Goal: Information Seeking & Learning: Learn about a topic

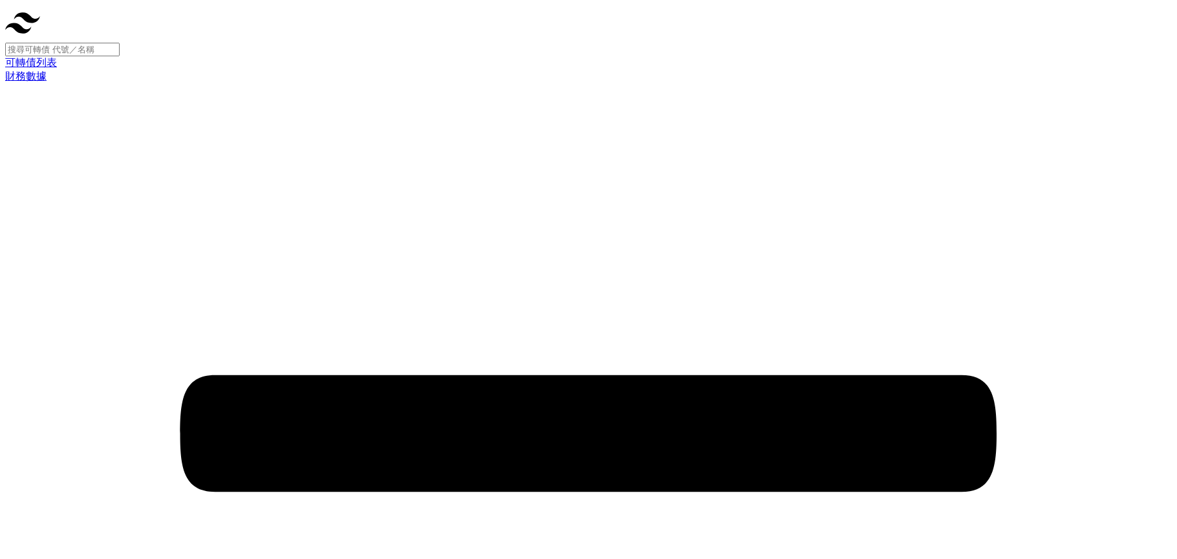
drag, startPoint x: 346, startPoint y: 118, endPoint x: 634, endPoint y: 356, distance: 373.3
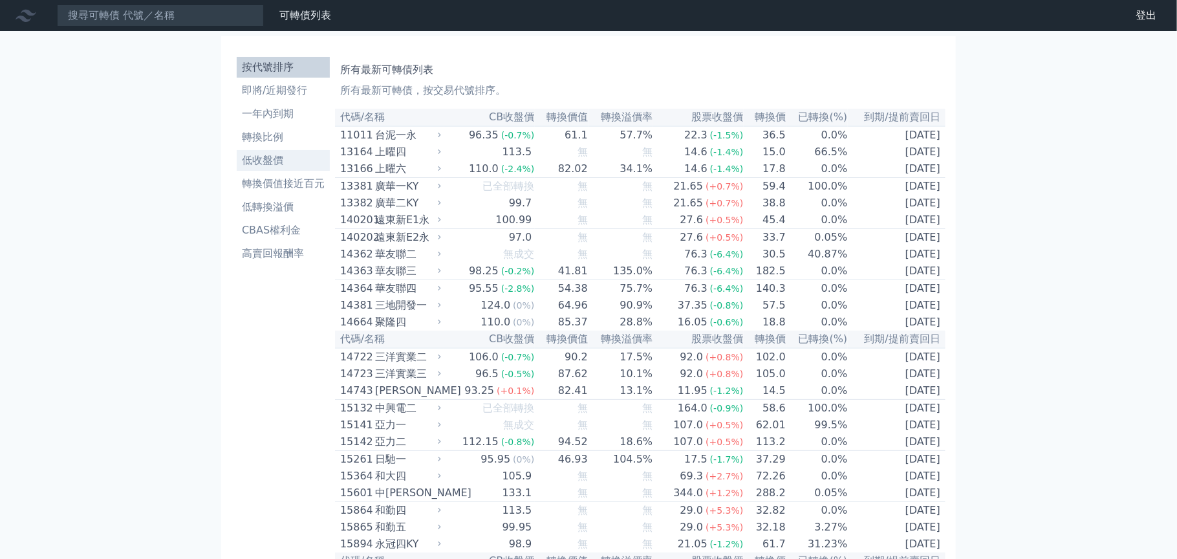
click at [275, 156] on li "低收盤價" at bounding box center [283, 161] width 93 height 16
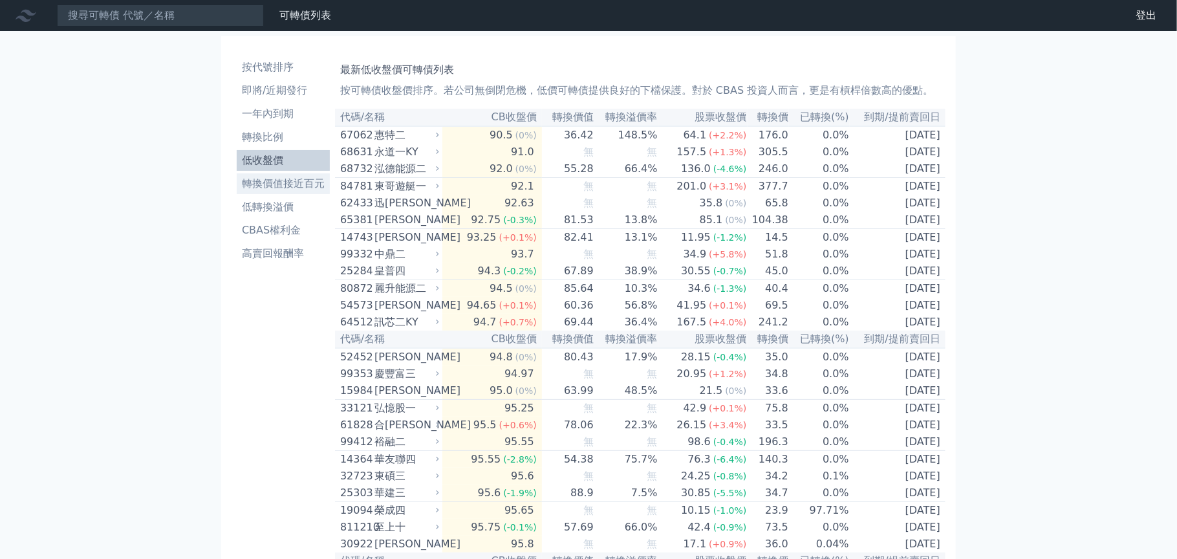
drag, startPoint x: 275, startPoint y: 156, endPoint x: 280, endPoint y: 180, distance: 24.3
click at [280, 180] on li "轉換價值接近百元" at bounding box center [283, 184] width 93 height 16
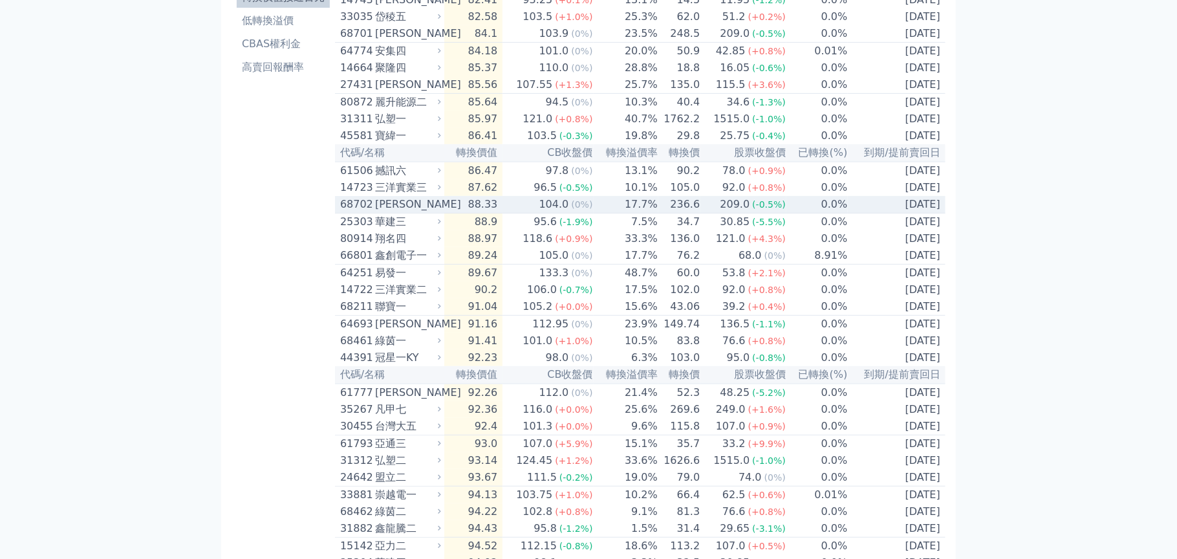
scroll to position [258, 0]
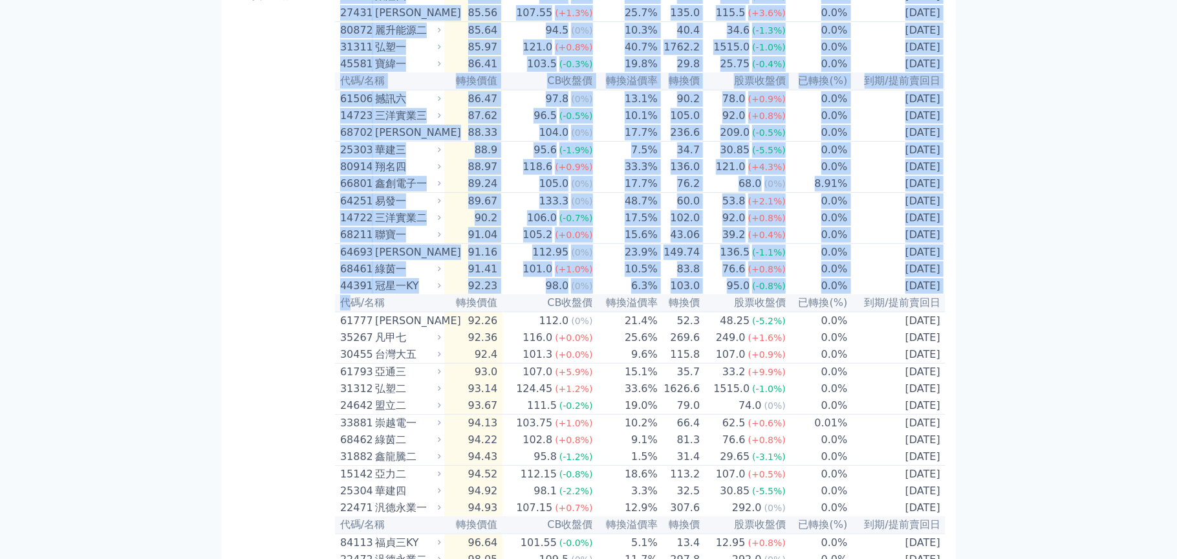
drag, startPoint x: 323, startPoint y: 222, endPoint x: 347, endPoint y: 330, distance: 110.6
click at [347, 330] on div "按代號排序 即將/近期發行 一年內到期 轉換比例 低收盤價 轉換價值接近百元 低轉換溢價 CBAS權利金 高賣回報酬率 轉換價值接近百元可轉債列表 當轉換價值…" at bounding box center [588, 428] width 714 height 1279
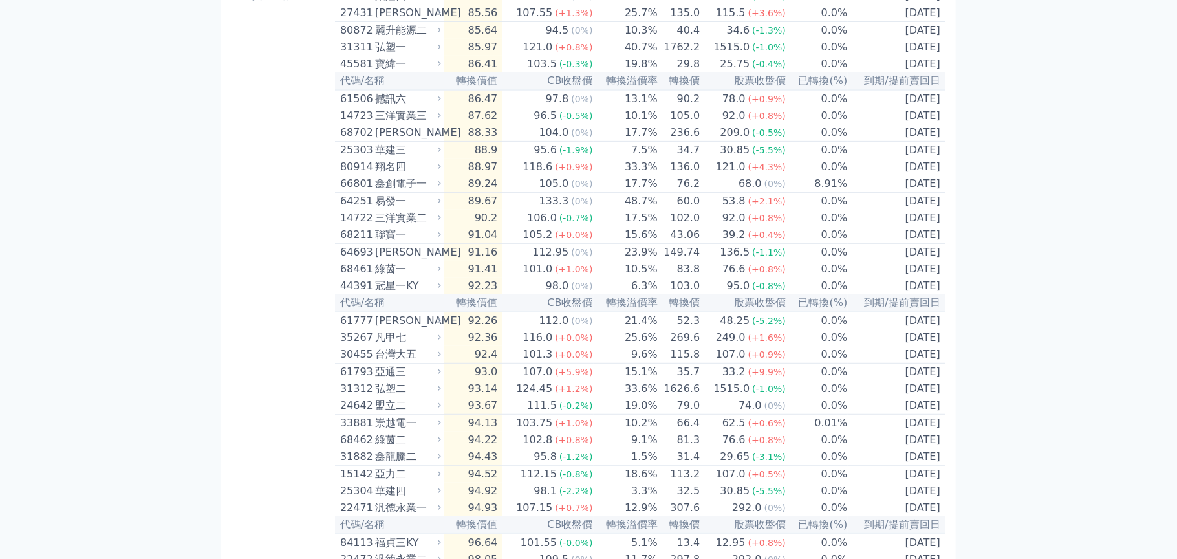
click at [1071, 319] on div "可轉債列表 財務數據 可轉債列表 財務數據 登出 登出 按代號排序 即將/近期發行 一年內到期 轉換比例 低收盤價 轉換價值接近百元 低轉換溢價" at bounding box center [588, 412] width 1177 height 1341
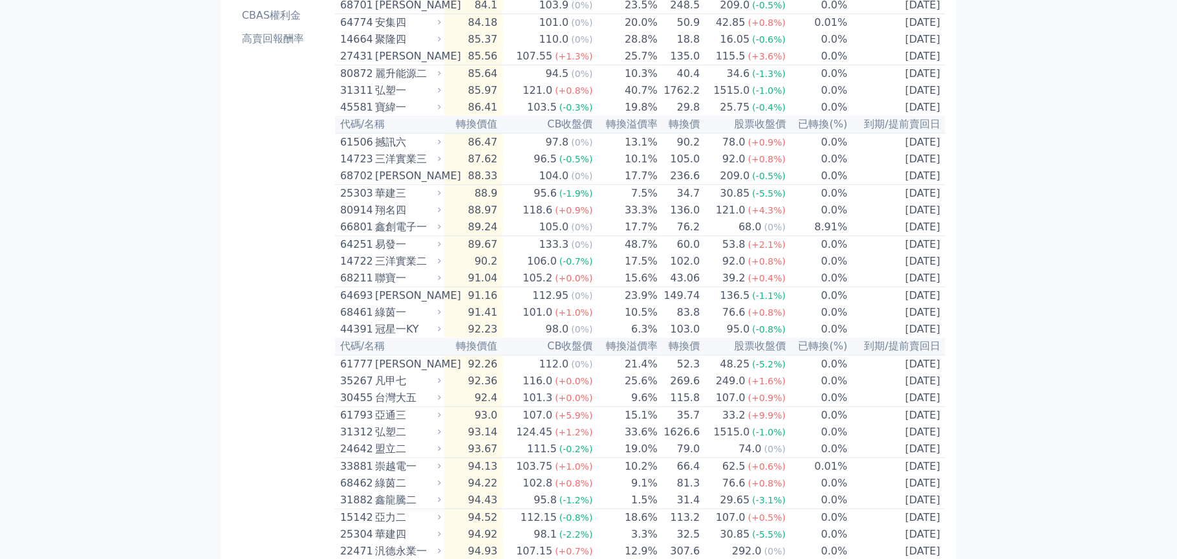
scroll to position [194, 0]
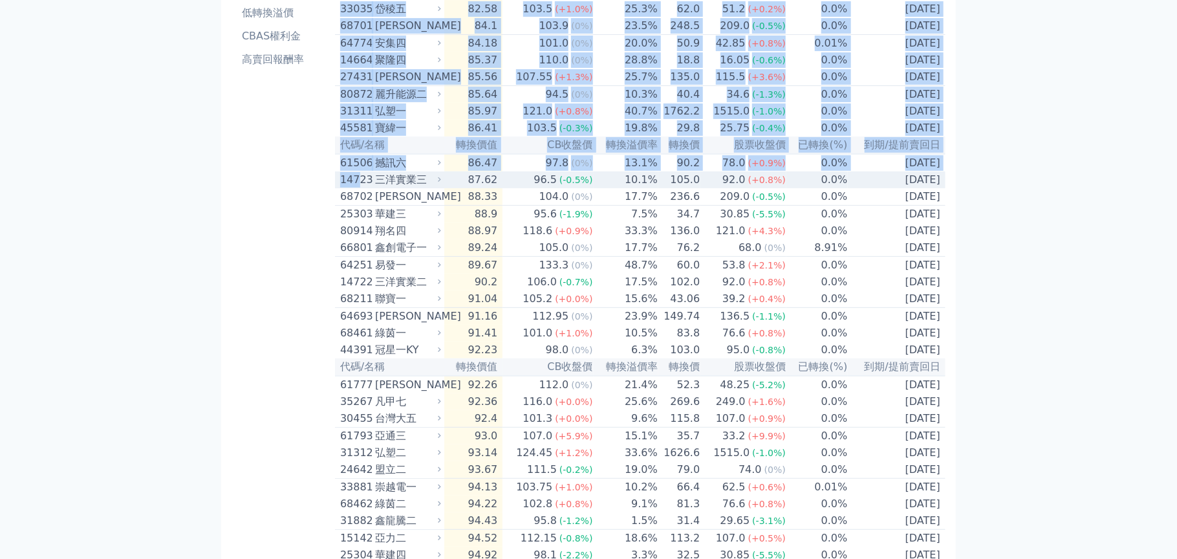
drag, startPoint x: 330, startPoint y: 178, endPoint x: 358, endPoint y: 196, distance: 32.8
click at [358, 196] on div "按代號排序 即將/近期發行 一年內到期 轉換比例 低收盤價 轉換價值接近百元 低轉換溢價 CBAS權利金 高賣回報酬率 轉換價值接近百元可轉債列表 當轉換價值…" at bounding box center [588, 492] width 714 height 1279
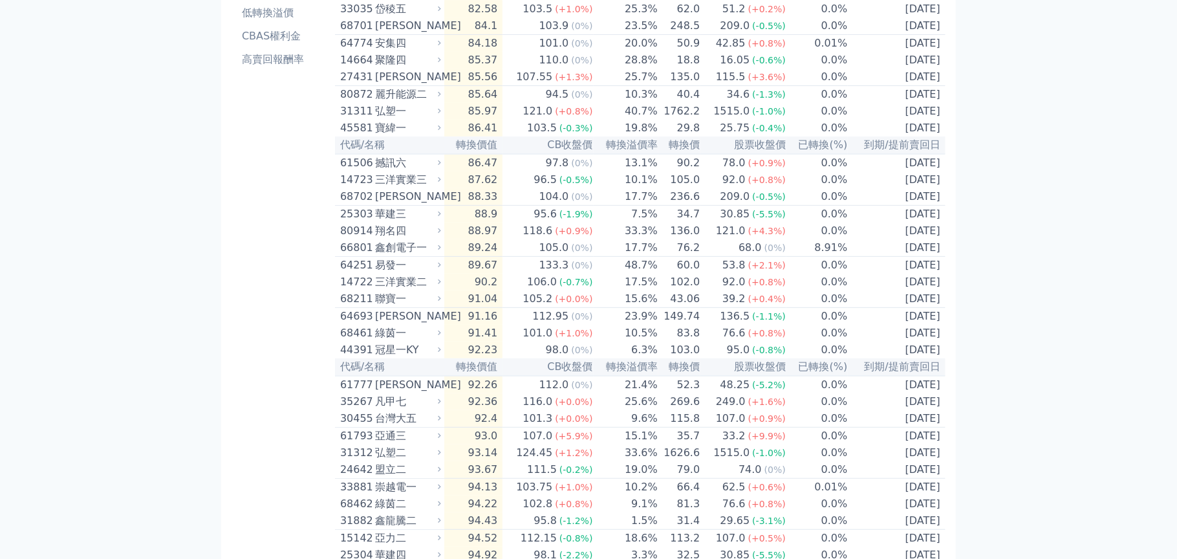
click at [276, 293] on div "按代號排序 即將/近期發行 一年內到期 轉換比例 低收盤價 轉換價值接近百元 低轉換溢價 CBAS權利金 高賣回報酬率" at bounding box center [282, 492] width 103 height 1268
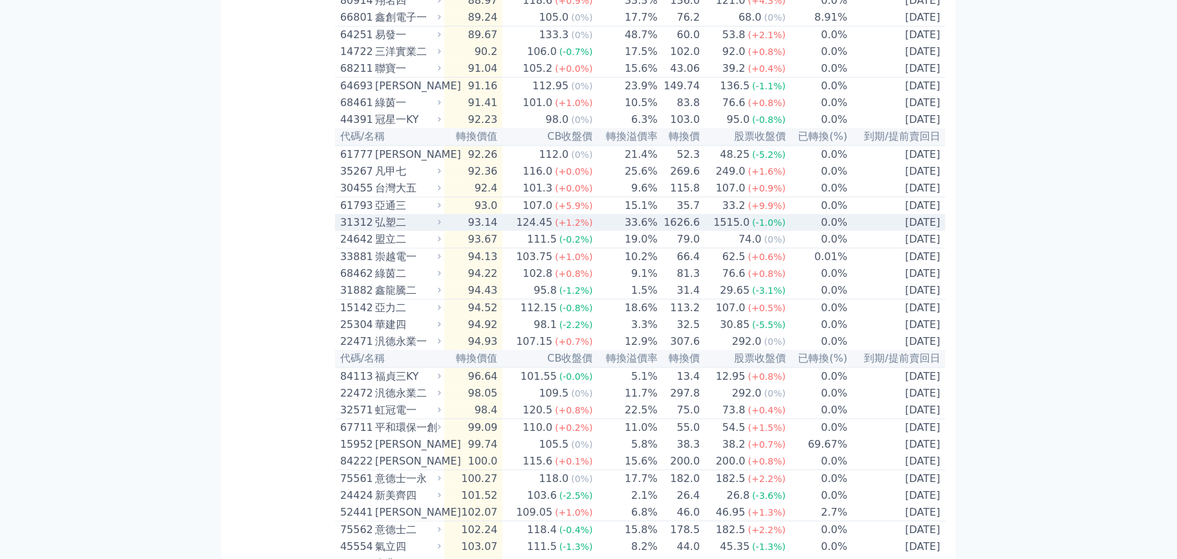
scroll to position [452, 0]
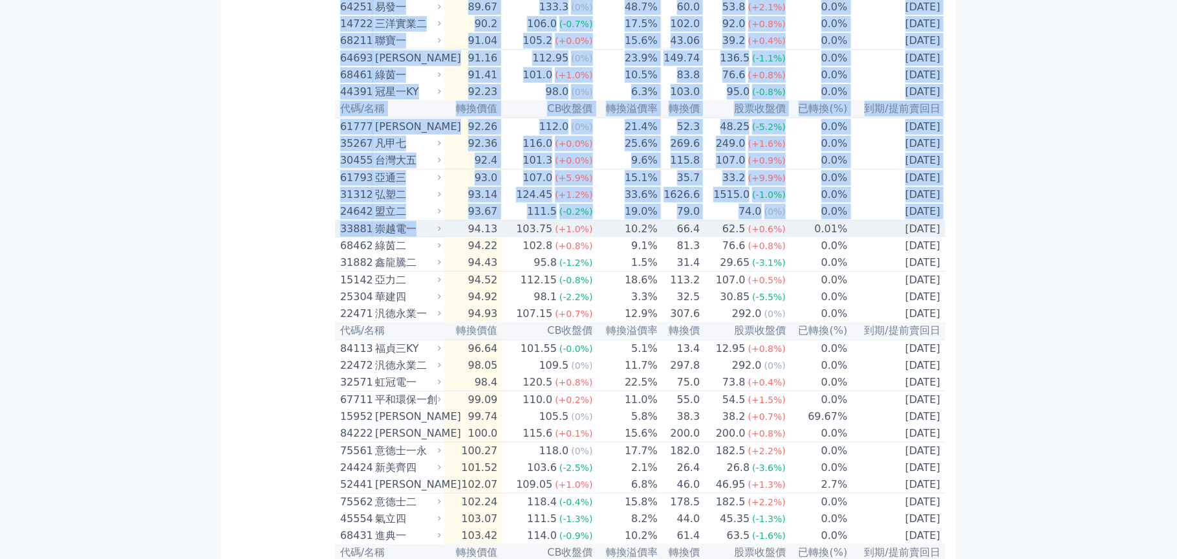
drag, startPoint x: 328, startPoint y: 270, endPoint x: 418, endPoint y: 272, distance: 89.3
click at [418, 272] on div "按代號排序 即將/近期發行 一年內到期 轉換比例 低收盤價 轉換價值接近百元 低轉換溢價 CBAS權利金 高賣回報酬率 轉換價值接近百元可轉債列表 當轉換價值…" at bounding box center [588, 234] width 714 height 1279
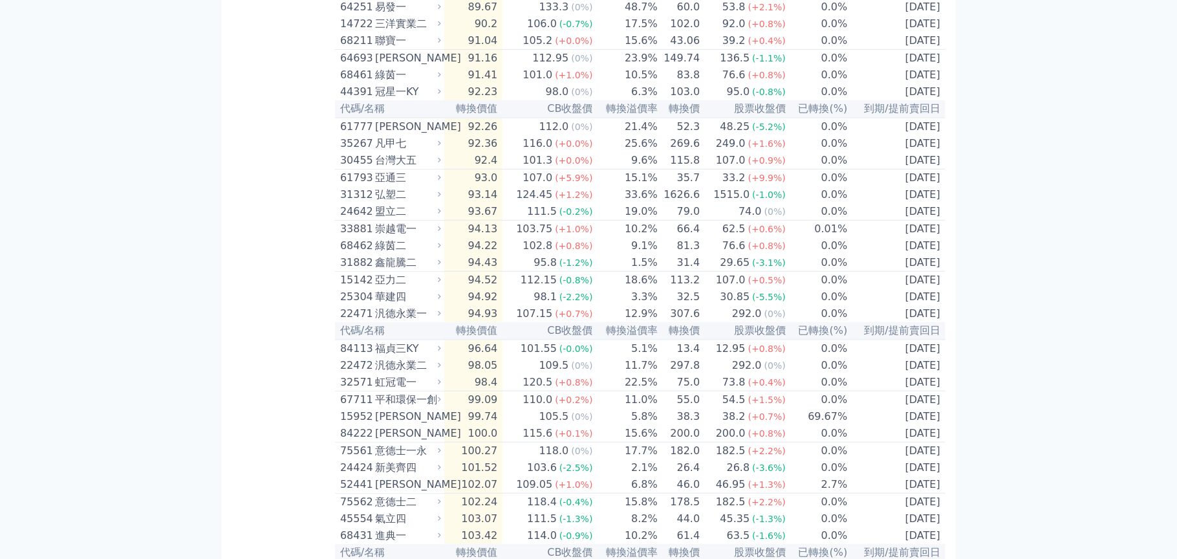
click at [991, 274] on div "可轉債列表 財務數據 可轉債列表 財務數據 登出 登出 按代號排序 即將/近期發行 一年內到期 轉換比例 低收盤價 轉換價值接近百元 低轉換溢價" at bounding box center [588, 218] width 1177 height 1341
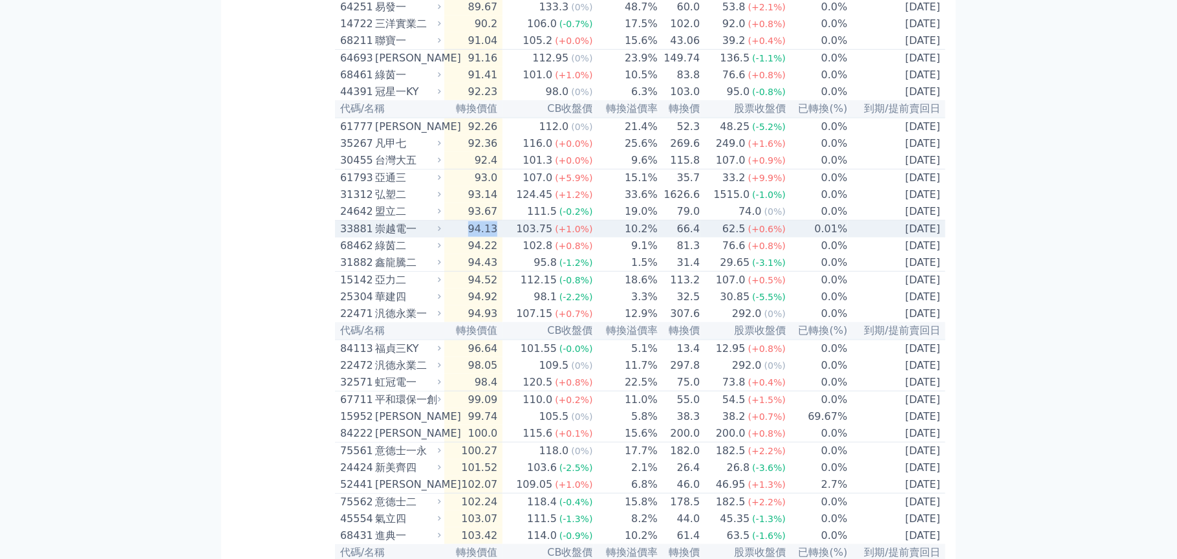
drag, startPoint x: 471, startPoint y: 268, endPoint x: 508, endPoint y: 268, distance: 36.9
click at [502, 238] on td "94.13" at bounding box center [473, 228] width 58 height 17
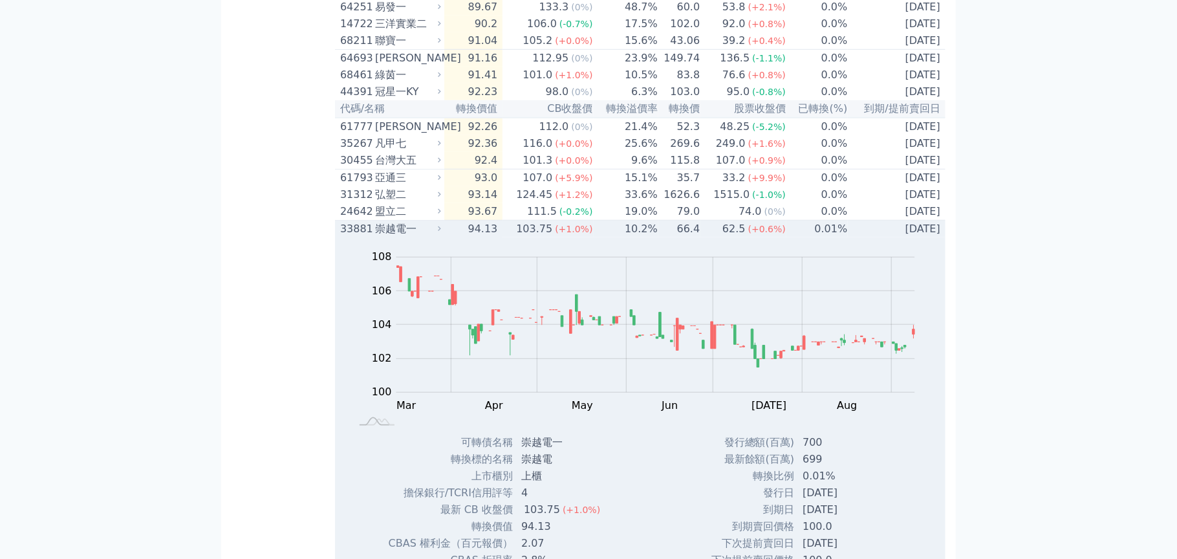
click at [941, 238] on td "[DATE]" at bounding box center [897, 228] width 98 height 17
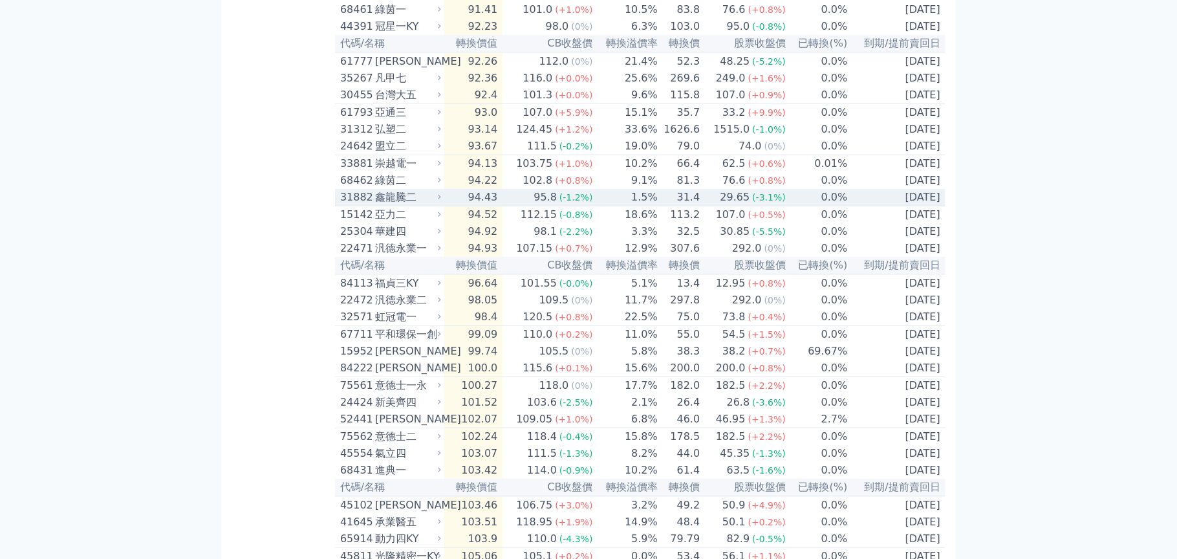
scroll to position [581, 0]
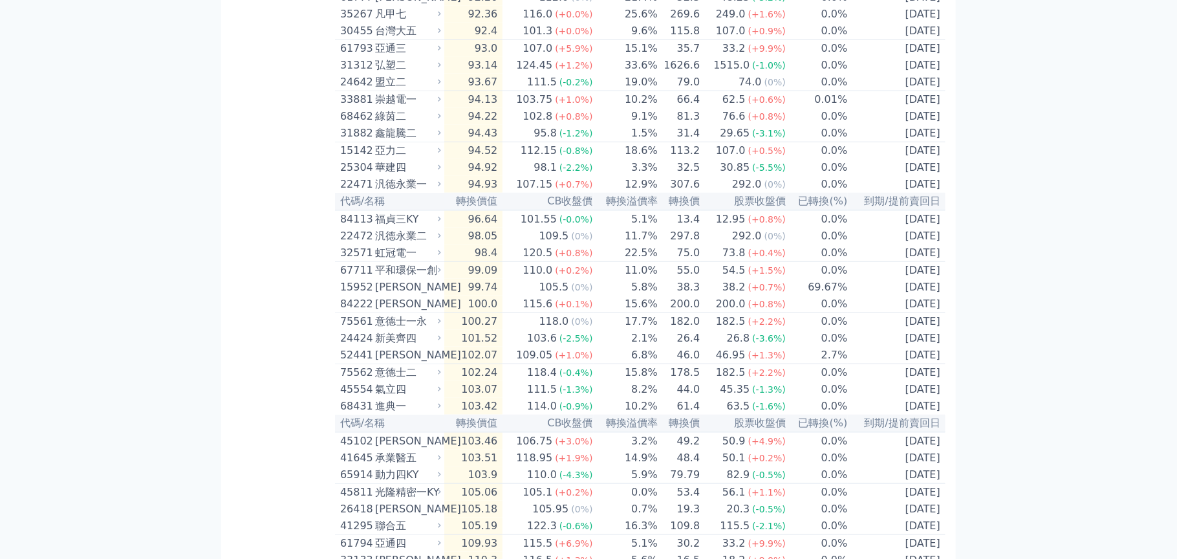
drag, startPoint x: 551, startPoint y: 355, endPoint x: 286, endPoint y: 268, distance: 278.5
click at [286, 268] on div "按代號排序 即將/近期發行 一年內到期 轉換比例 低收盤價 轉換價值接近百元 低轉換溢價 CBAS權利金 高賣回報酬率" at bounding box center [282, 105] width 103 height 1268
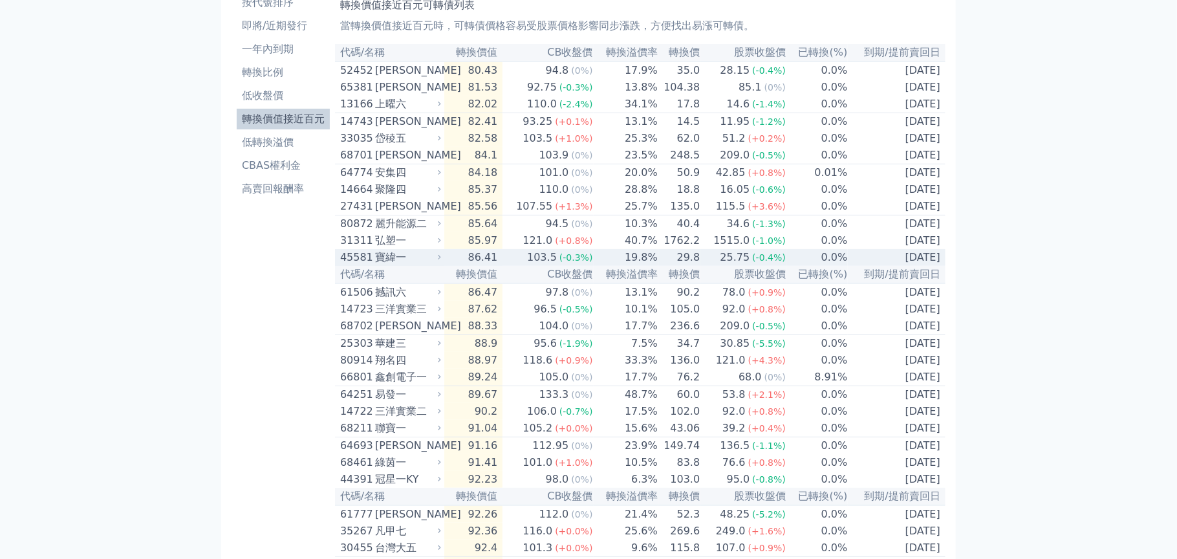
scroll to position [0, 0]
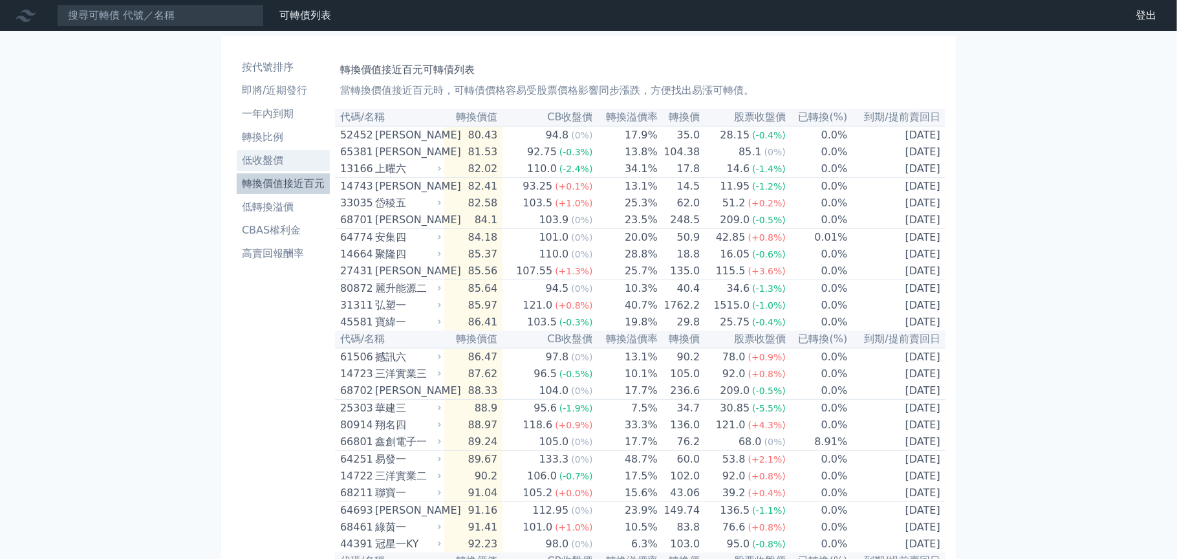
click at [262, 162] on li "低收盤價" at bounding box center [283, 161] width 93 height 16
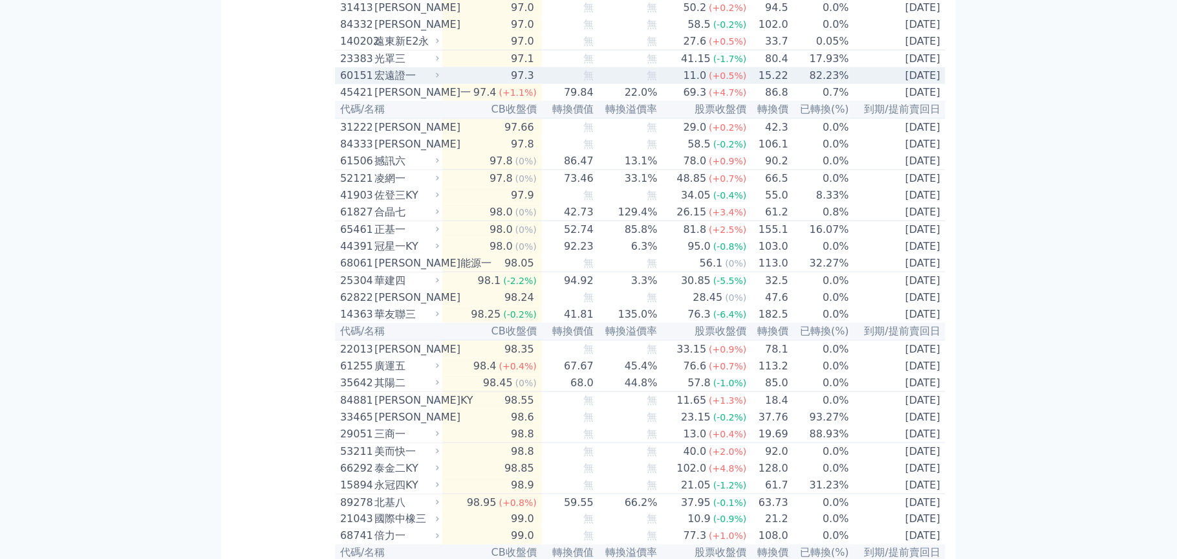
scroll to position [904, 0]
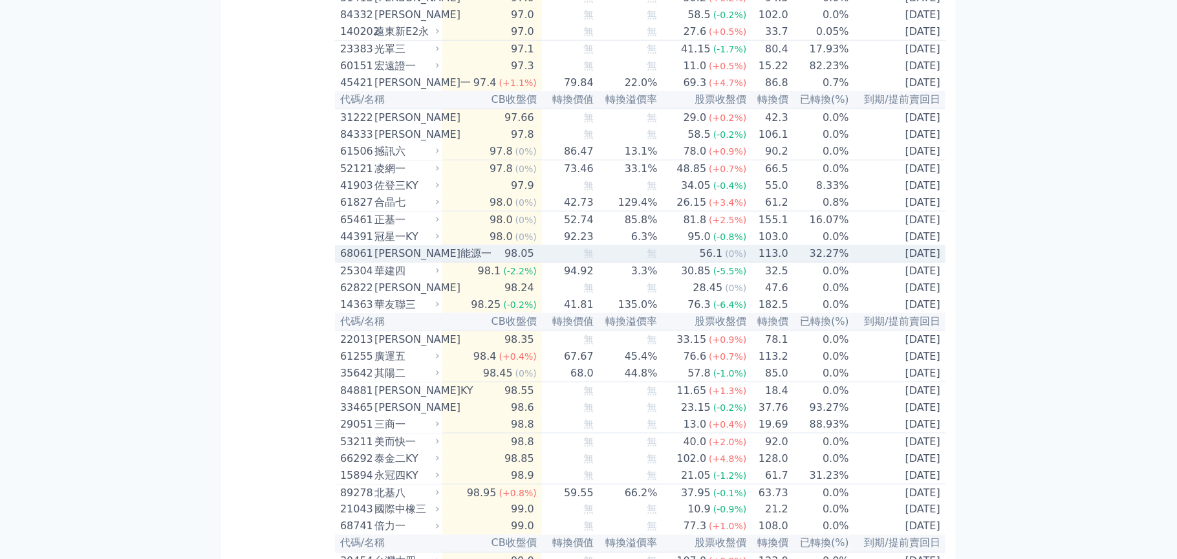
click at [504, 261] on div "98.05" at bounding box center [519, 254] width 35 height 16
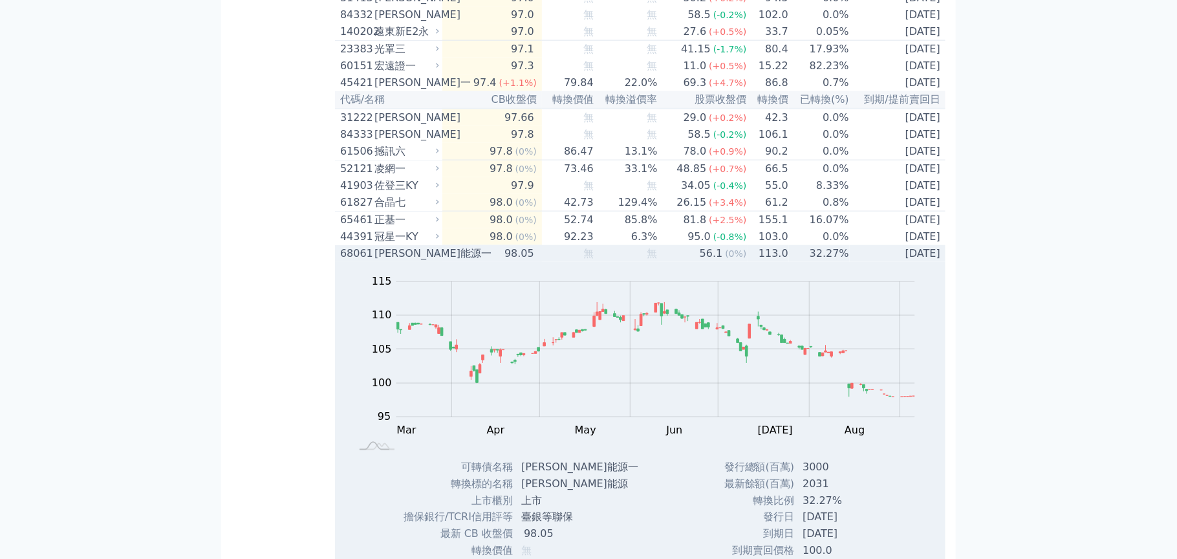
click at [701, 261] on div "56.1" at bounding box center [711, 254] width 28 height 16
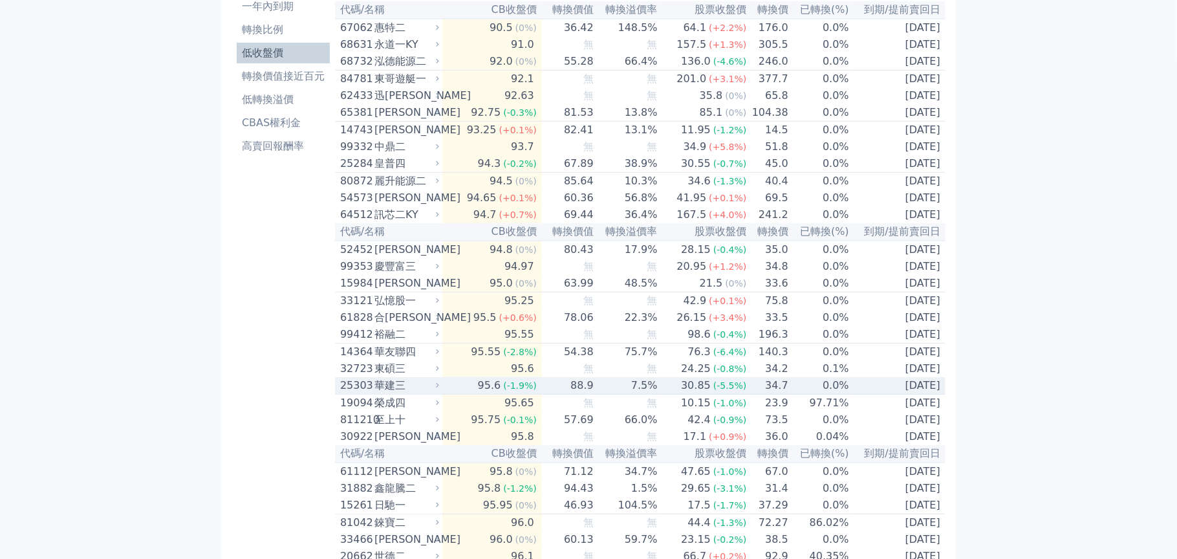
scroll to position [0, 0]
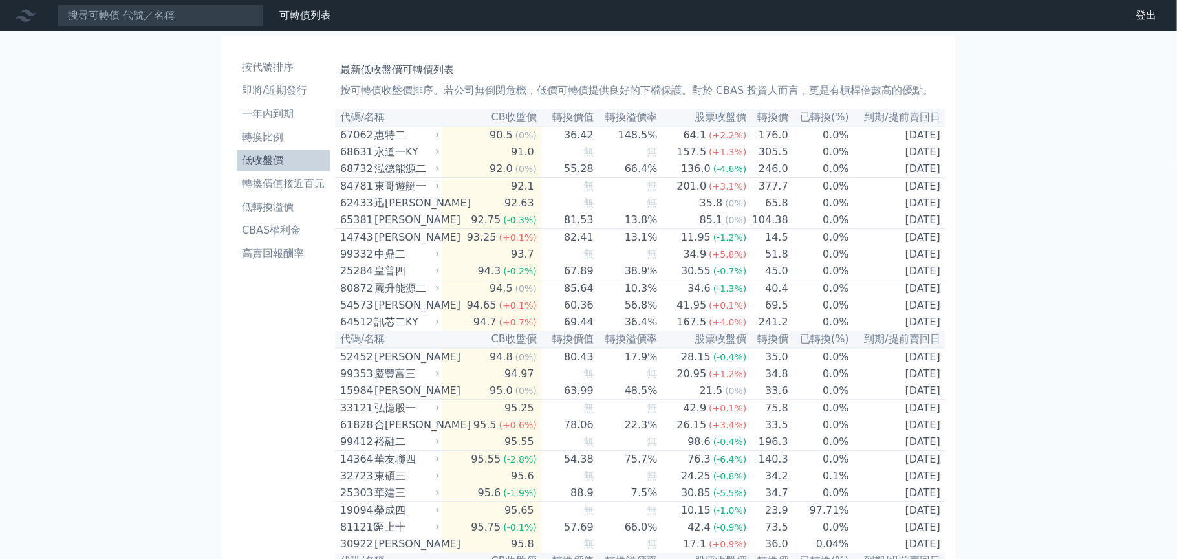
click at [511, 121] on th "CB收盤價" at bounding box center [491, 117] width 99 height 17
click at [512, 116] on th "CB收盤價" at bounding box center [491, 117] width 99 height 17
drag, startPoint x: 446, startPoint y: 93, endPoint x: 558, endPoint y: 93, distance: 111.8
click at [558, 93] on p "按可轉債收盤價排序。若公司無倒閉危機，低價可轉債提供良好的下檔保護。對於 CBAS 投資人而言，更是有槓桿倍數高的優點。" at bounding box center [640, 91] width 600 height 16
click at [625, 90] on p "按可轉債收盤價排序。若公司無倒閉危機，低價可轉債提供良好的下檔保護。對於 CBAS 投資人而言，更是有槓桿倍數高的優點。" at bounding box center [640, 91] width 600 height 16
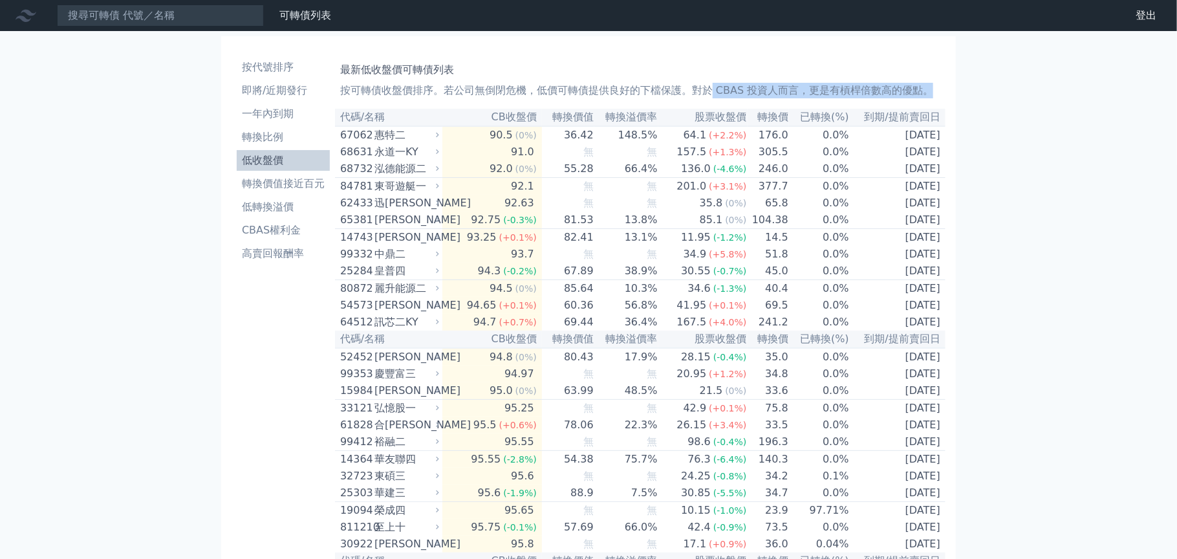
drag, startPoint x: 712, startPoint y: 91, endPoint x: 847, endPoint y: 29, distance: 148.7
click at [268, 161] on li "低收盤價" at bounding box center [283, 161] width 93 height 16
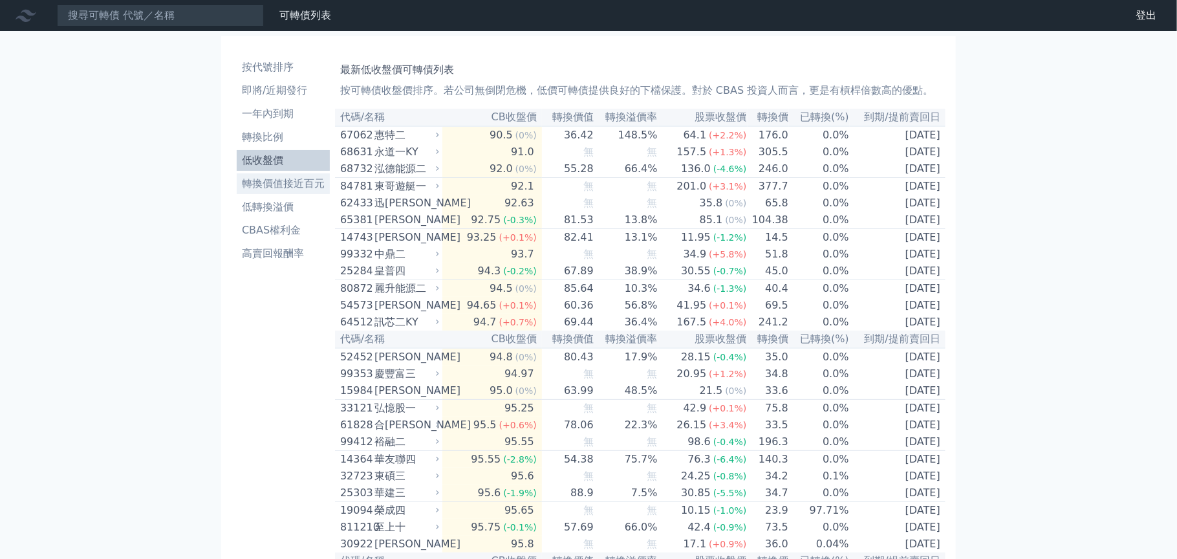
click at [286, 186] on li "轉換價值接近百元" at bounding box center [283, 184] width 93 height 16
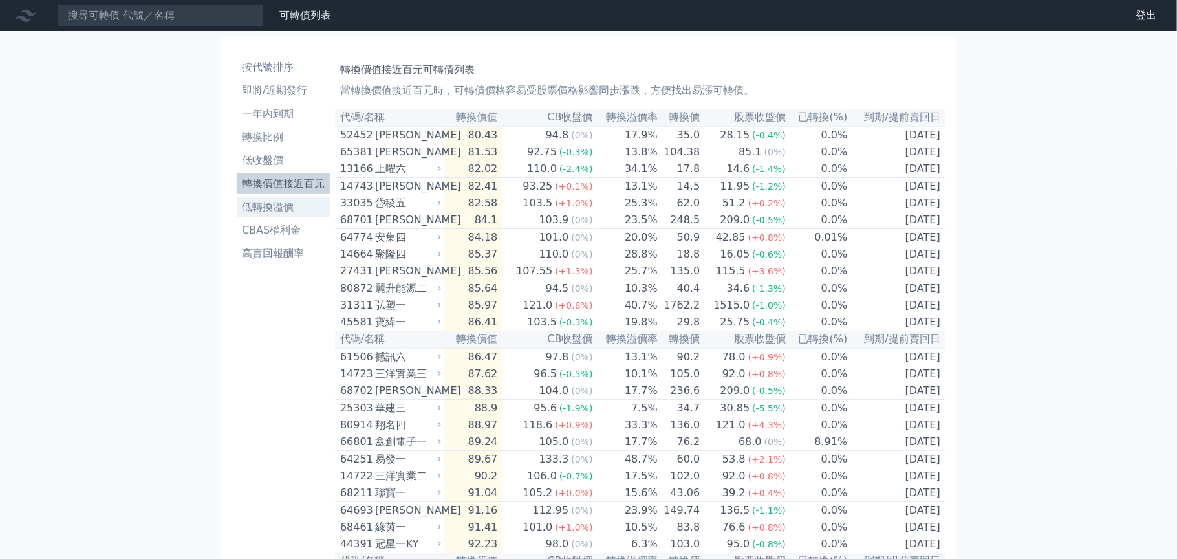
click at [274, 212] on li "低轉換溢價" at bounding box center [283, 207] width 93 height 16
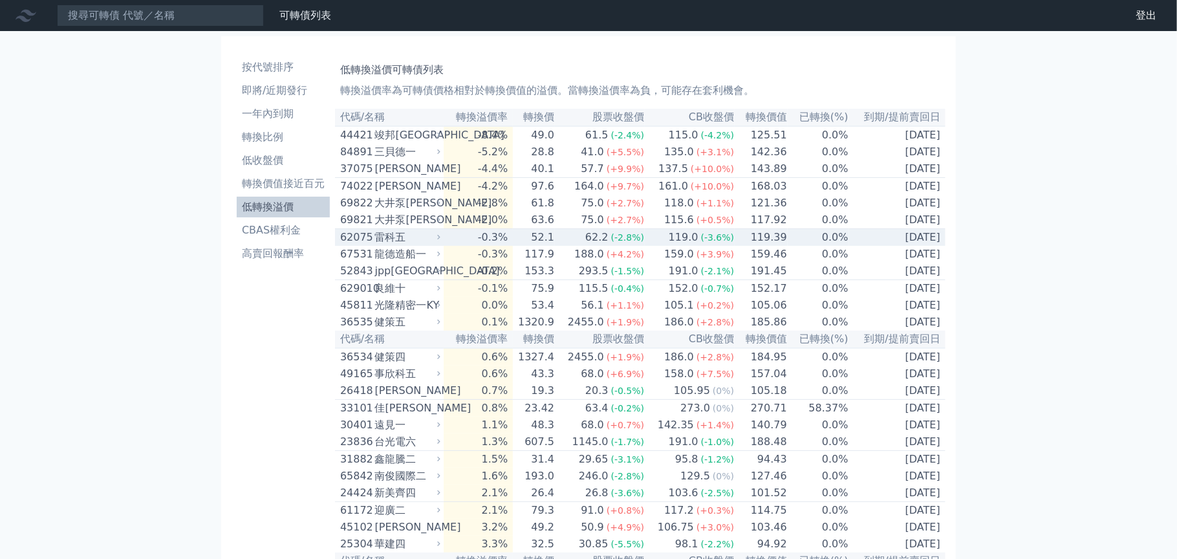
click at [430, 245] on div "雷科五" at bounding box center [406, 238] width 63 height 16
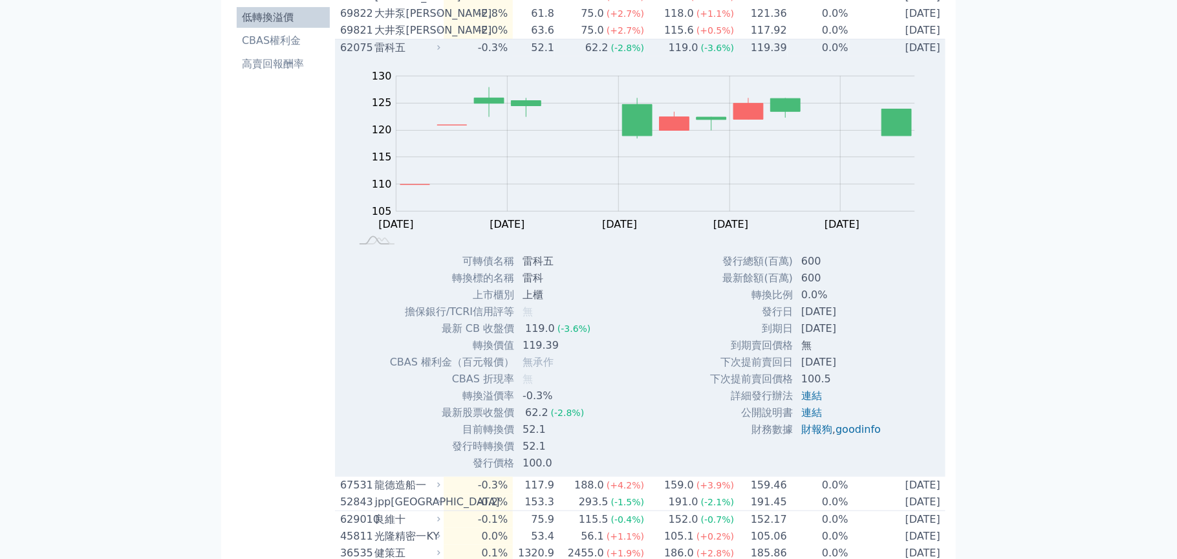
scroll to position [194, 0]
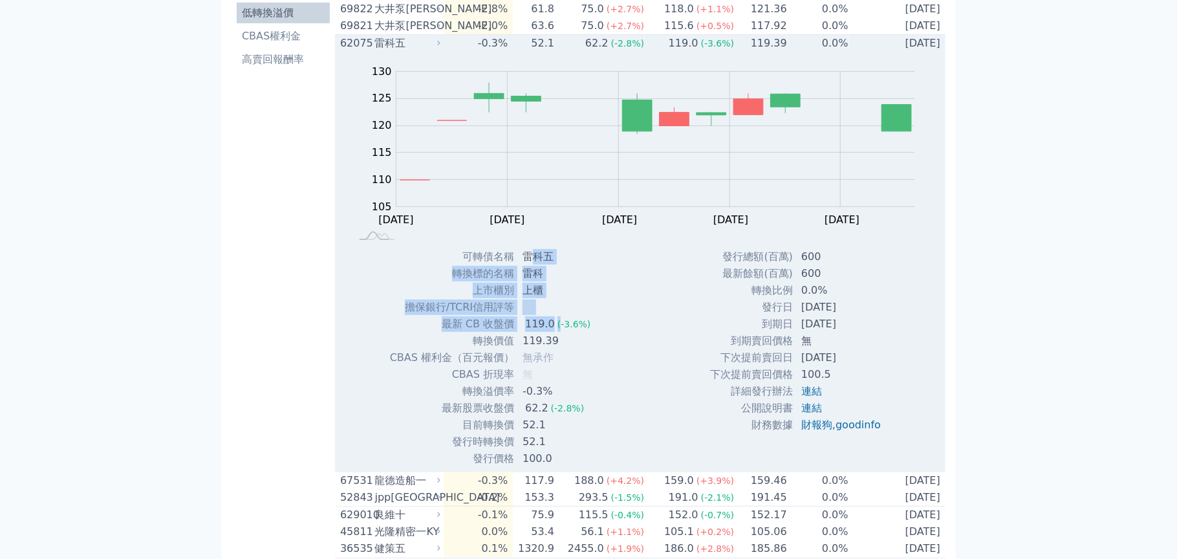
drag, startPoint x: 529, startPoint y: 262, endPoint x: 557, endPoint y: 331, distance: 74.6
click at [557, 331] on tbody "可轉債名稱 雷科五 轉換標的名稱 雷科 上市櫃別 上櫃 擔保銀行/TCRI信用評等 無 最新 CB 收盤價 119.0 (-3.6%) 無" at bounding box center [495, 357] width 212 height 219
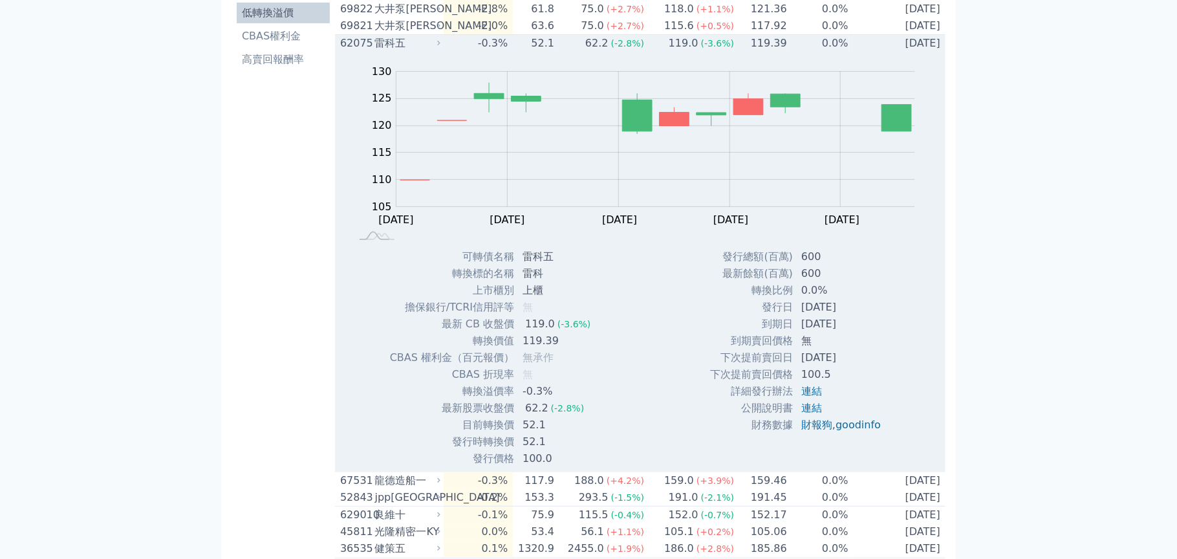
click at [628, 332] on div "Zoom Out 105 95 100 105 110 115 120 125 130 135 L [DATE] Aug [DATE] Sep [DATE] …" at bounding box center [640, 259] width 610 height 415
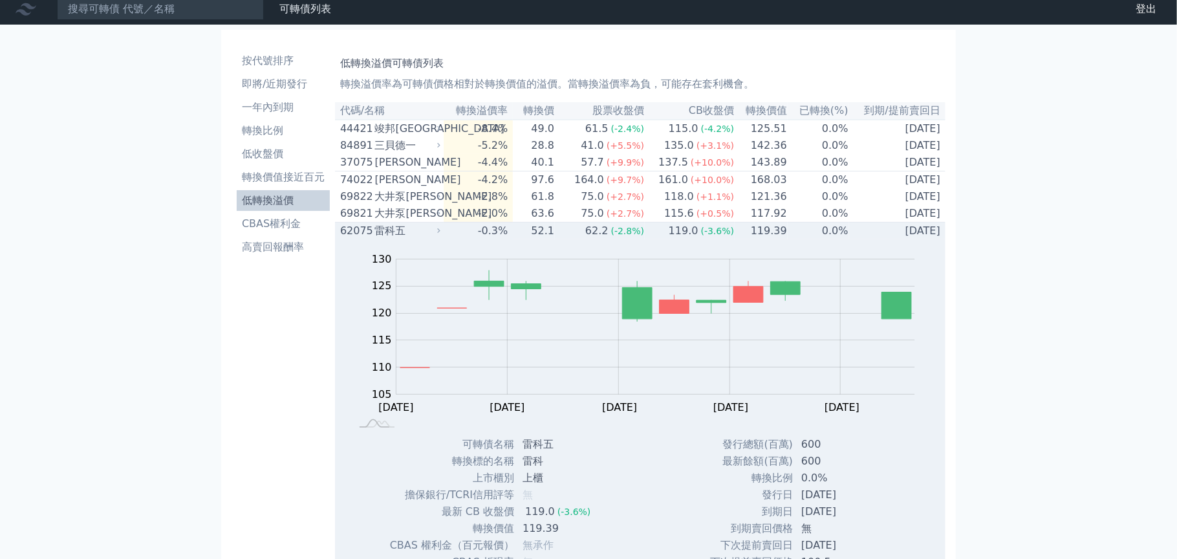
scroll to position [0, 0]
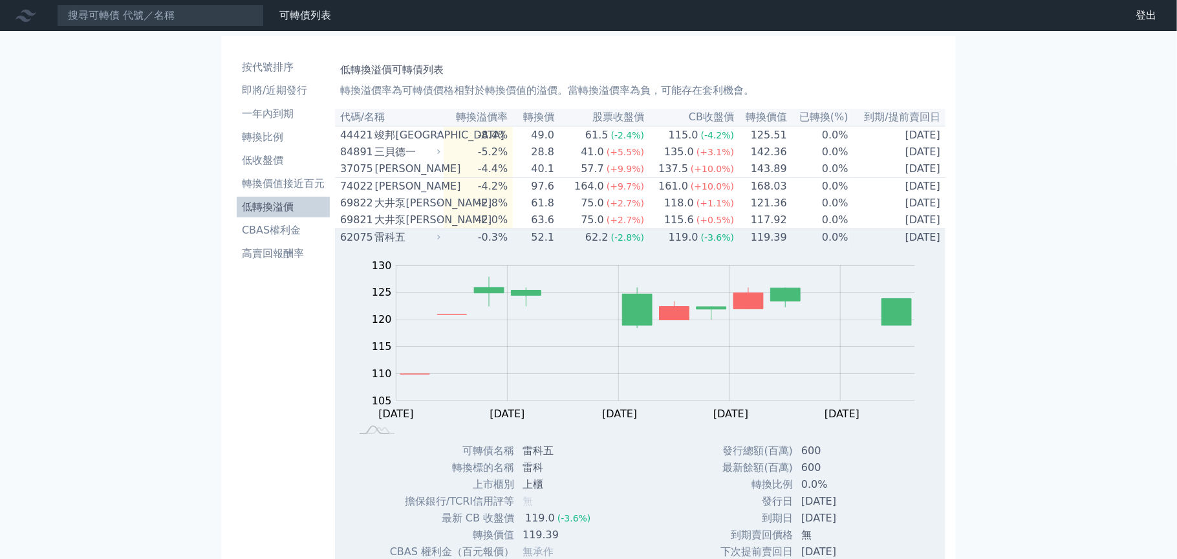
click at [369, 245] on div "62075" at bounding box center [356, 238] width 32 height 16
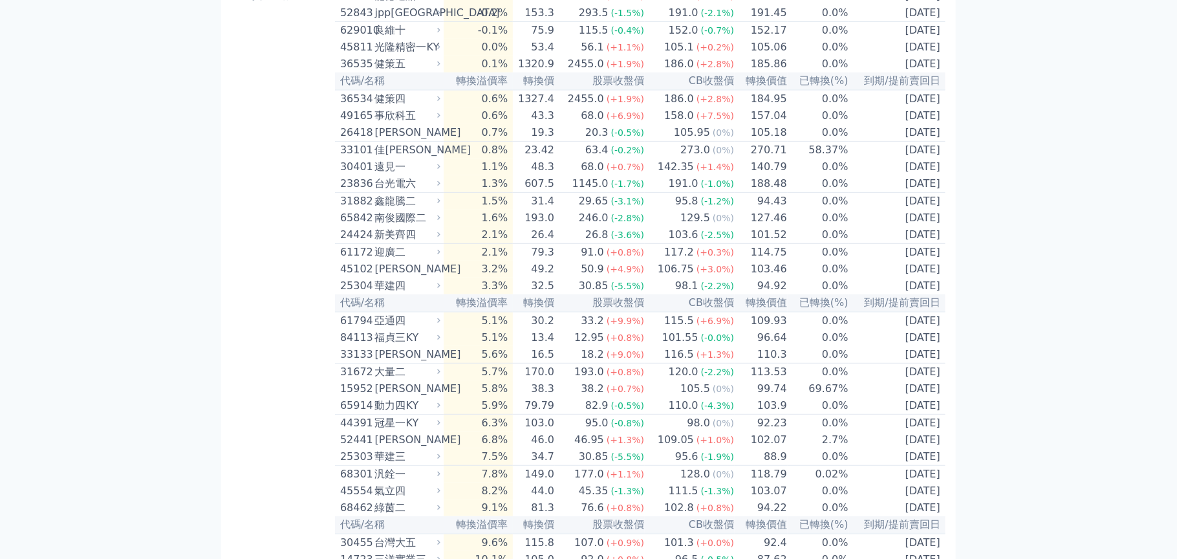
scroll to position [323, 0]
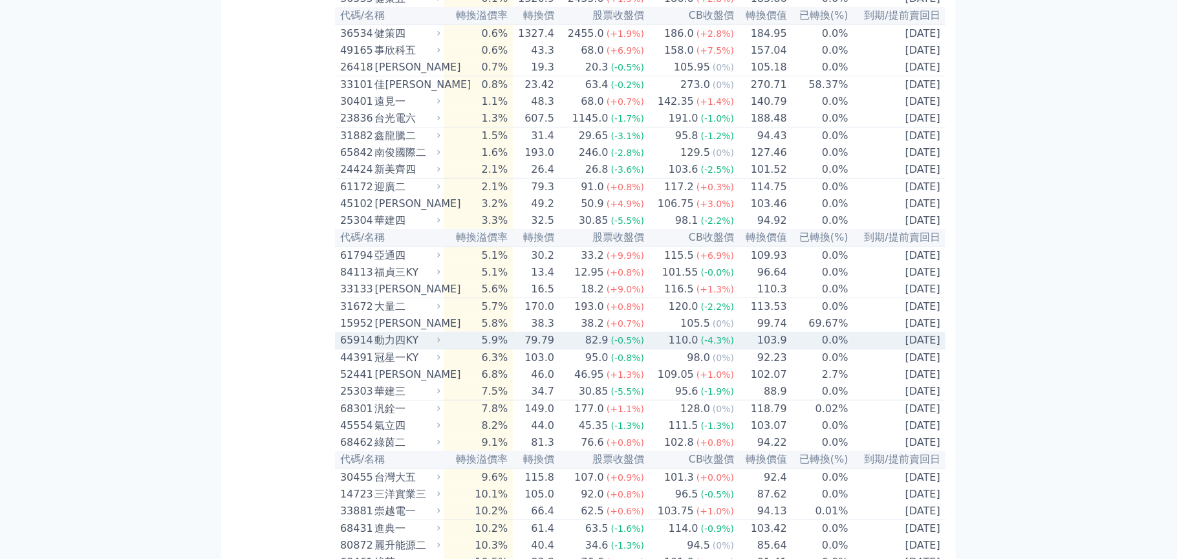
click at [402, 348] on div "動力四KY" at bounding box center [406, 340] width 63 height 16
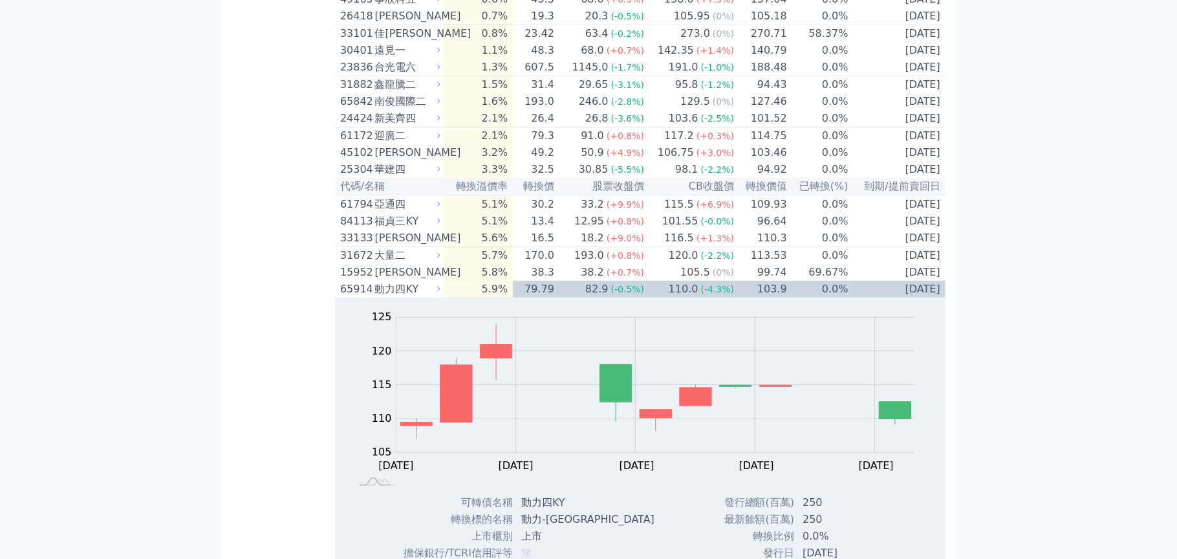
scroll to position [452, 0]
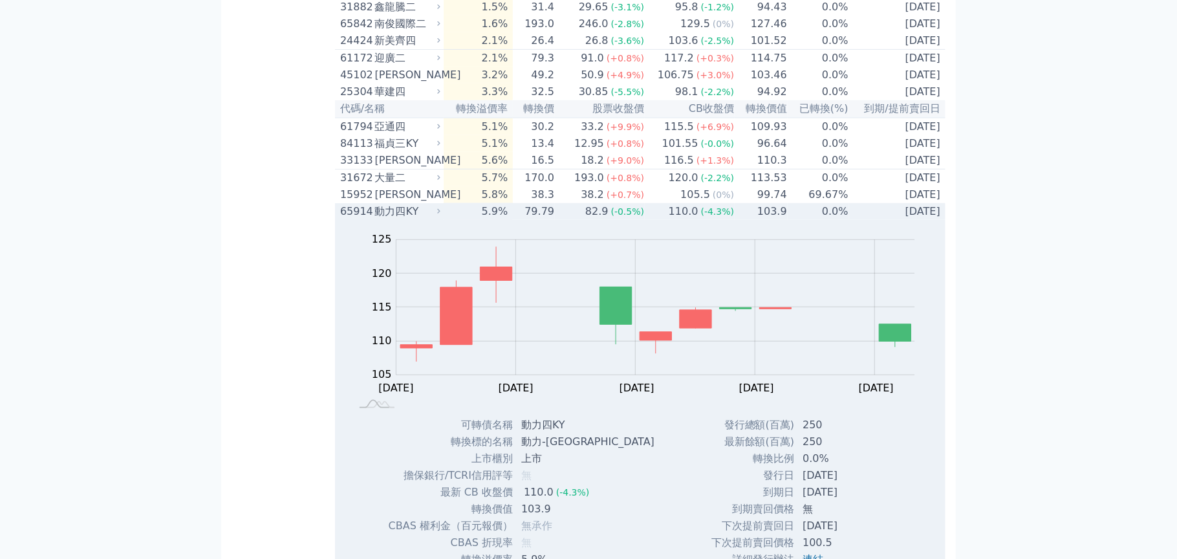
click at [924, 220] on td "[DATE]" at bounding box center [897, 211] width 96 height 17
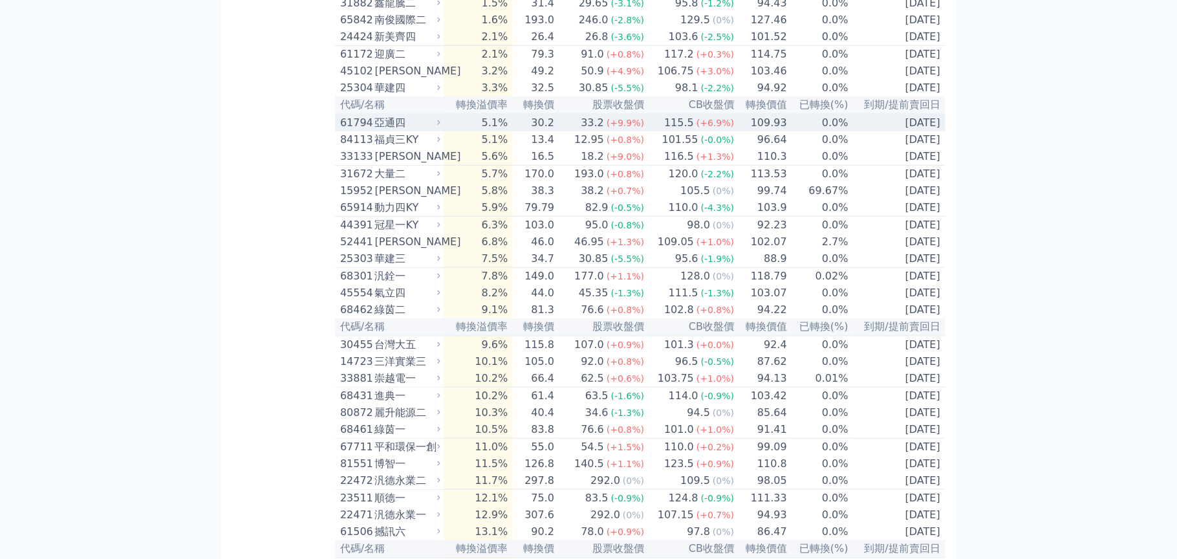
scroll to position [581, 0]
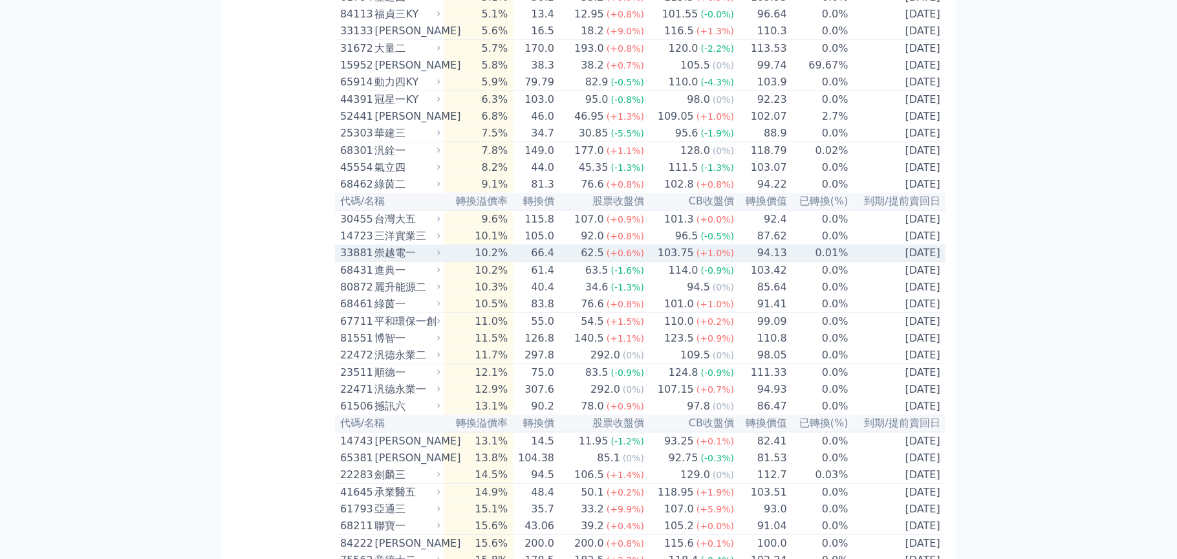
drag, startPoint x: 417, startPoint y: 301, endPoint x: 274, endPoint y: 337, distance: 147.6
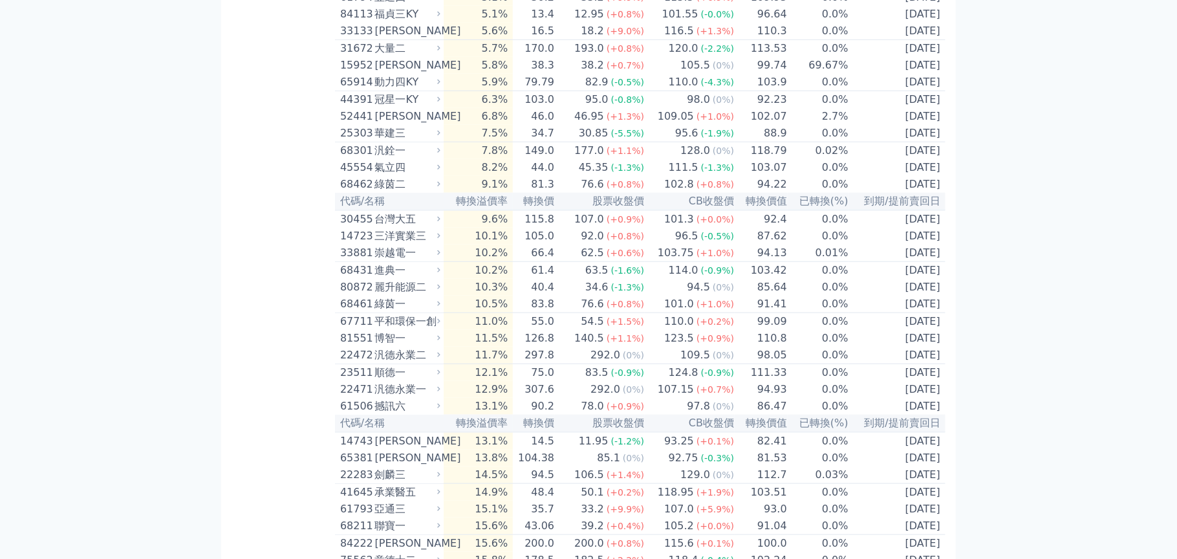
drag, startPoint x: 414, startPoint y: 299, endPoint x: 317, endPoint y: 331, distance: 102.2
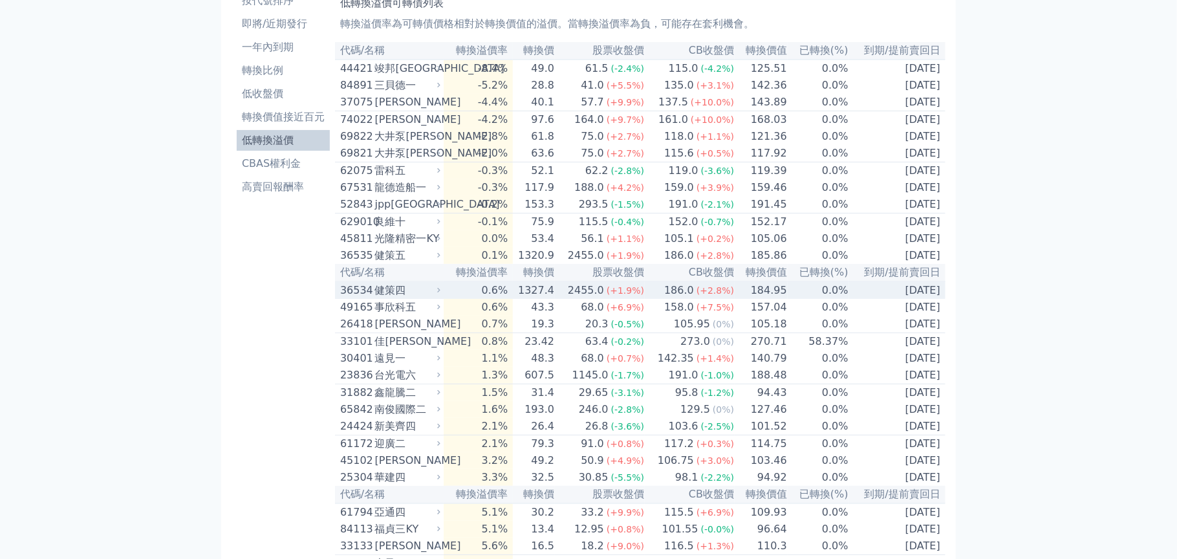
scroll to position [0, 0]
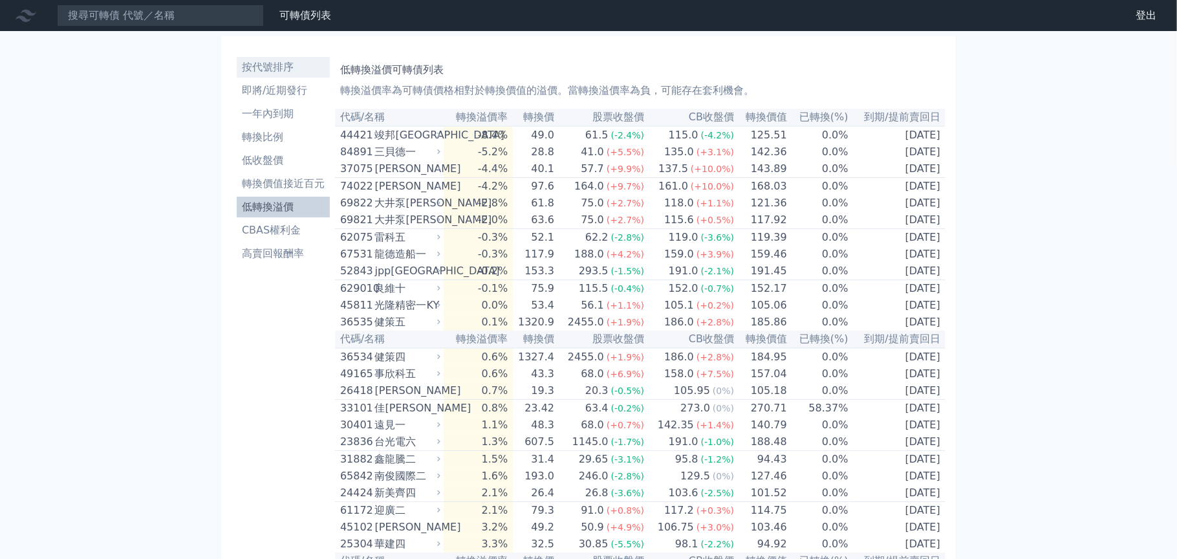
click at [269, 63] on li "按代號排序" at bounding box center [283, 67] width 93 height 16
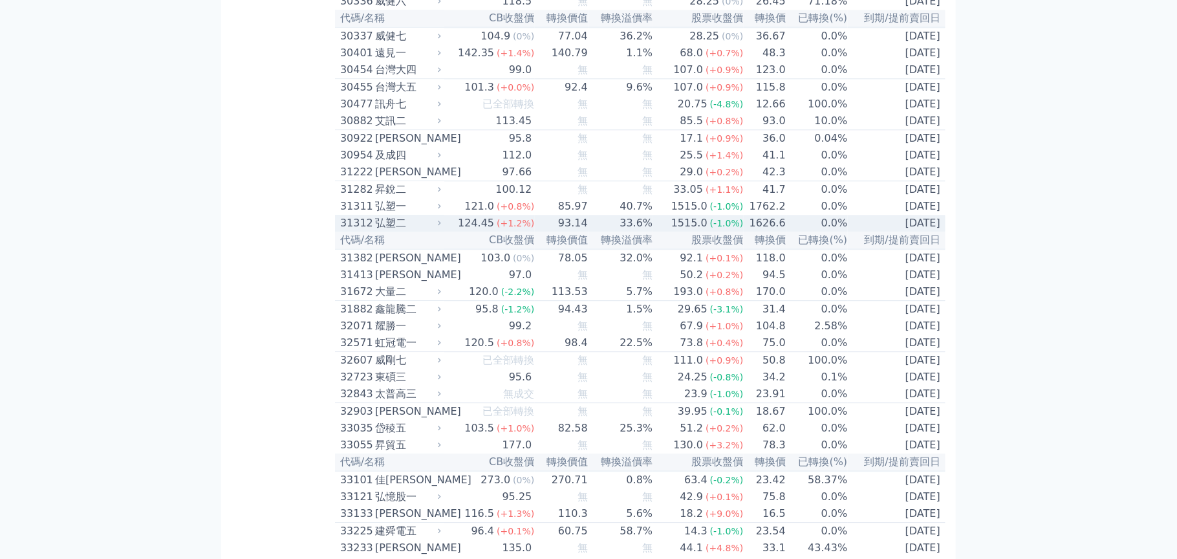
scroll to position [1875, 0]
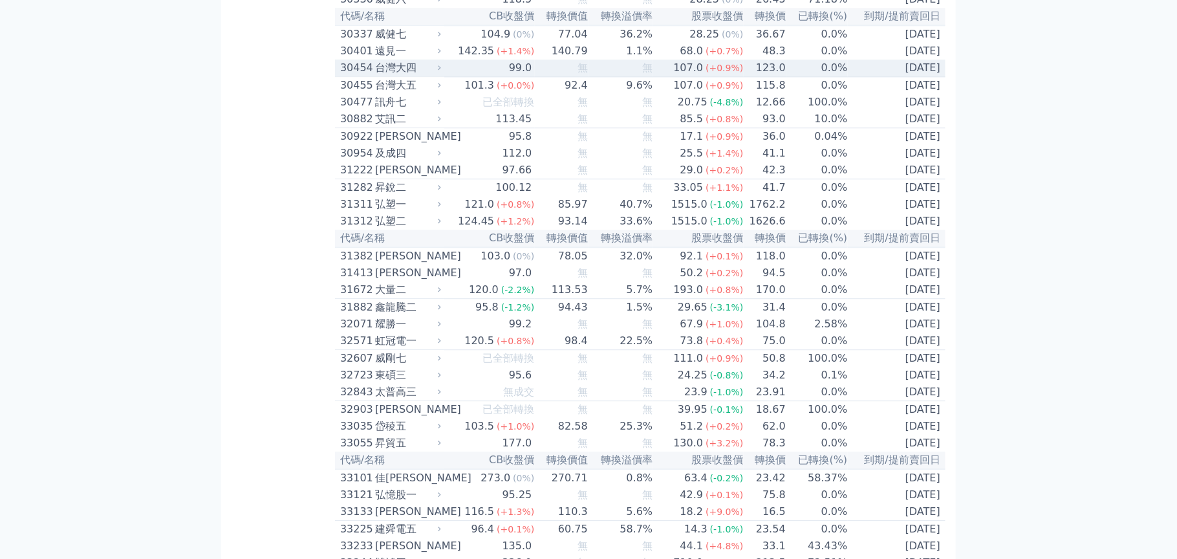
click at [416, 76] on div "台灣大四" at bounding box center [406, 68] width 63 height 16
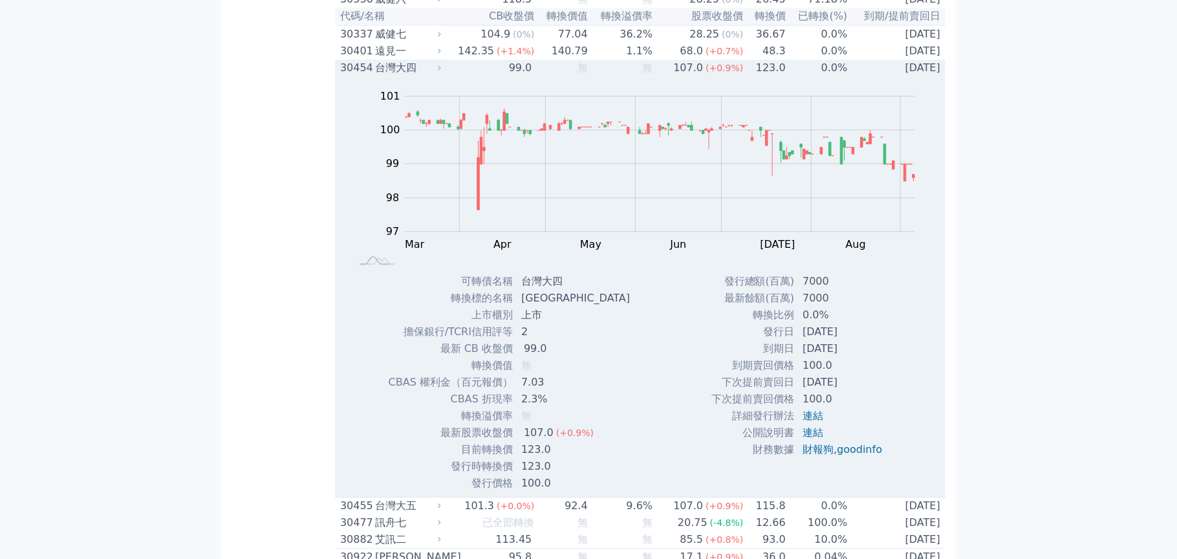
click at [356, 76] on div "30454" at bounding box center [356, 68] width 32 height 16
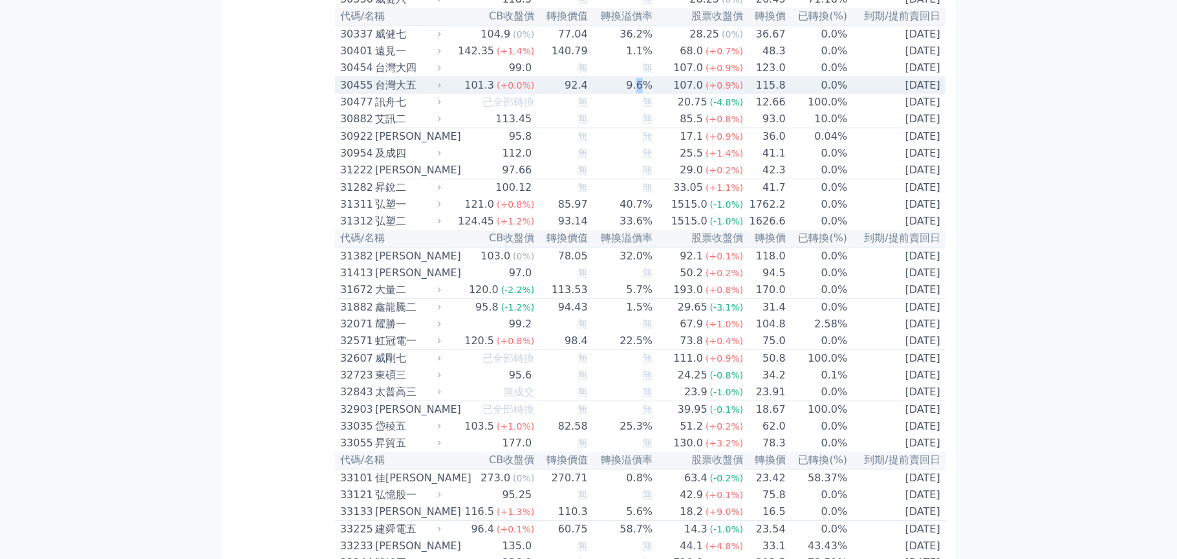
click at [643, 94] on td "9.6%" at bounding box center [620, 85] width 65 height 17
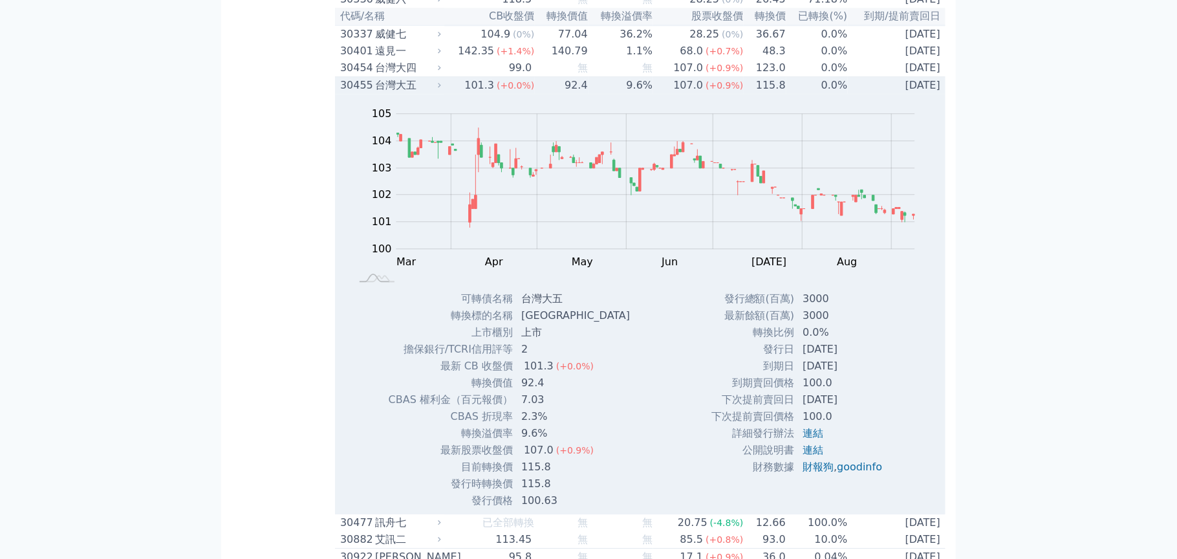
drag, startPoint x: 643, startPoint y: 219, endPoint x: 627, endPoint y: 219, distance: 15.5
click at [627, 94] on td "9.6%" at bounding box center [620, 85] width 65 height 17
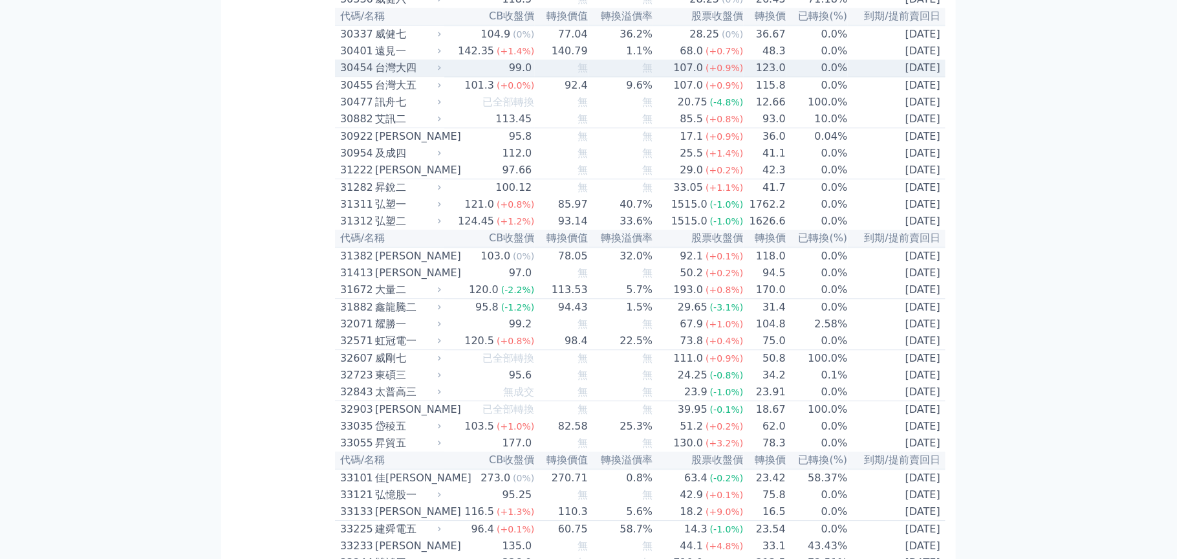
click at [632, 77] on td "無" at bounding box center [620, 67] width 65 height 17
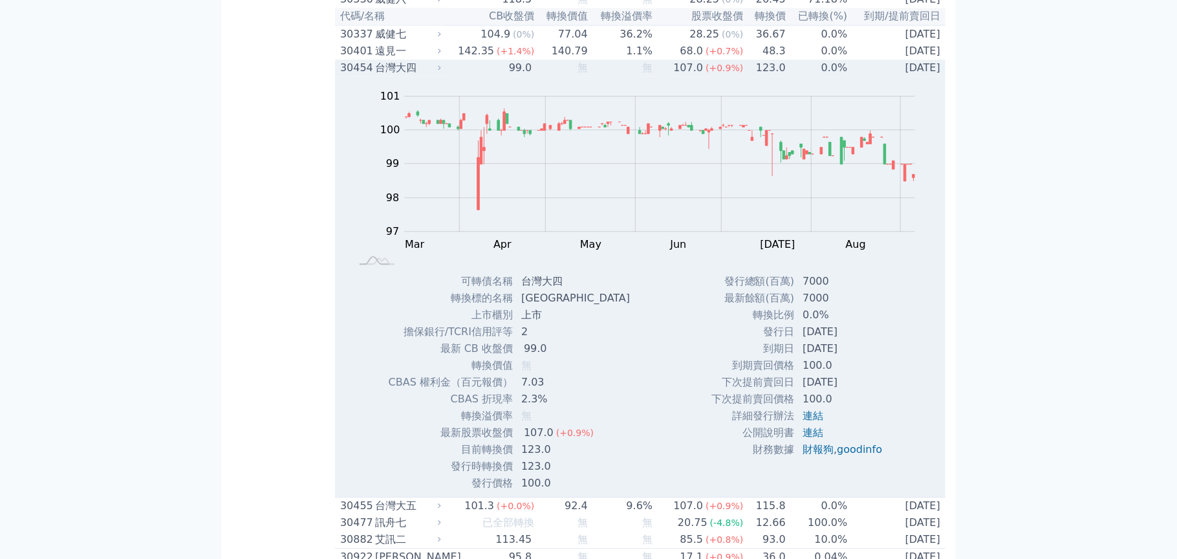
click at [632, 76] on td "無" at bounding box center [620, 67] width 65 height 17
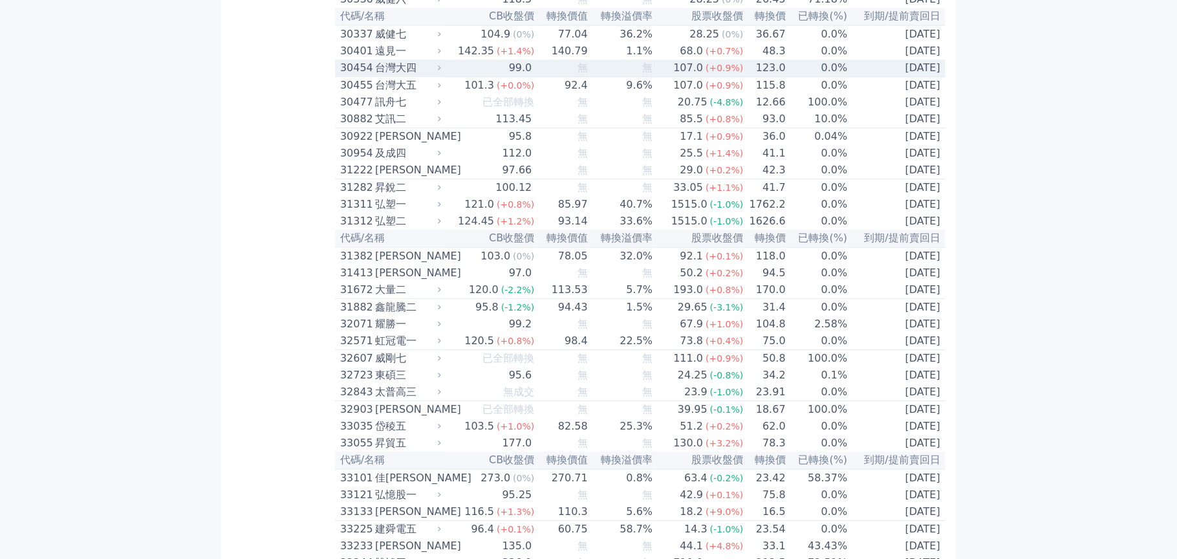
click at [632, 77] on td "無" at bounding box center [620, 67] width 65 height 17
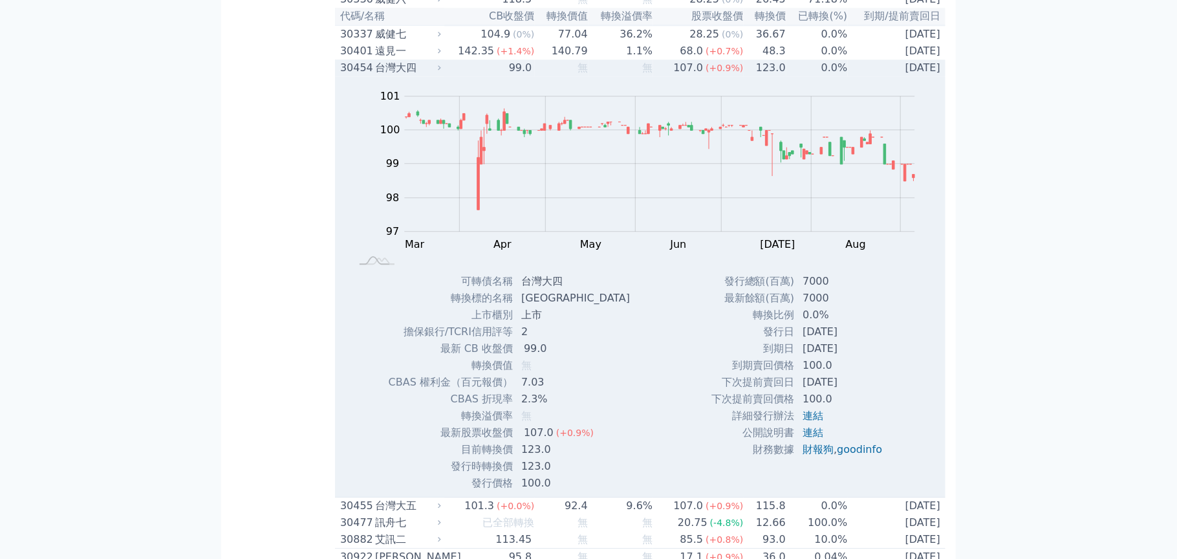
click at [628, 76] on td "無" at bounding box center [620, 67] width 65 height 17
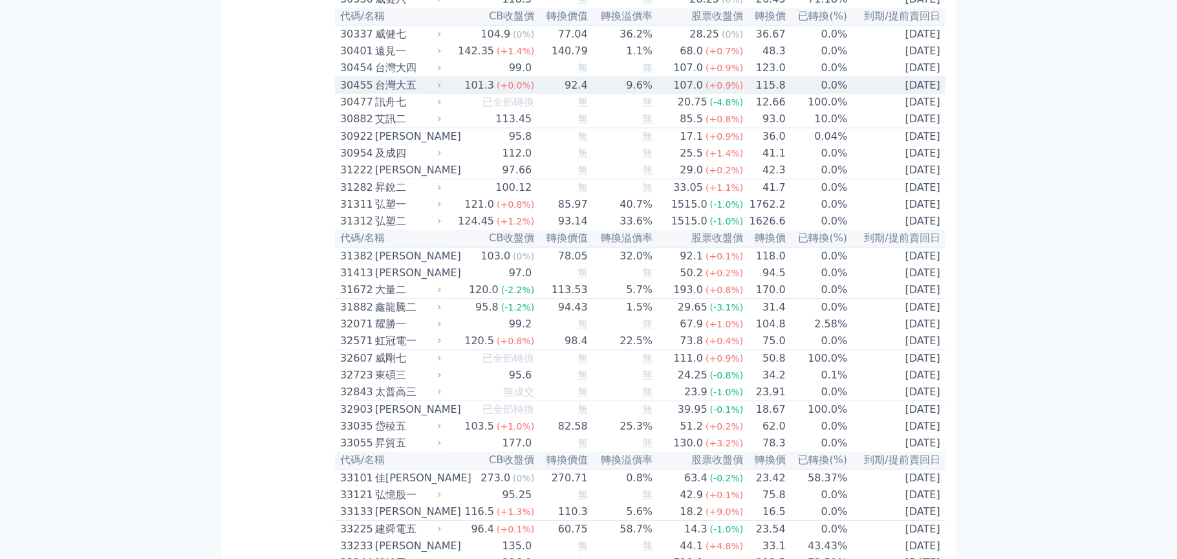
click at [634, 94] on td "9.6%" at bounding box center [620, 85] width 65 height 17
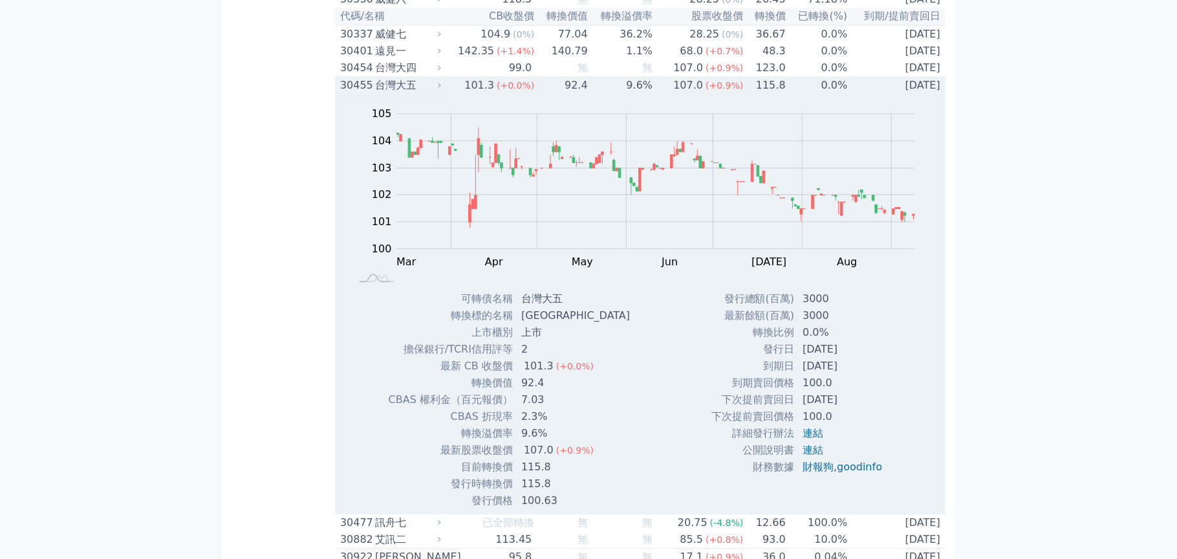
click at [631, 94] on td "9.6%" at bounding box center [620, 85] width 65 height 17
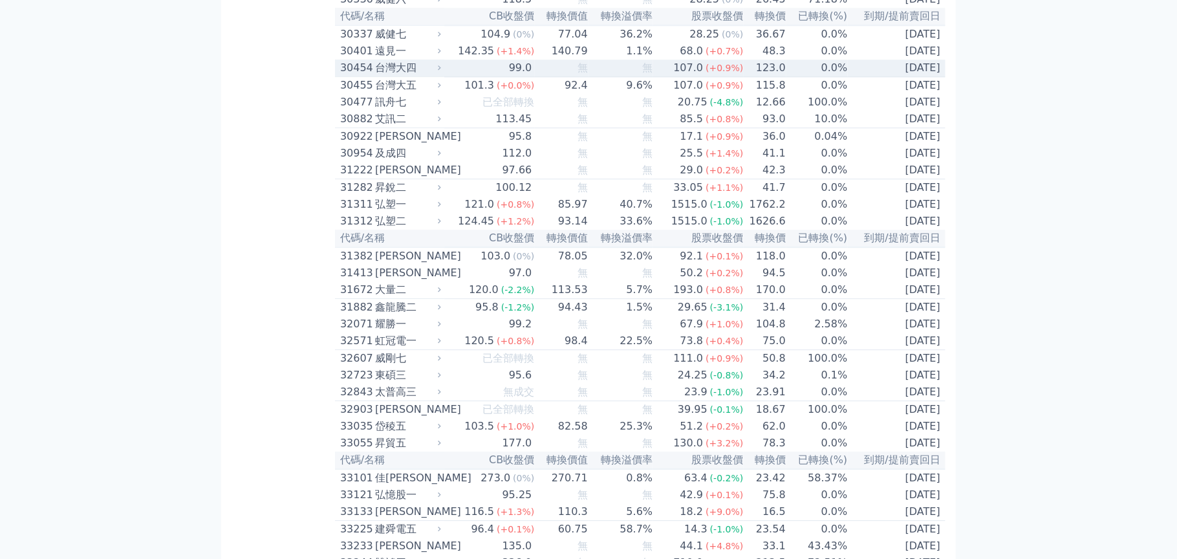
click at [628, 77] on td "無" at bounding box center [620, 67] width 65 height 17
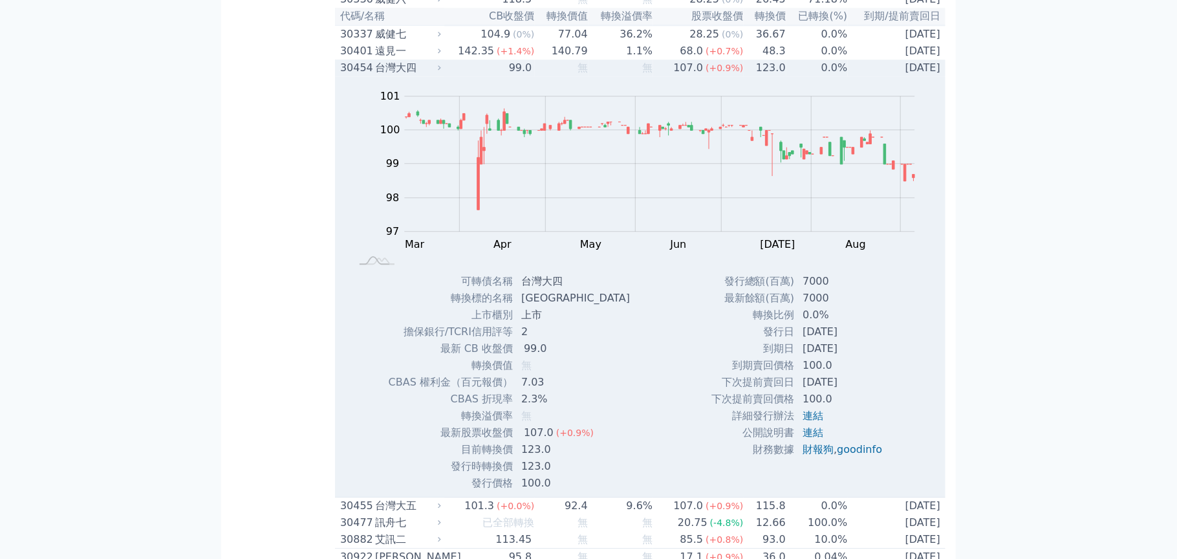
click at [628, 76] on td "無" at bounding box center [620, 67] width 65 height 17
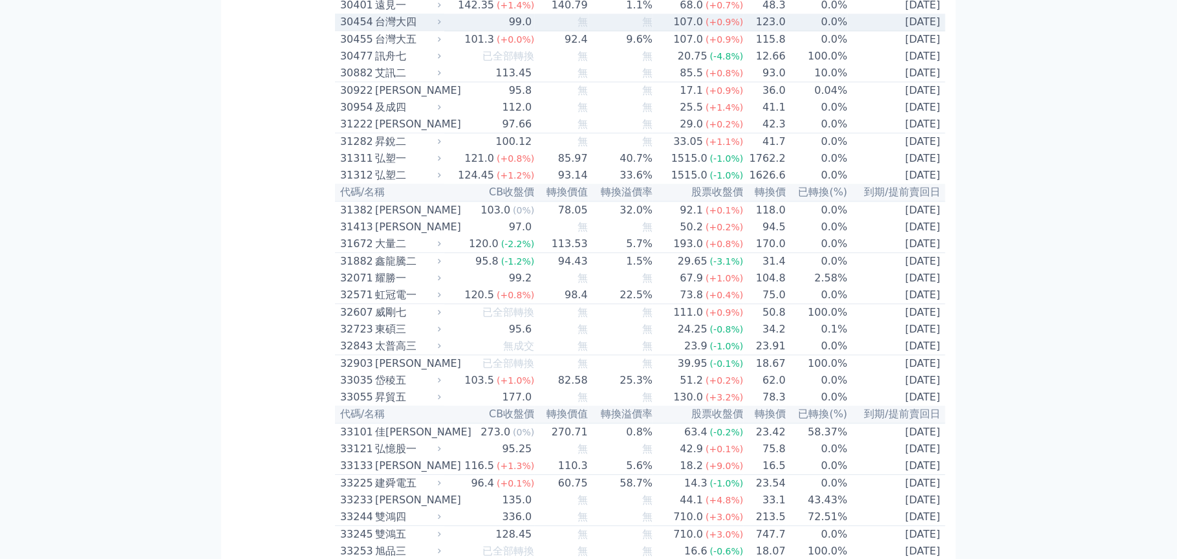
scroll to position [1939, 0]
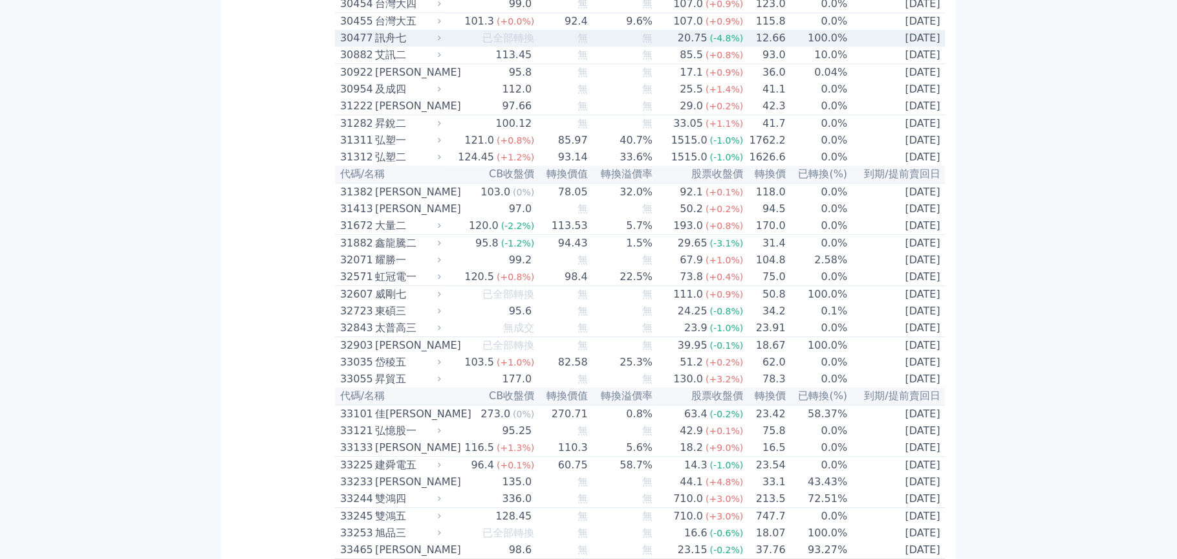
drag, startPoint x: 520, startPoint y: 175, endPoint x: 315, endPoint y: 296, distance: 238.8
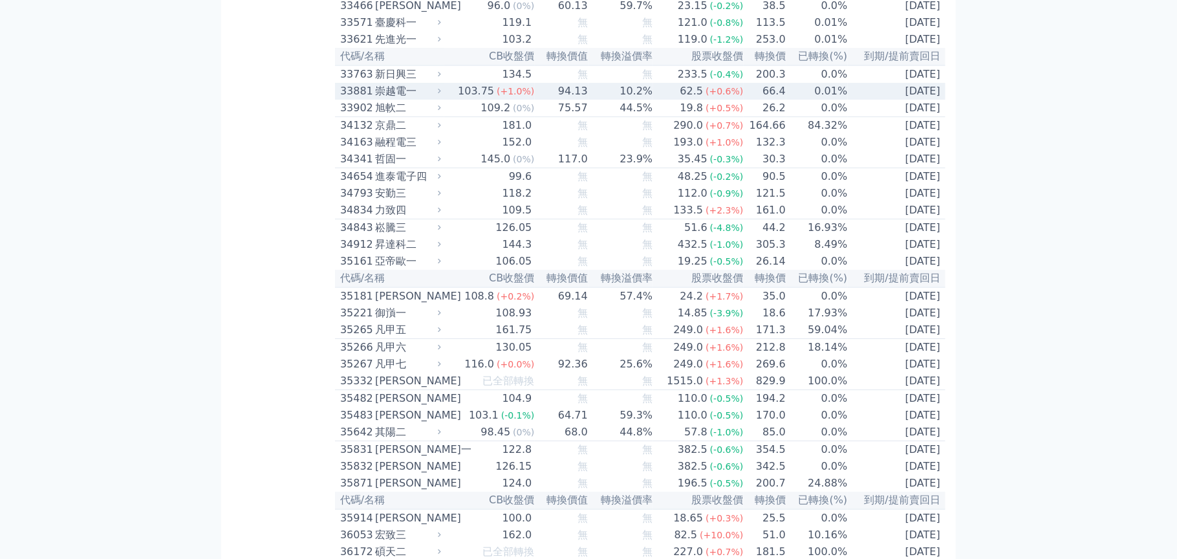
scroll to position [2521, 0]
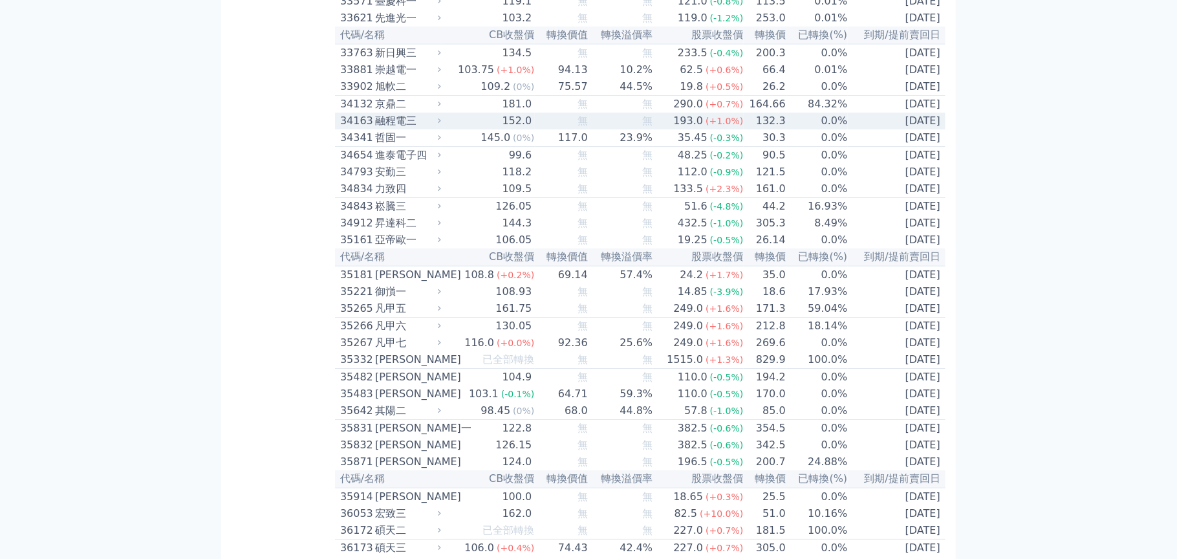
click at [516, 129] on div "152.0" at bounding box center [517, 121] width 35 height 16
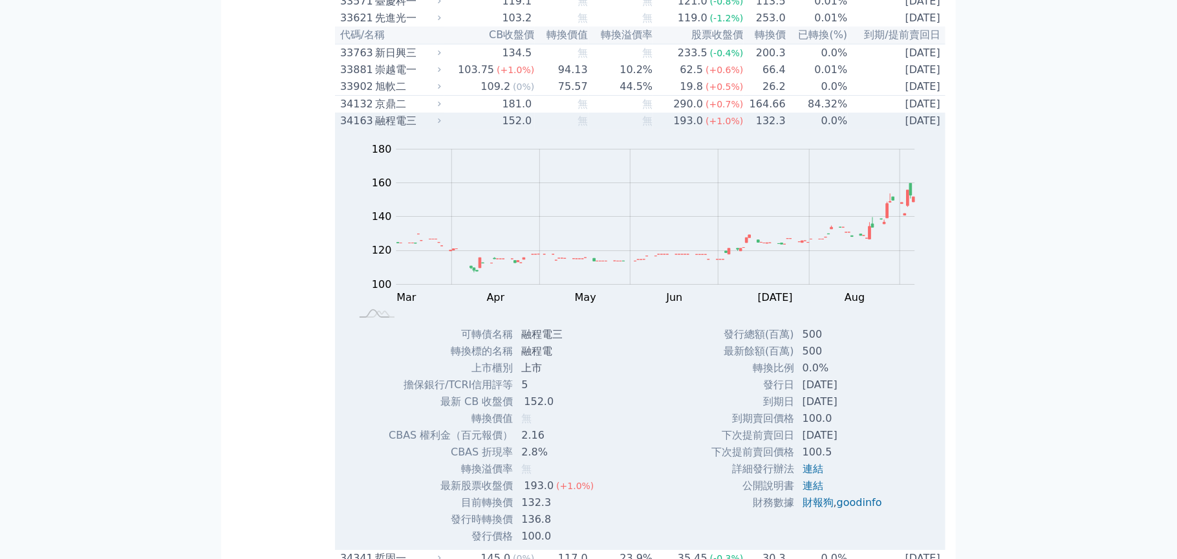
click at [516, 129] on div "152.0" at bounding box center [517, 121] width 35 height 16
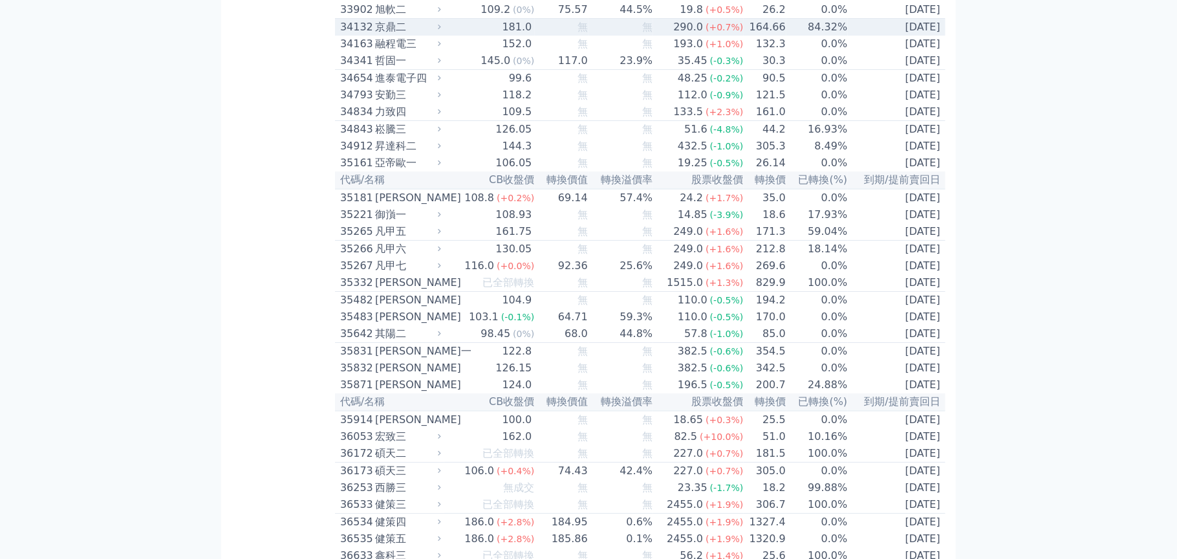
scroll to position [2651, 0]
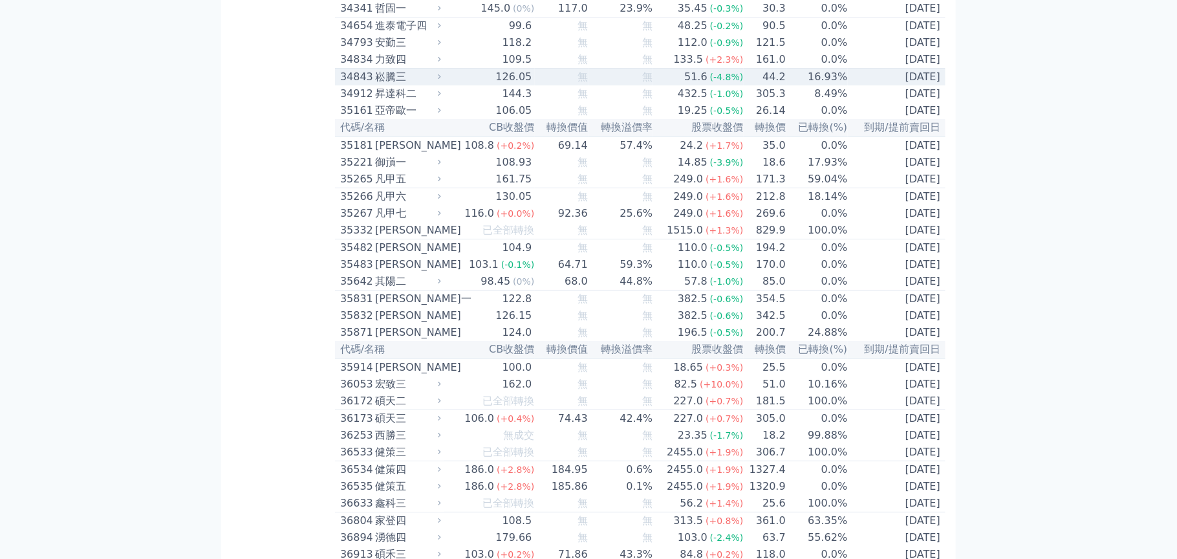
click at [517, 85] on div "126.05" at bounding box center [513, 77] width 41 height 16
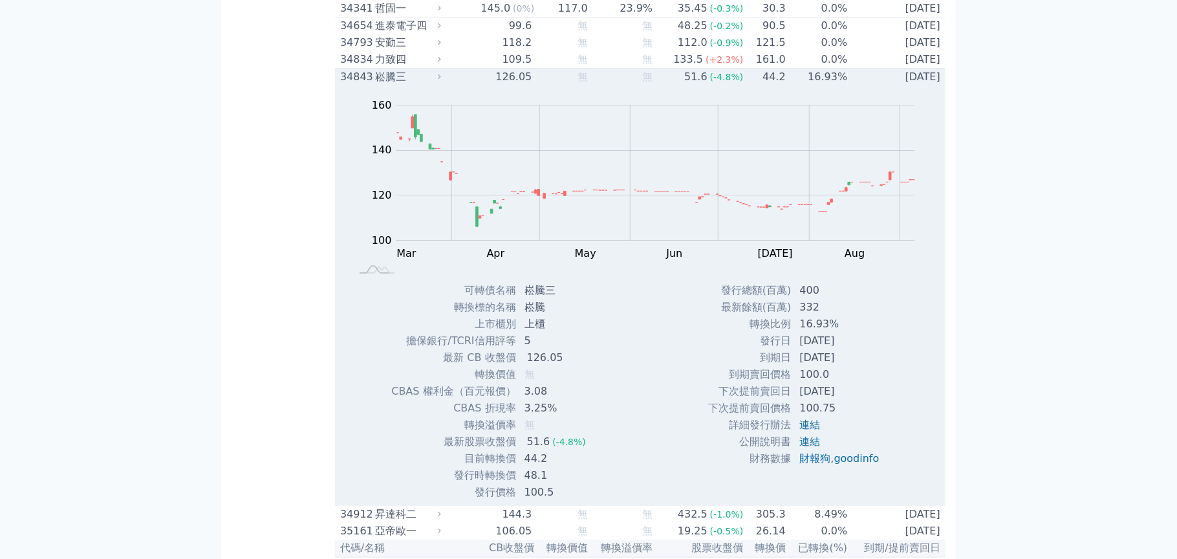
click at [517, 85] on div "126.05" at bounding box center [513, 77] width 41 height 16
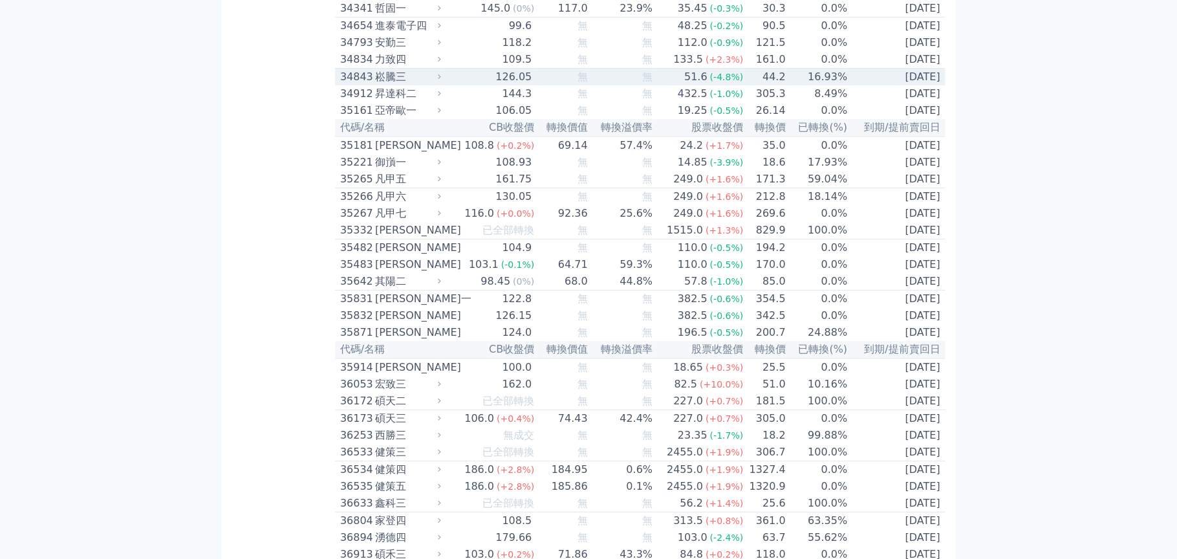
click at [522, 85] on div "126.05" at bounding box center [513, 77] width 41 height 16
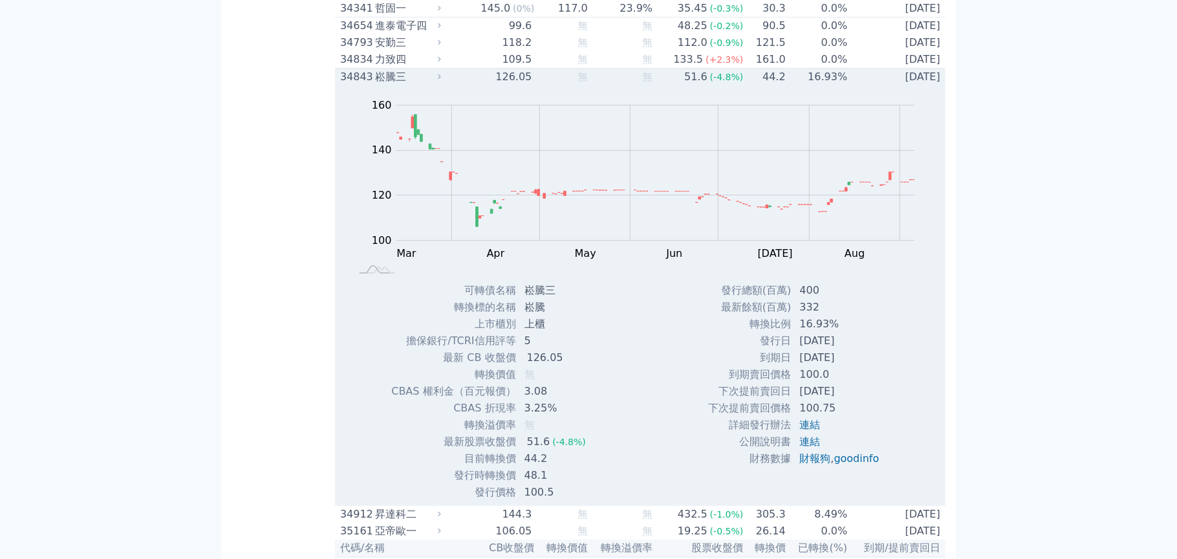
click at [524, 85] on div "126.05" at bounding box center [513, 77] width 41 height 16
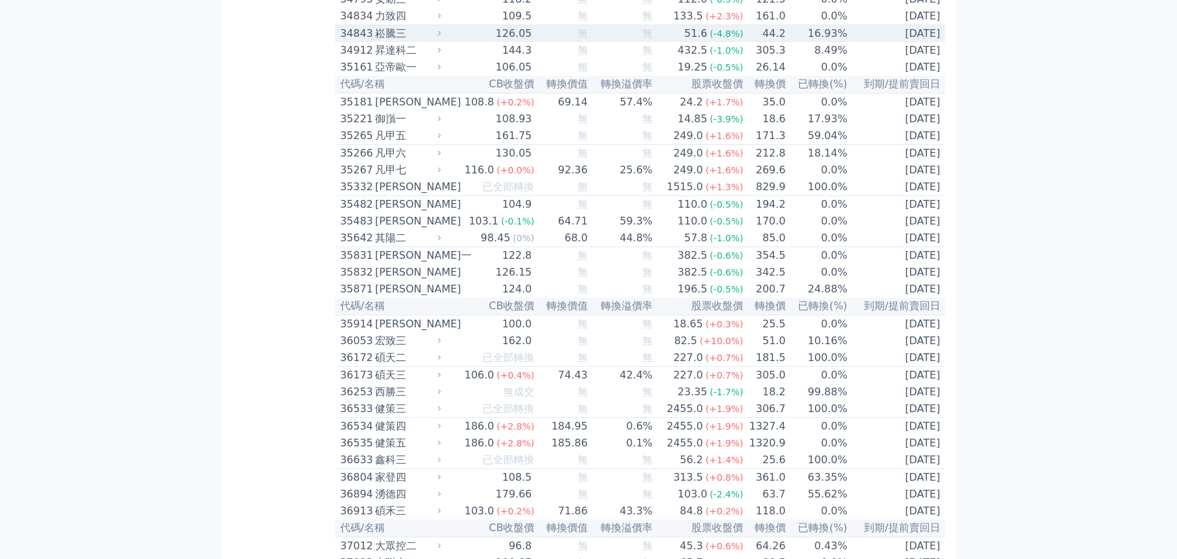
scroll to position [2715, 0]
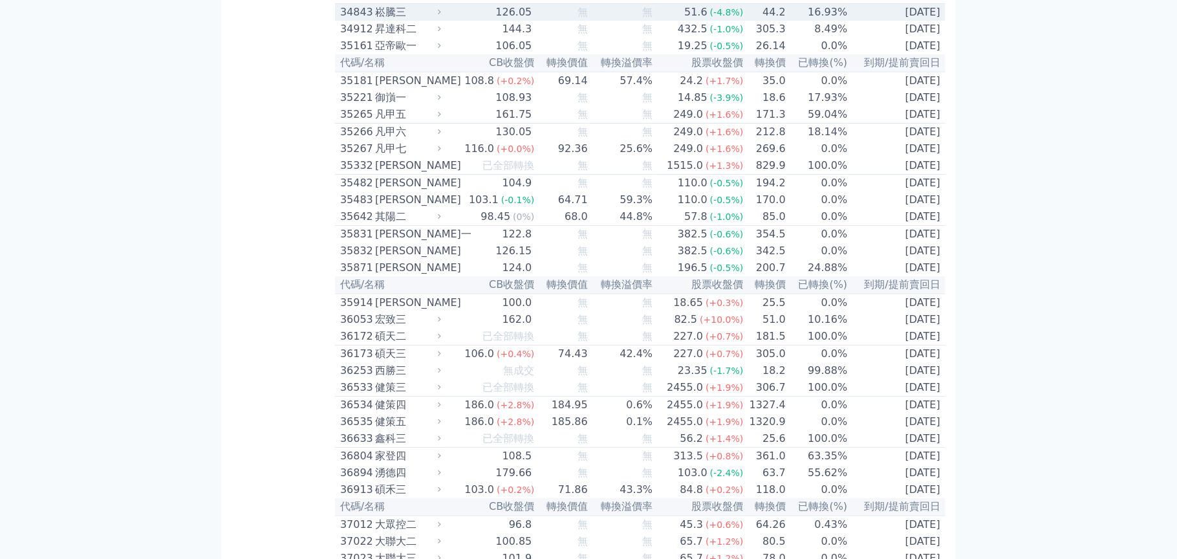
click at [382, 20] on div "崧騰三" at bounding box center [406, 13] width 63 height 16
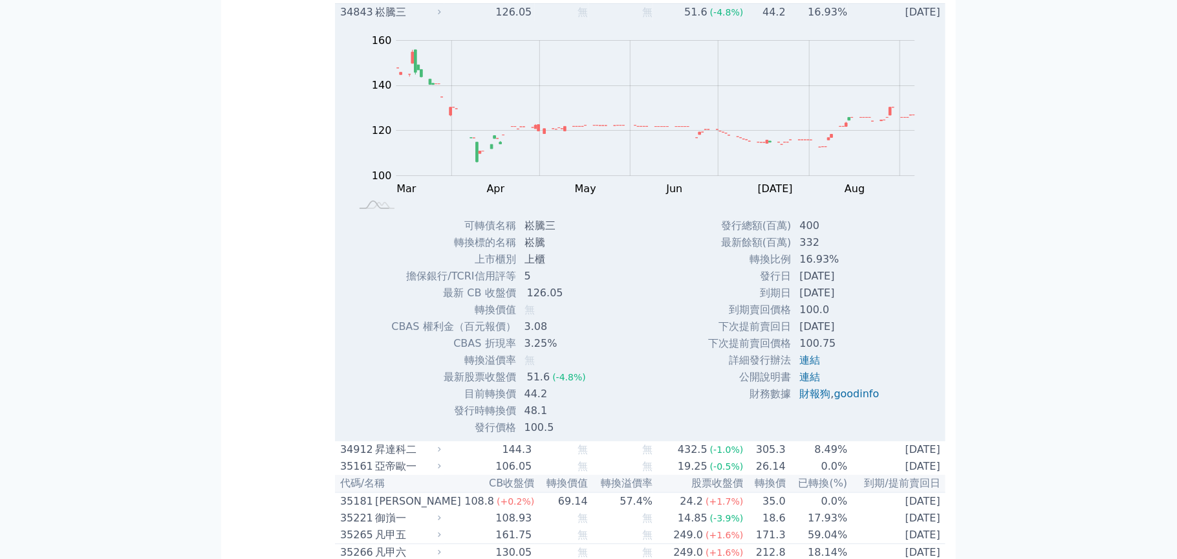
click at [523, 20] on div "126.05" at bounding box center [513, 13] width 41 height 16
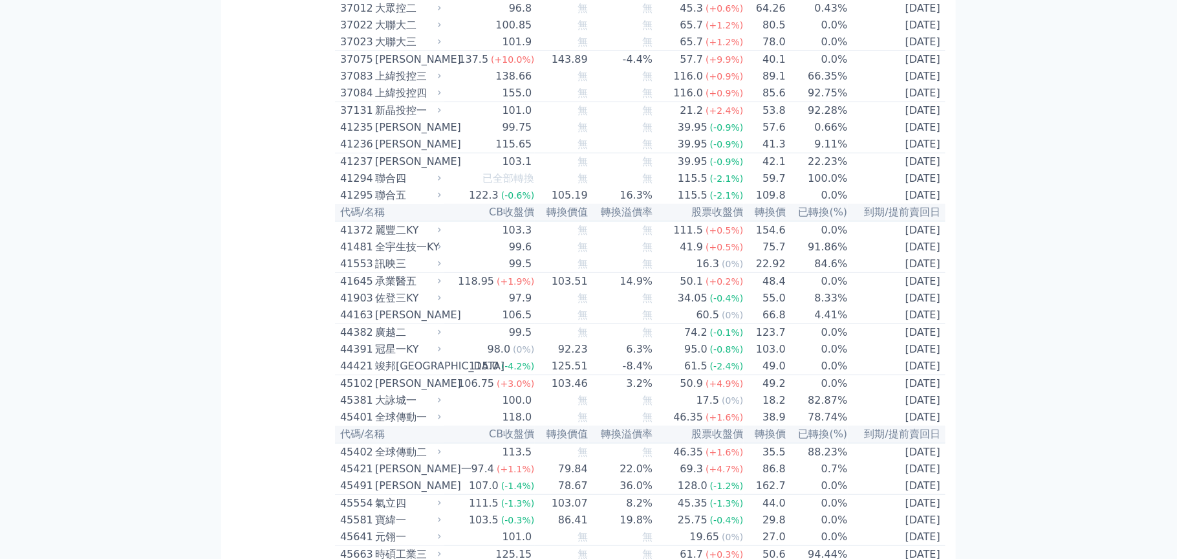
scroll to position [3232, 0]
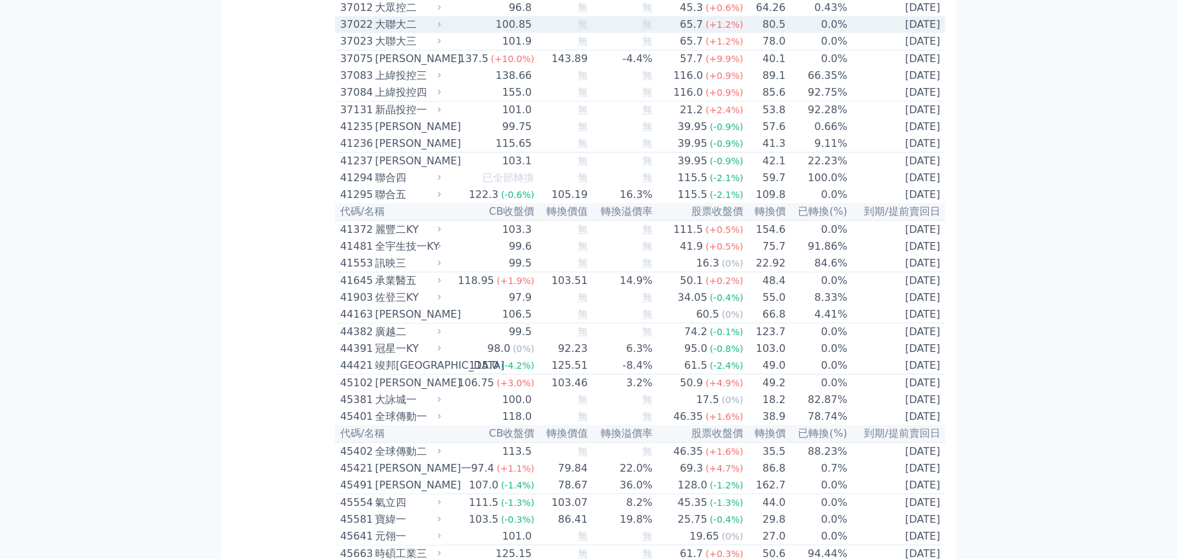
click at [516, 32] on div "100.85" at bounding box center [513, 25] width 41 height 16
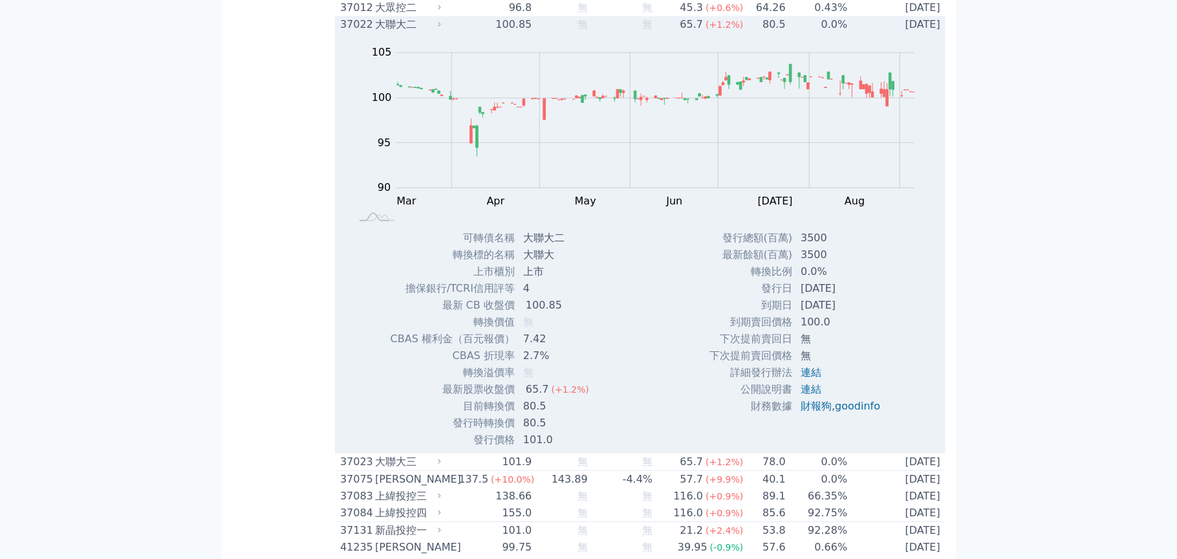
click at [516, 32] on div "100.85" at bounding box center [513, 25] width 41 height 16
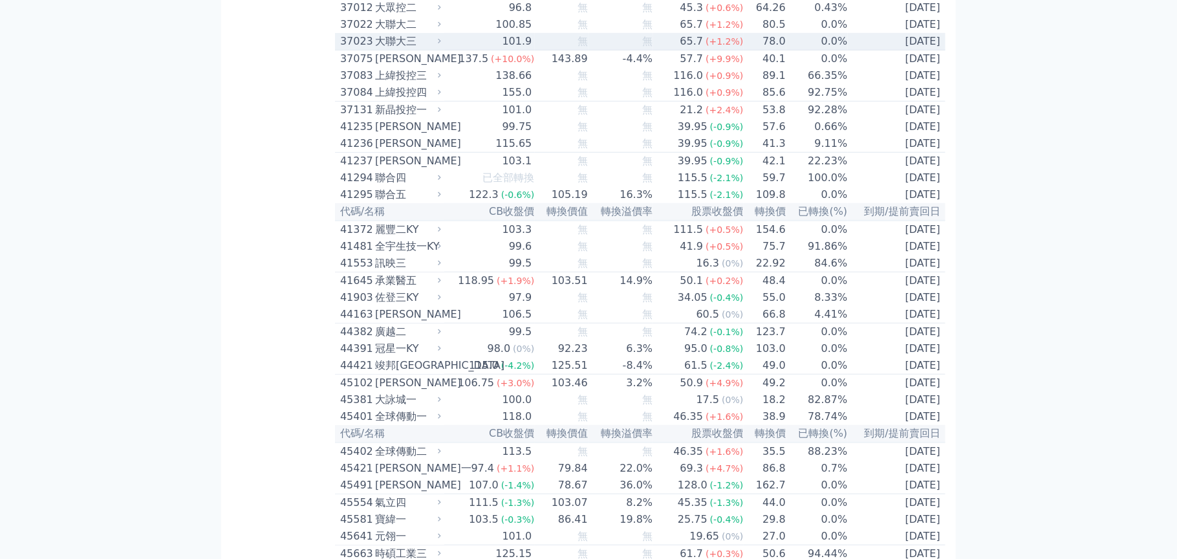
drag, startPoint x: 535, startPoint y: 266, endPoint x: 1047, endPoint y: 281, distance: 512.3
click at [1047, 281] on div "可轉債列表 財務數據 可轉債列表 財務數據 登出 登出 按代號排序 即將/近期發行 一年內到期 轉換比例 低收盤價 轉換價值接近百元 低轉換溢價" at bounding box center [588, 534] width 1177 height 7533
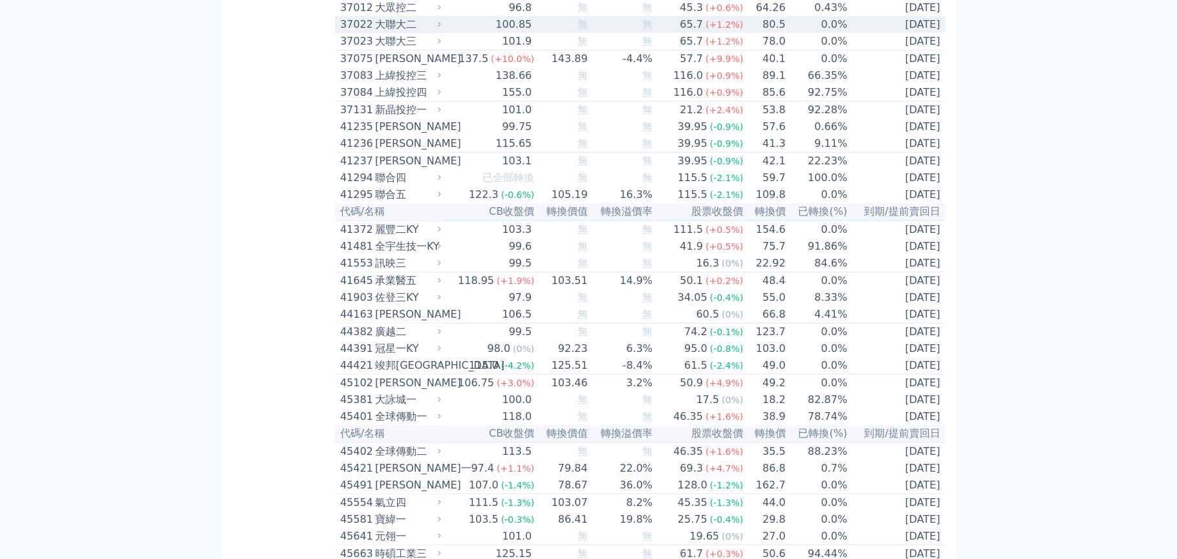
click at [656, 33] on td "65.7 (+1.2%)" at bounding box center [698, 24] width 91 height 17
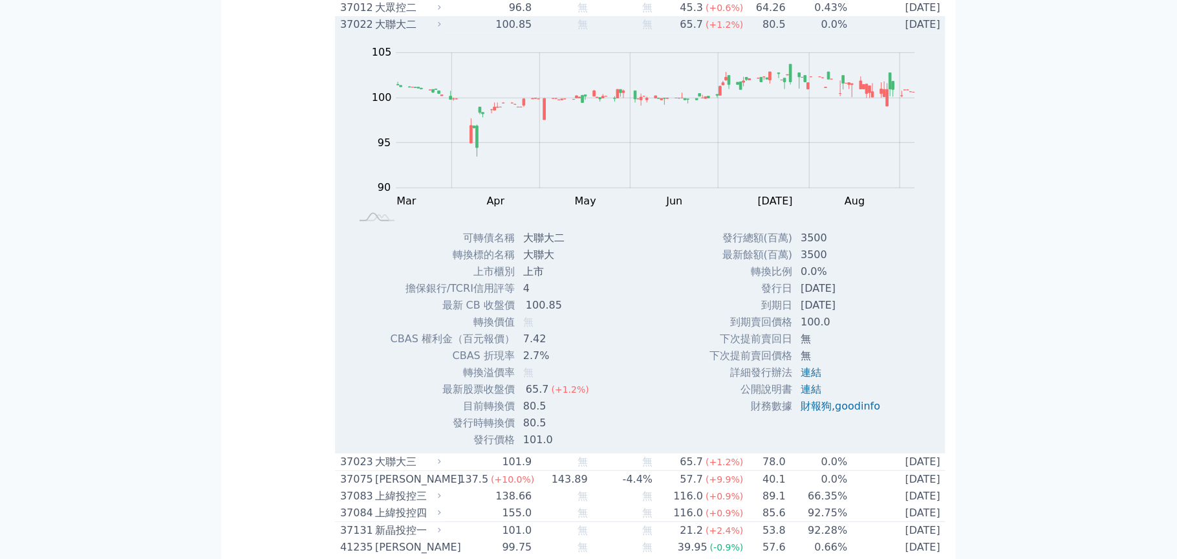
click at [656, 33] on td "65.7 (+1.2%)" at bounding box center [698, 24] width 91 height 17
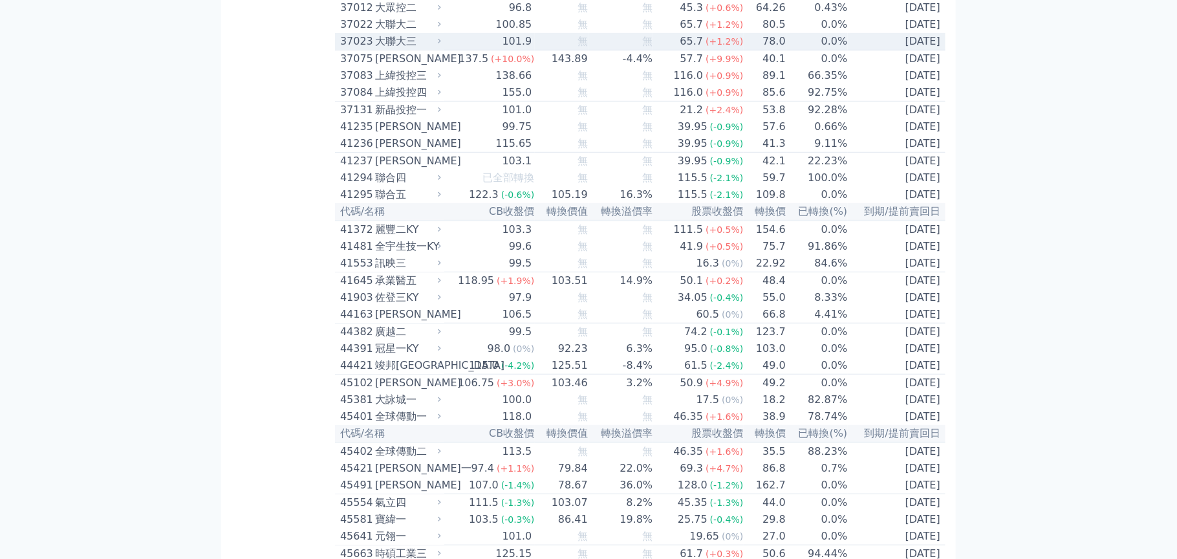
click at [663, 50] on td "65.7 (+1.2%)" at bounding box center [698, 41] width 91 height 17
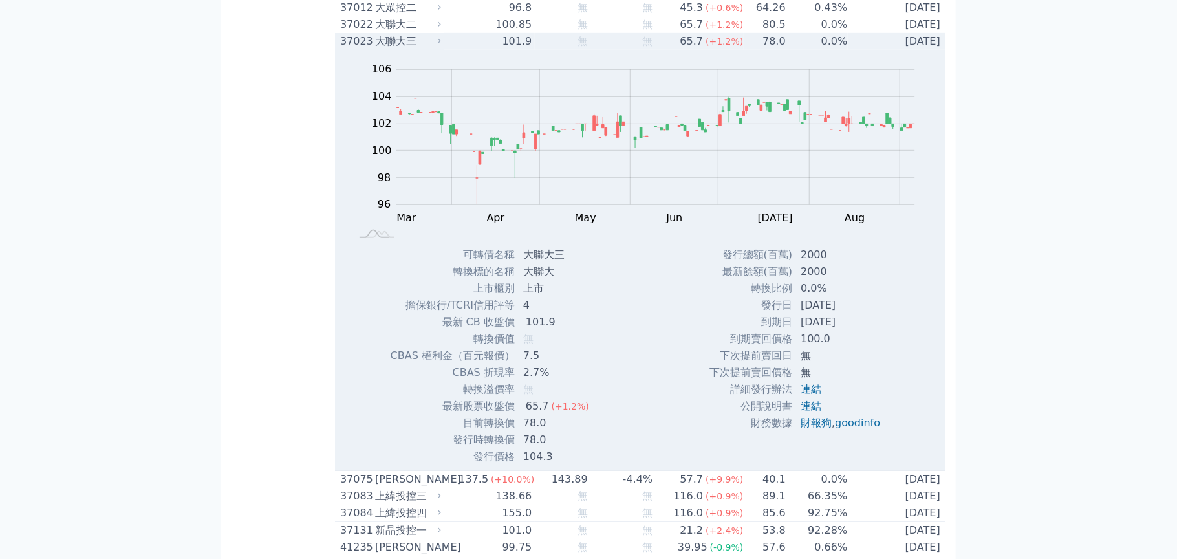
click at [663, 50] on td "65.7 (+1.2%)" at bounding box center [698, 41] width 91 height 17
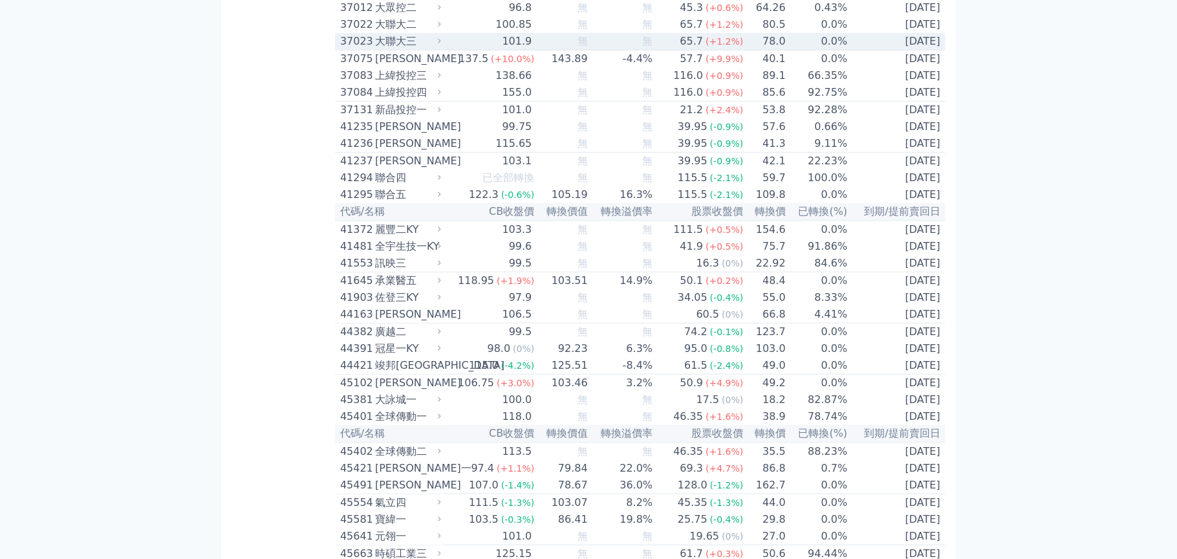
drag, startPoint x: 663, startPoint y: 262, endPoint x: 1058, endPoint y: 256, distance: 395.7
click at [1062, 257] on div "可轉債列表 財務數據 可轉債列表 財務數據 登出 登出 按代號排序 即將/近期發行 一年內到期 轉換比例 低收盤價 轉換價值接近百元 低轉換溢價" at bounding box center [588, 534] width 1177 height 7533
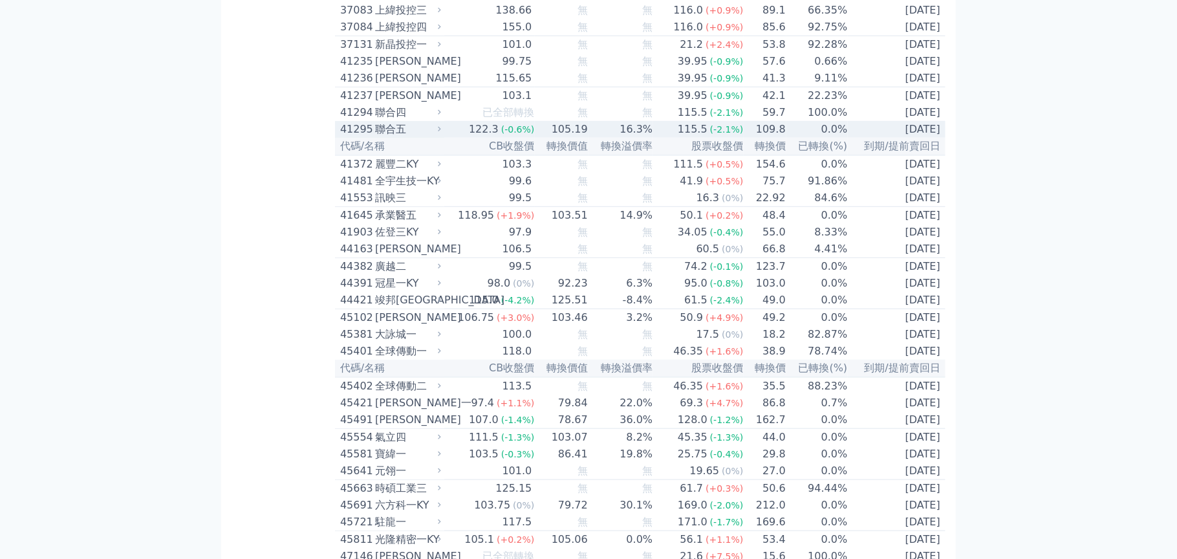
scroll to position [3361, 0]
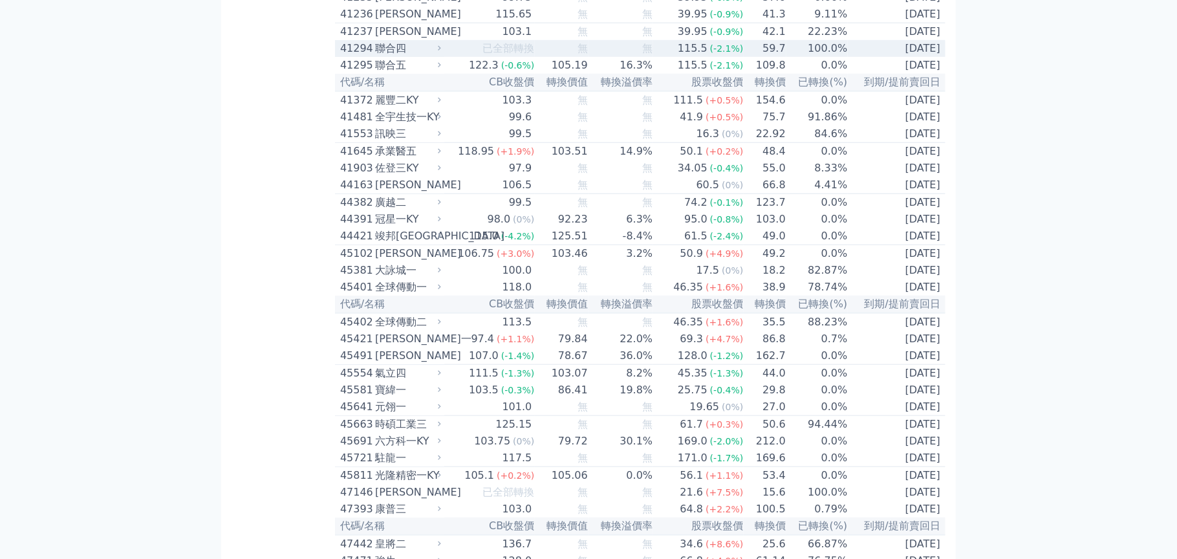
click at [537, 57] on td "無" at bounding box center [561, 48] width 53 height 17
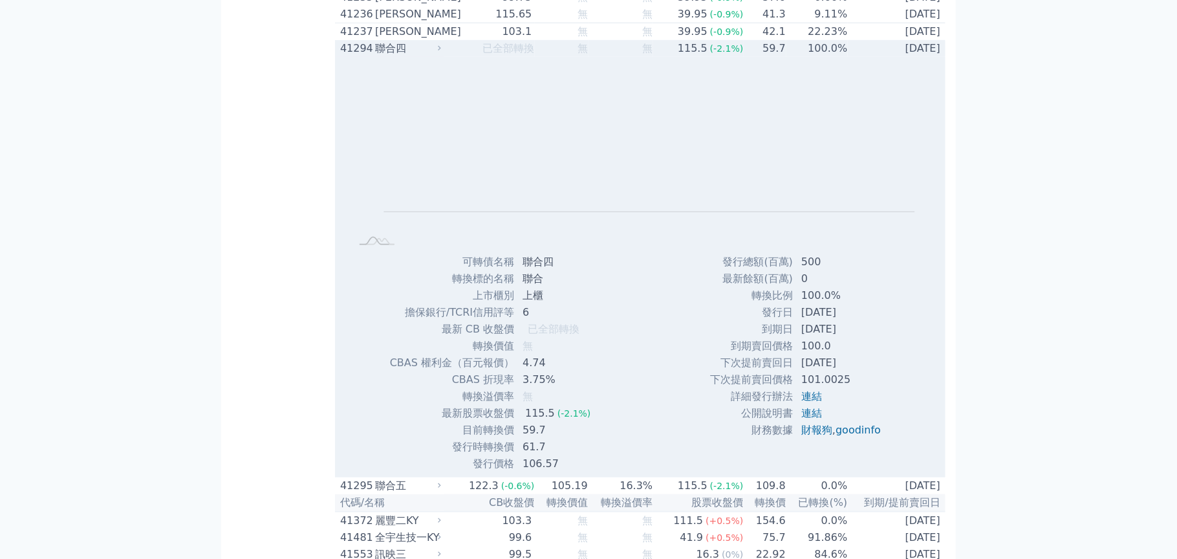
drag, startPoint x: 535, startPoint y: 286, endPoint x: 481, endPoint y: 283, distance: 53.7
click at [481, 57] on td "已全部轉換" at bounding box center [489, 48] width 91 height 17
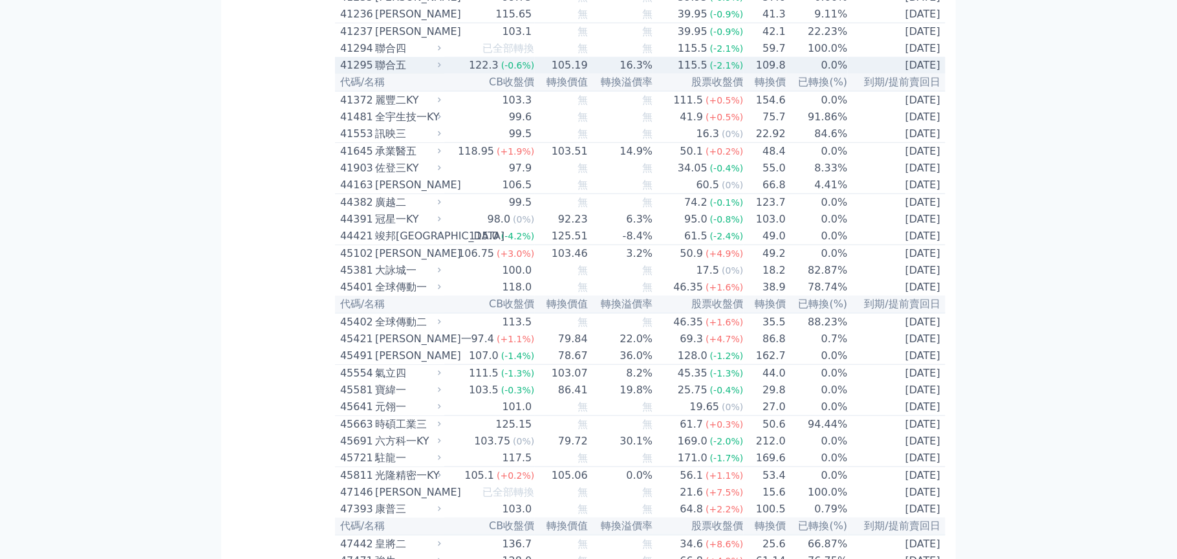
click at [493, 73] on div "122.3" at bounding box center [483, 66] width 35 height 16
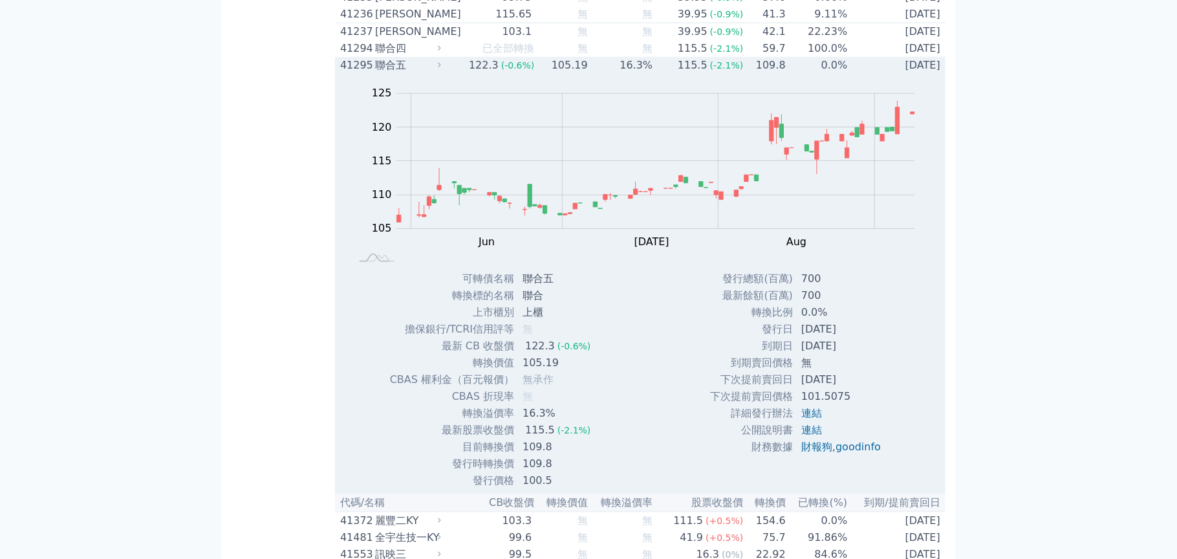
click at [489, 73] on div "122.3" at bounding box center [483, 66] width 35 height 16
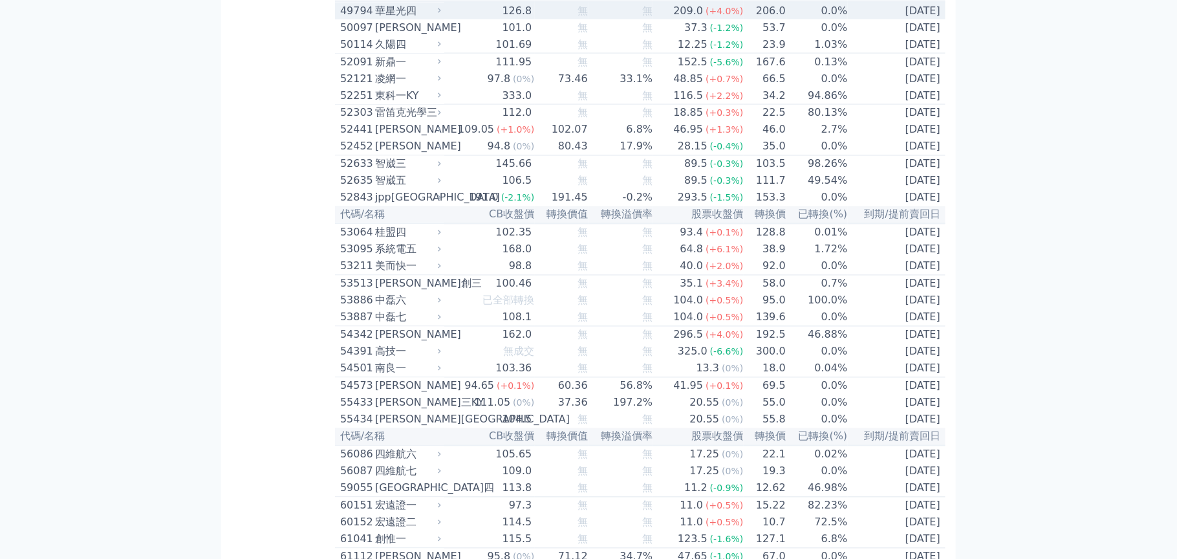
scroll to position [4137, 0]
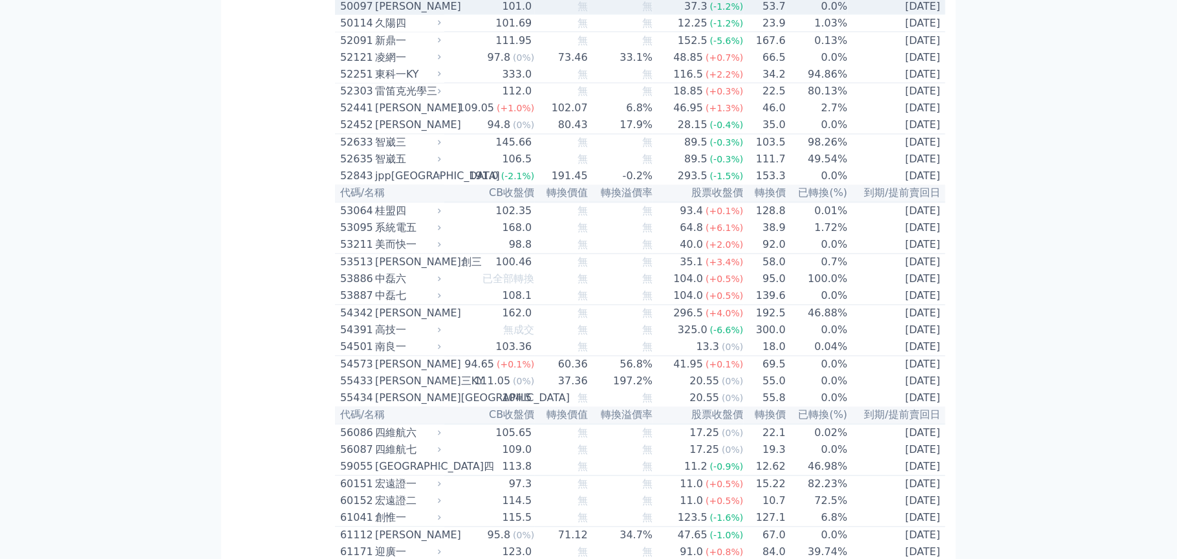
click at [519, 14] on div "101.0" at bounding box center [517, 7] width 35 height 16
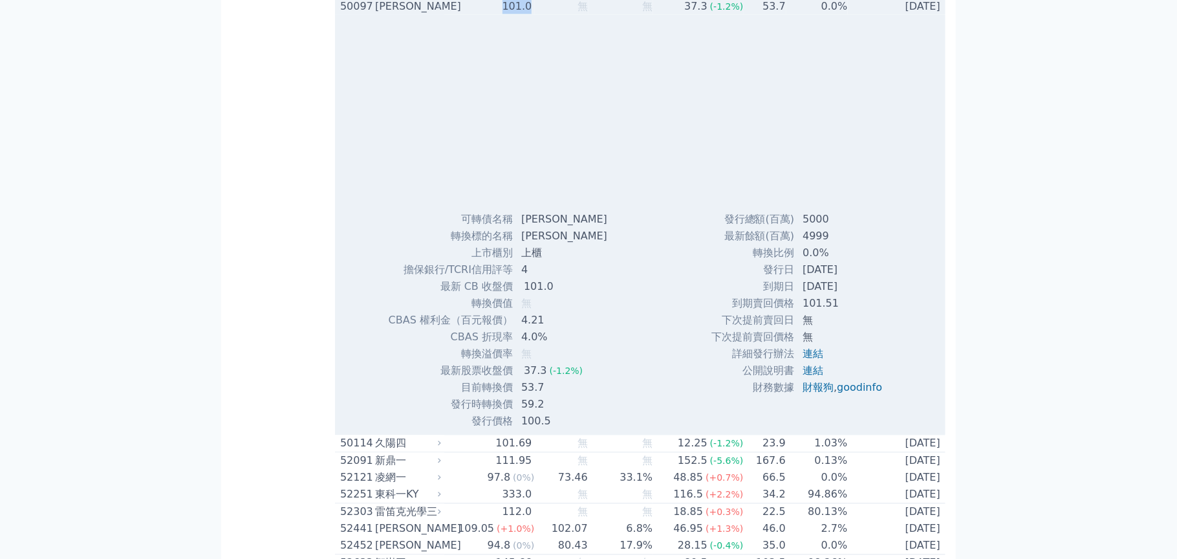
click at [519, 14] on div "101.0" at bounding box center [517, 7] width 35 height 16
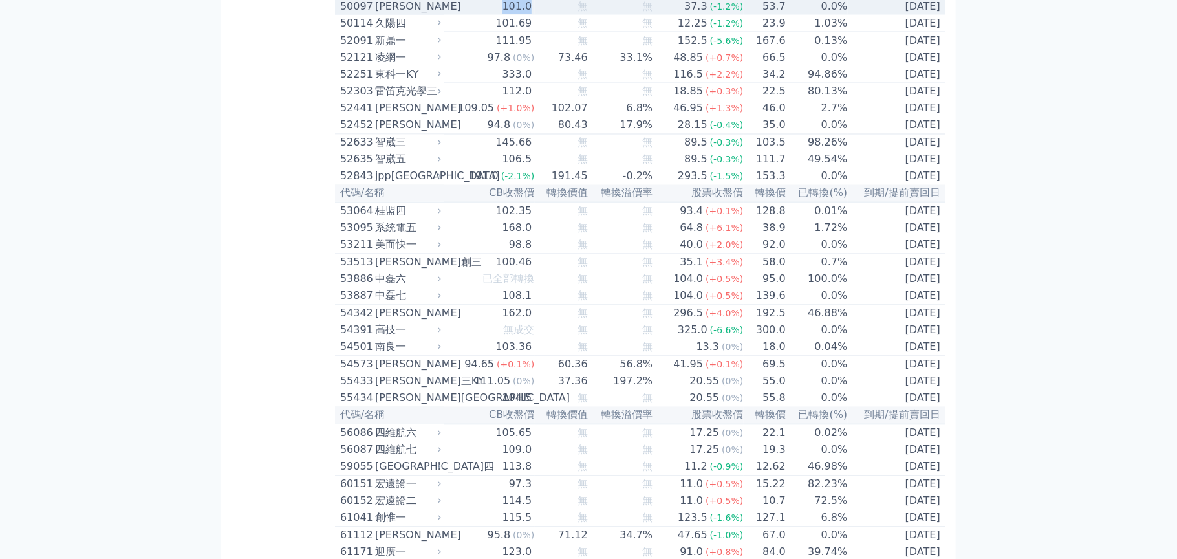
click at [519, 14] on div "101.0" at bounding box center [517, 7] width 35 height 16
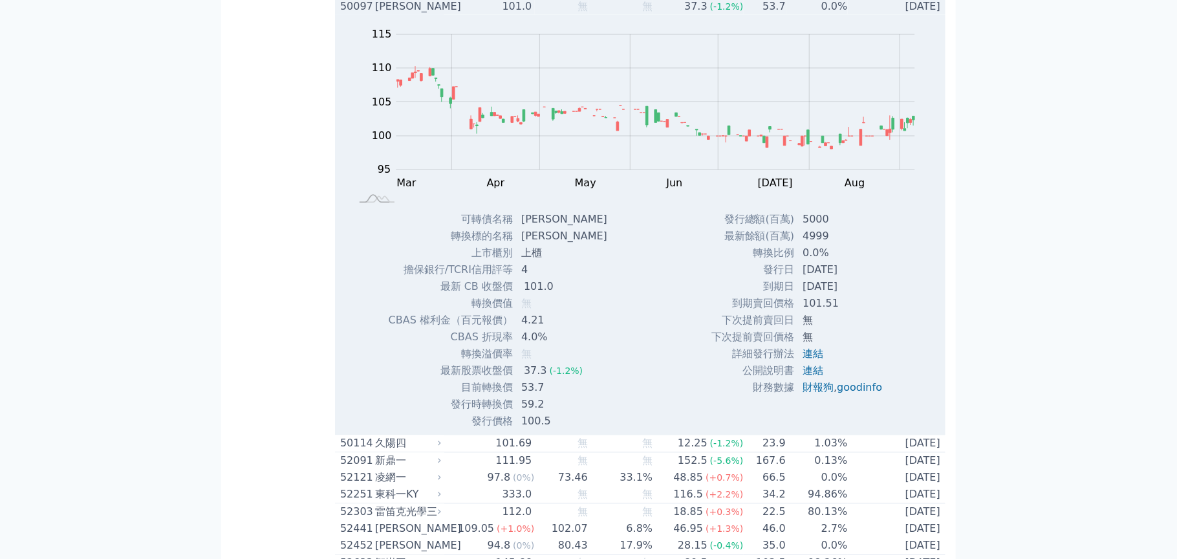
click at [519, 14] on div "101.0" at bounding box center [517, 7] width 35 height 16
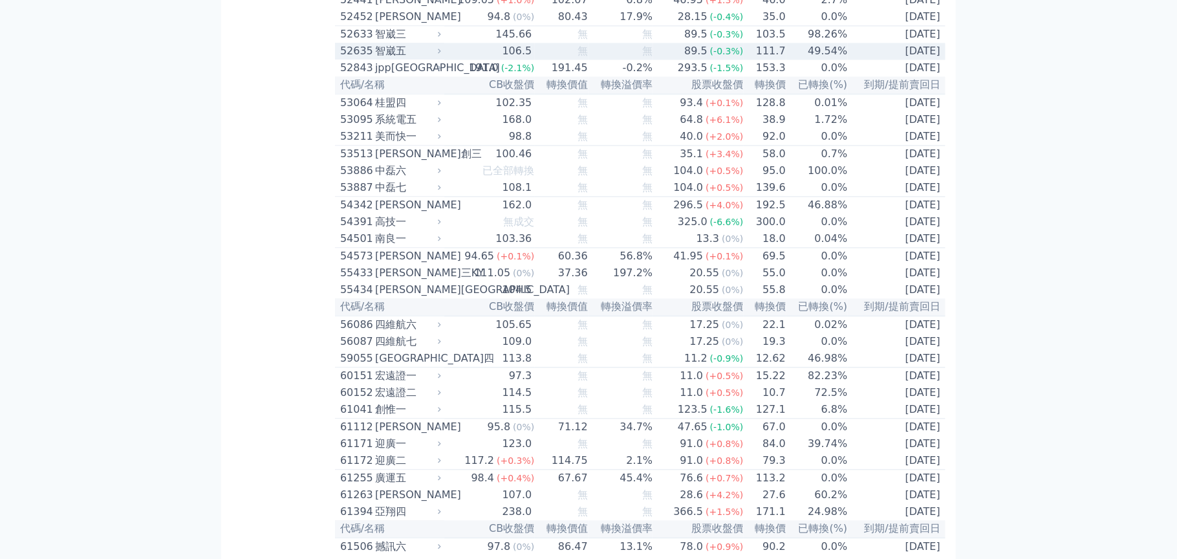
scroll to position [4267, 0]
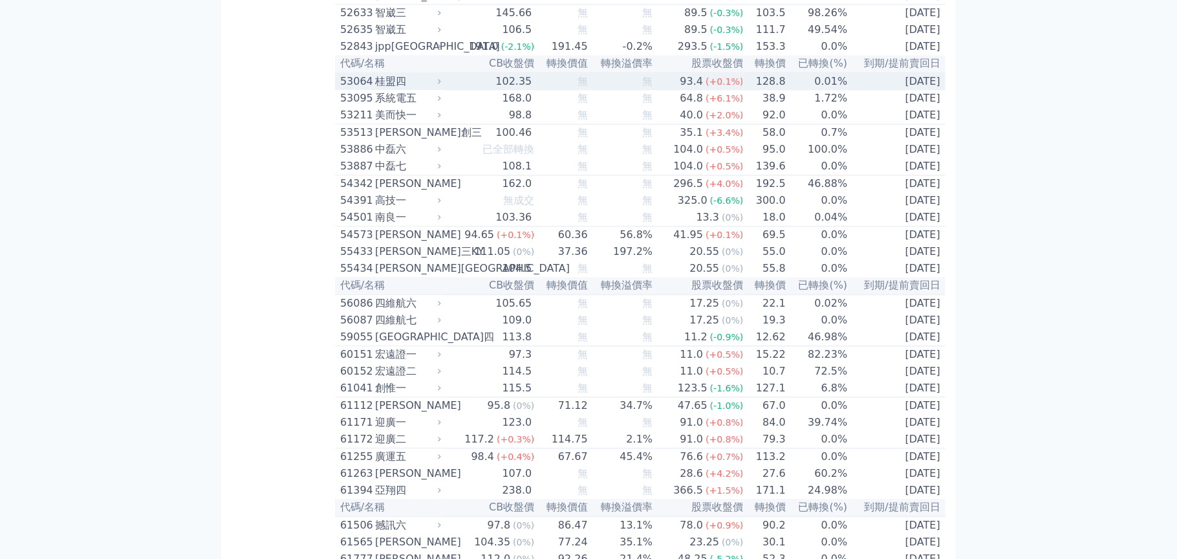
click at [517, 89] on div "102.35" at bounding box center [513, 82] width 41 height 16
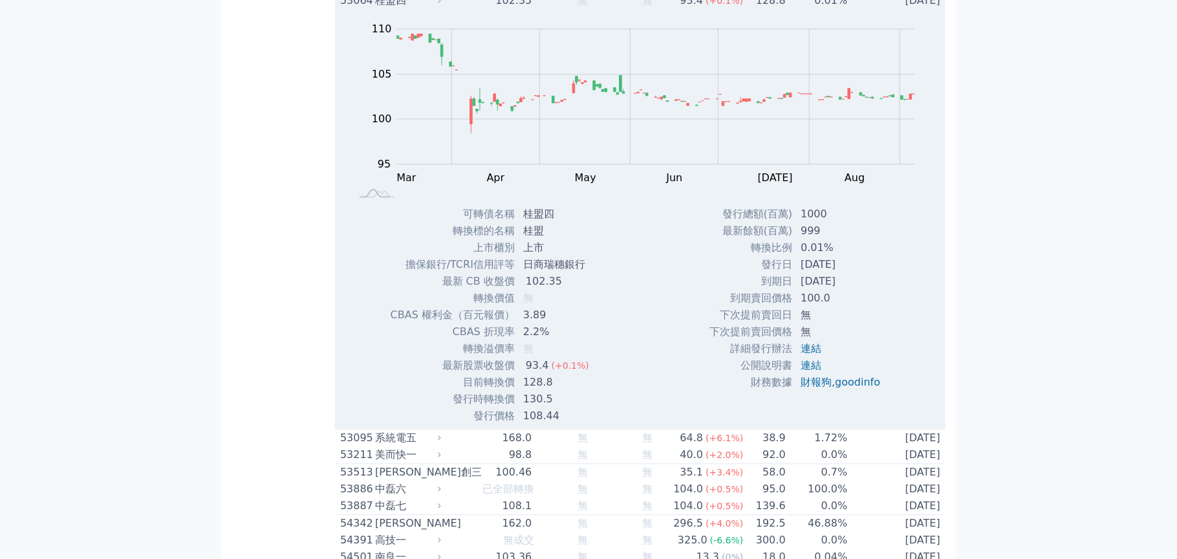
scroll to position [4396, 0]
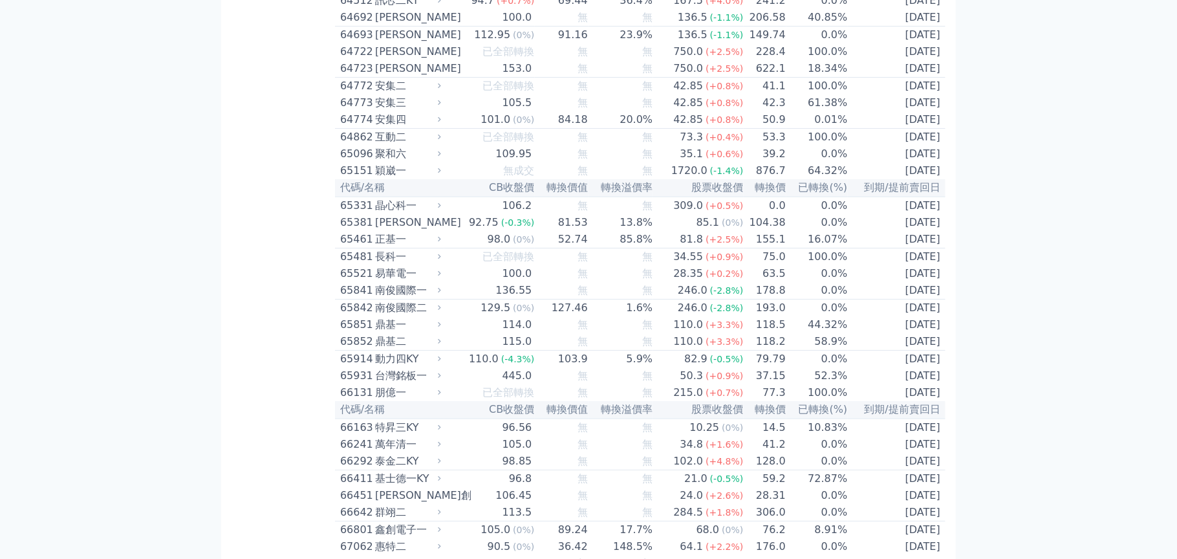
scroll to position [5495, 0]
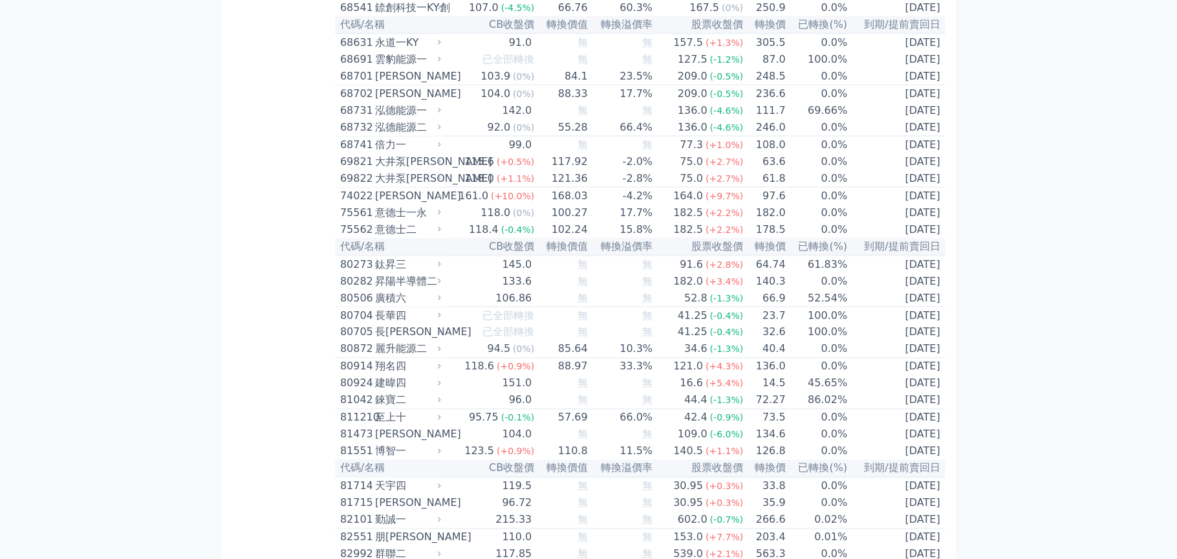
scroll to position [6724, 0]
drag, startPoint x: 497, startPoint y: 263, endPoint x: 310, endPoint y: 325, distance: 196.7
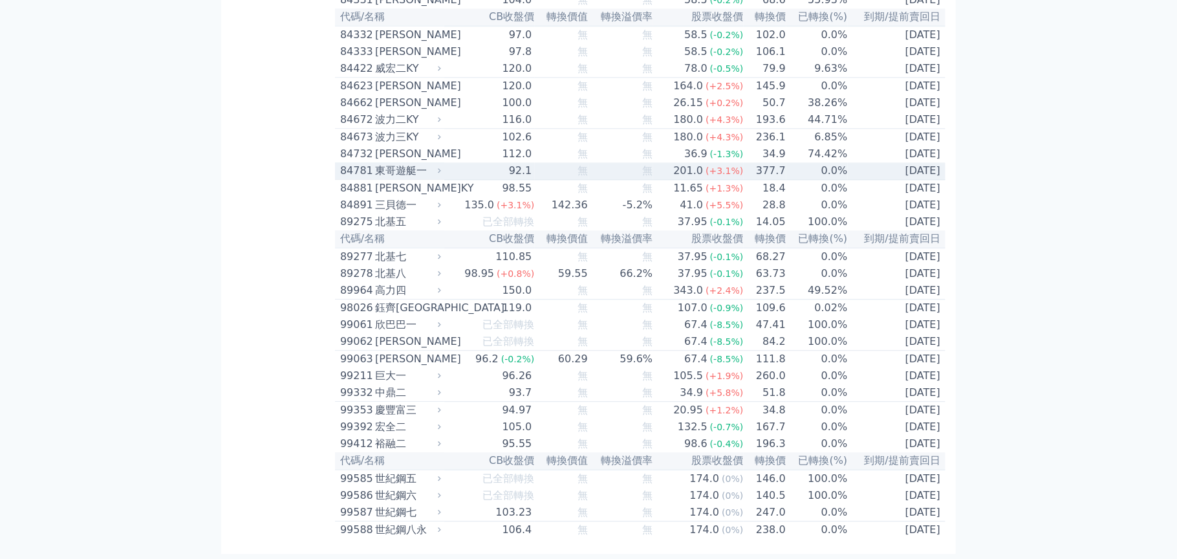
scroll to position [7887, 0]
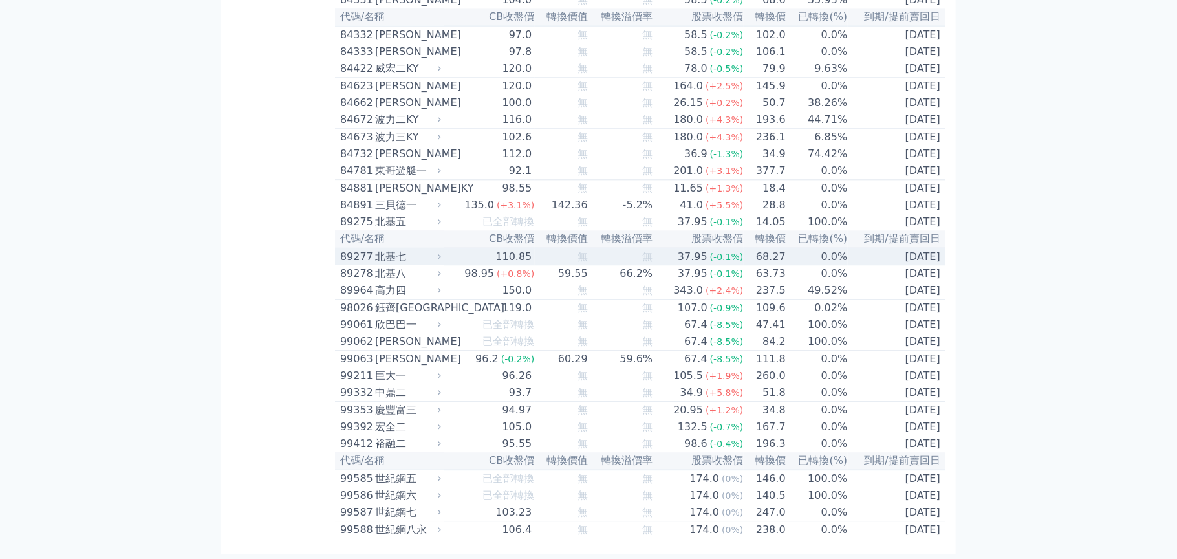
click at [398, 264] on div "北基七" at bounding box center [406, 257] width 63 height 16
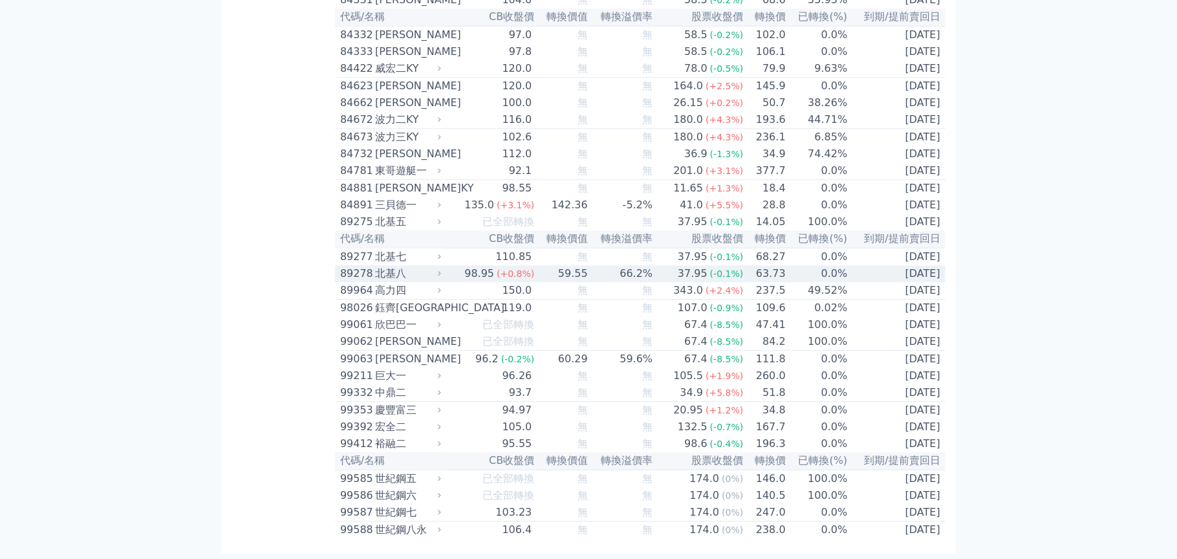
scroll to position [7920, 0]
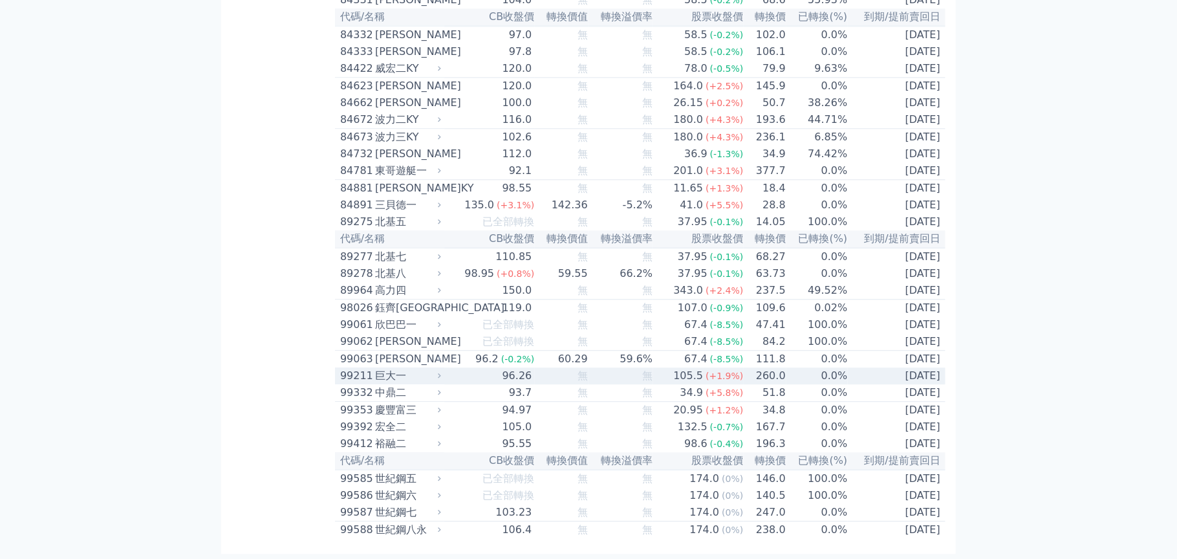
click at [389, 368] on div "巨大一" at bounding box center [406, 376] width 63 height 16
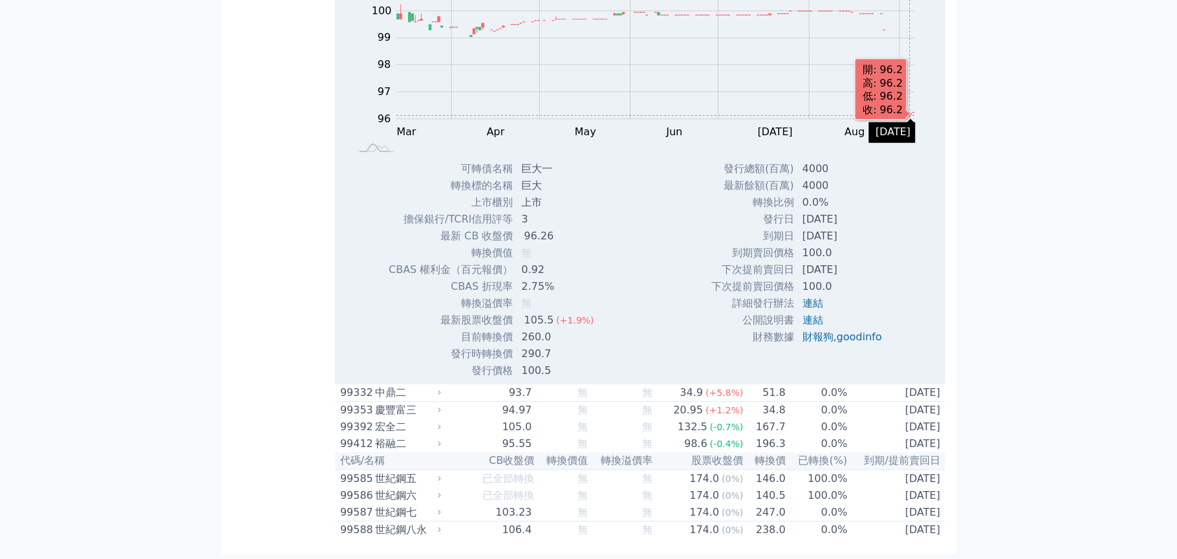
drag, startPoint x: 910, startPoint y: 524, endPoint x: 1076, endPoint y: 108, distance: 448.5
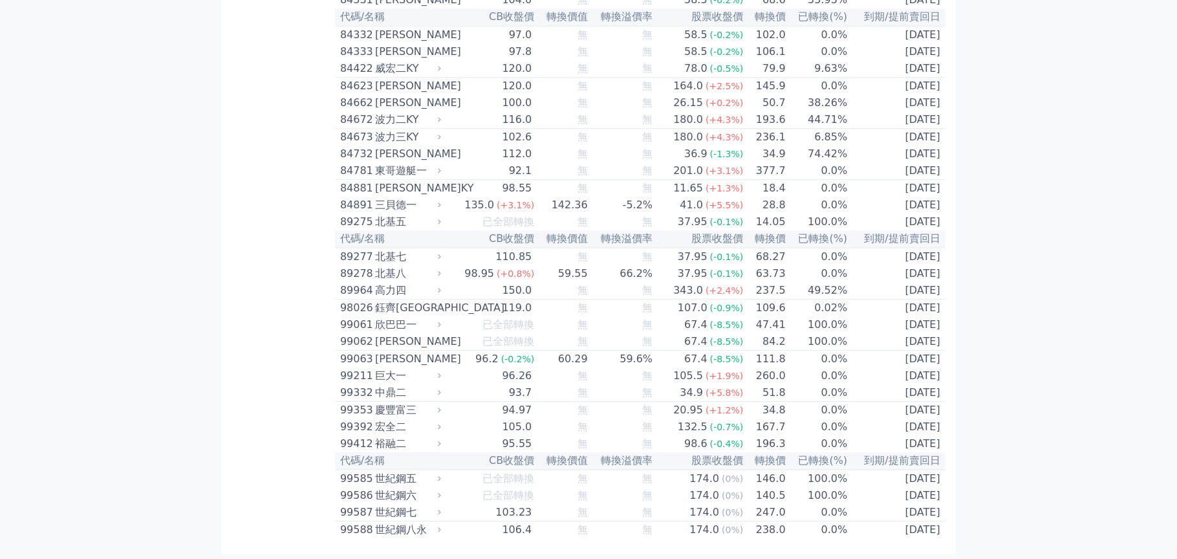
drag, startPoint x: 384, startPoint y: 457, endPoint x: 382, endPoint y: 449, distance: 8.6
drag, startPoint x: 382, startPoint y: 449, endPoint x: 331, endPoint y: 418, distance: 59.8
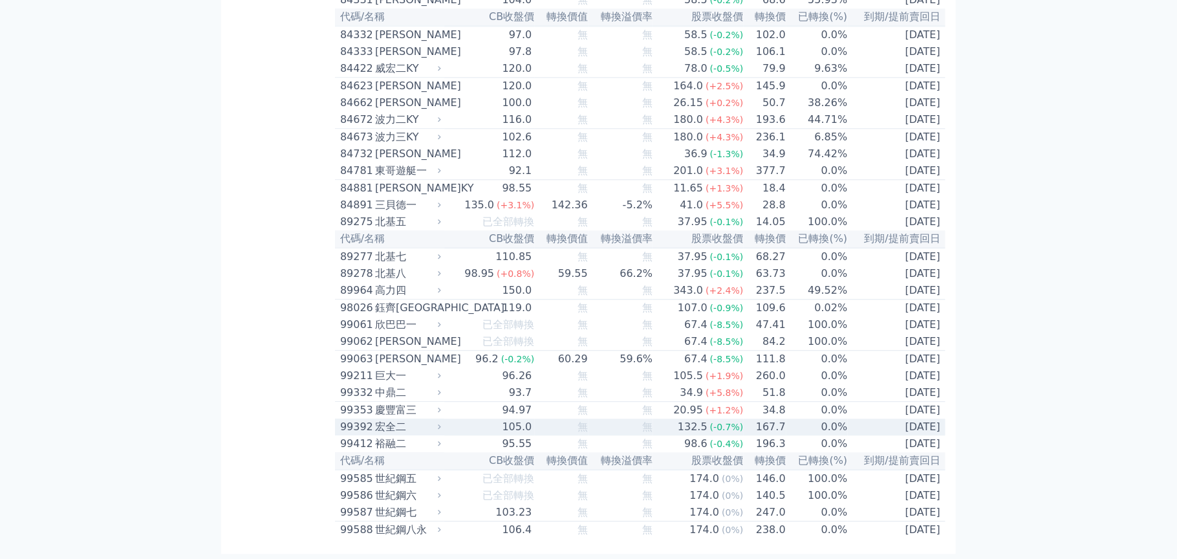
click at [398, 419] on div "宏全二" at bounding box center [406, 427] width 63 height 16
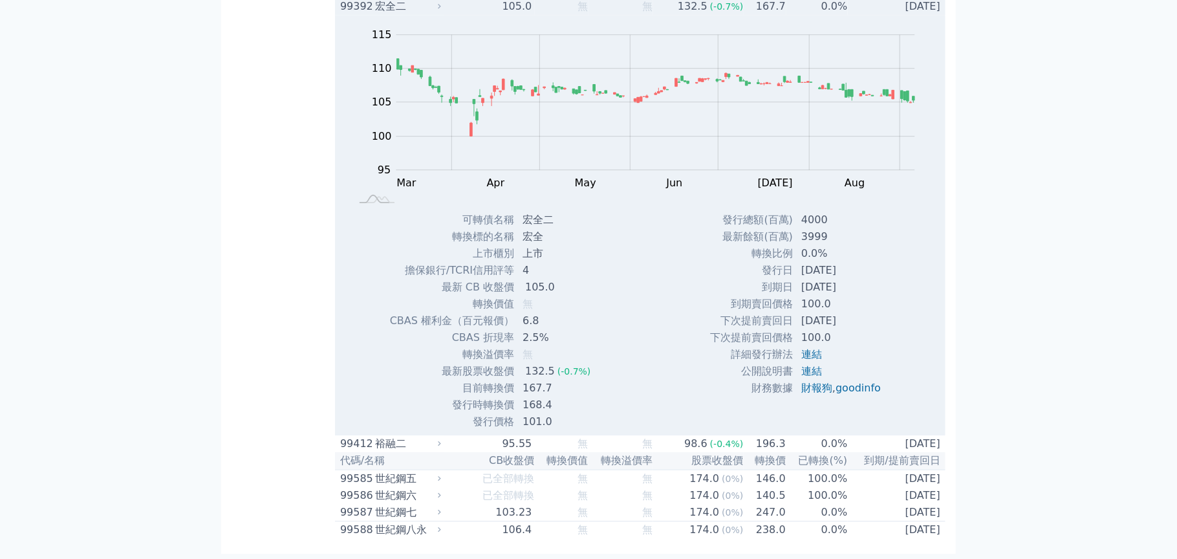
click at [398, 14] on div "宏全二" at bounding box center [406, 7] width 63 height 16
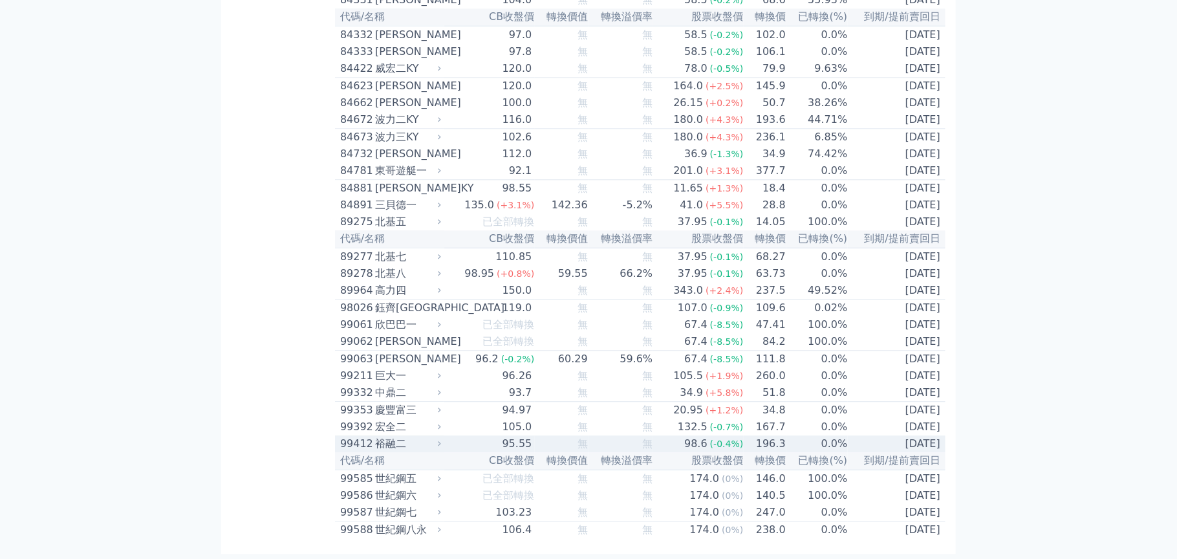
click at [401, 438] on div "裕融二" at bounding box center [406, 444] width 63 height 16
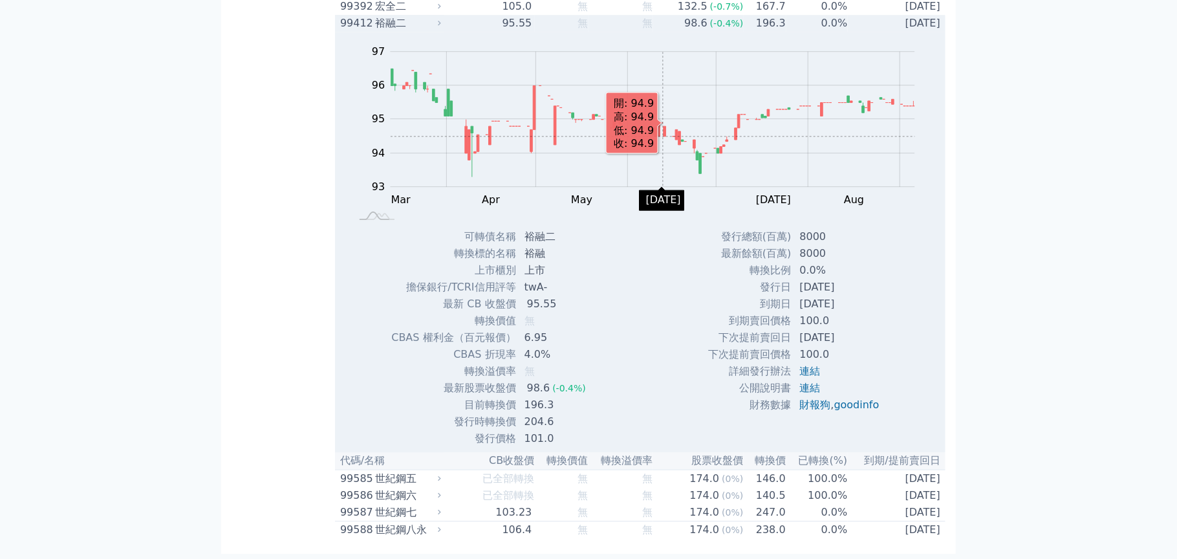
scroll to position [8179, 0]
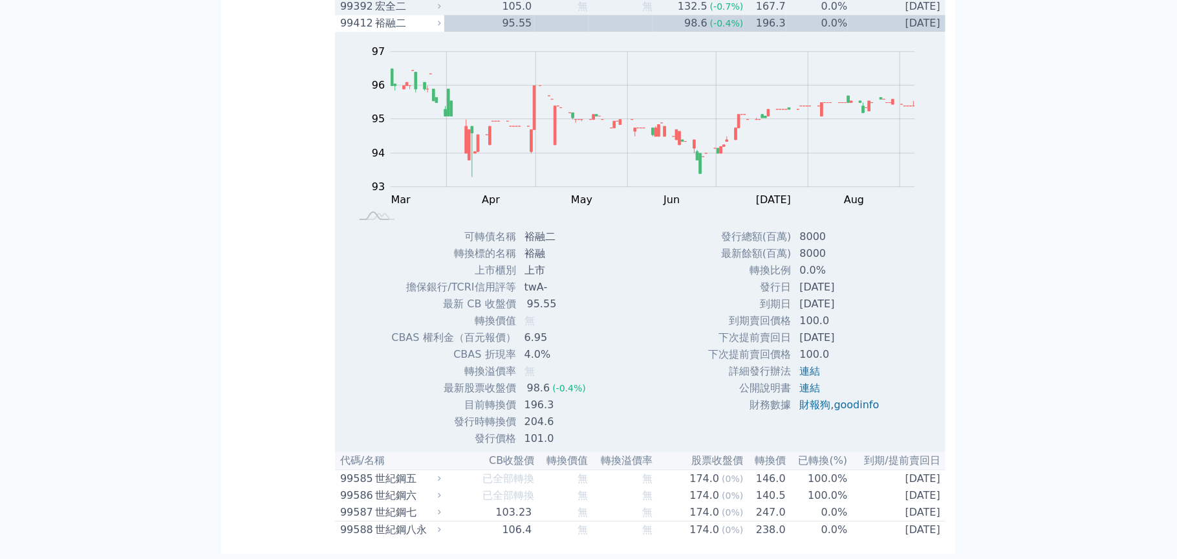
click at [405, 14] on div "宏全二" at bounding box center [406, 7] width 63 height 16
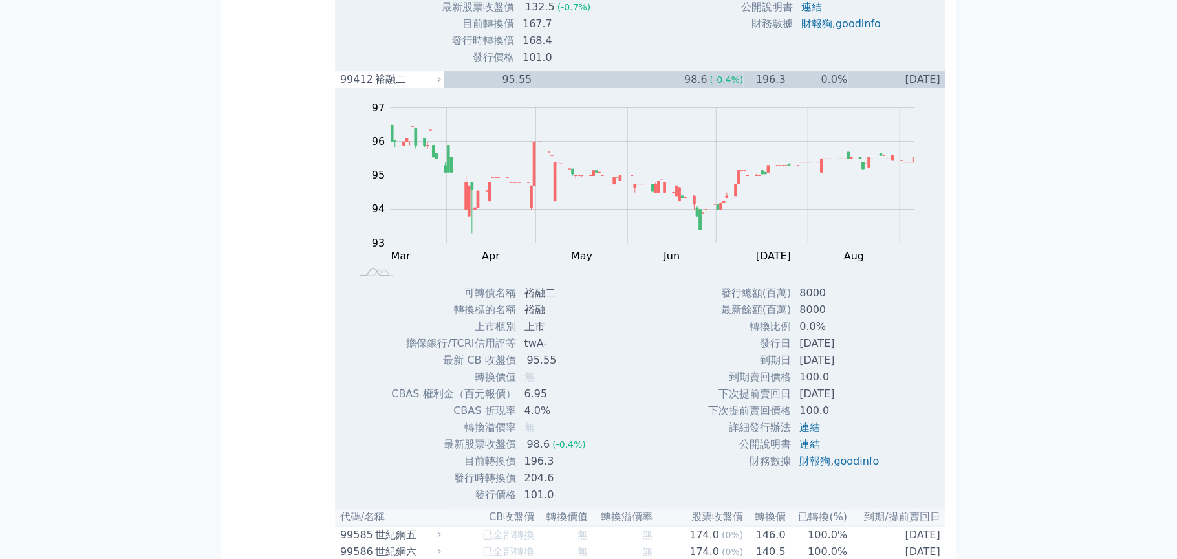
drag, startPoint x: 405, startPoint y: 121, endPoint x: 313, endPoint y: 137, distance: 93.2
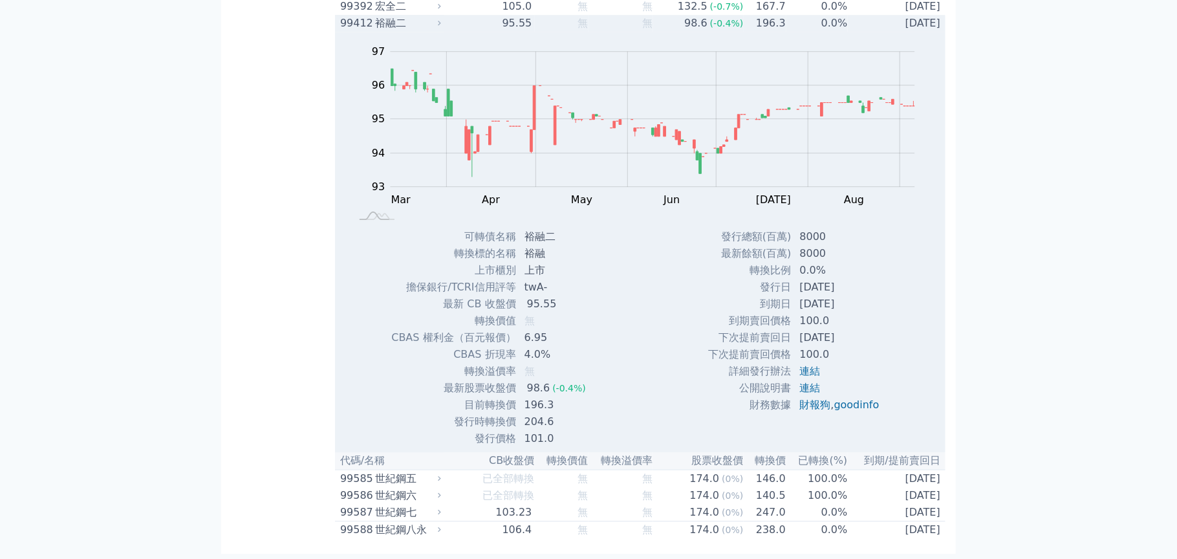
click at [411, 31] on div "裕融二" at bounding box center [406, 24] width 63 height 16
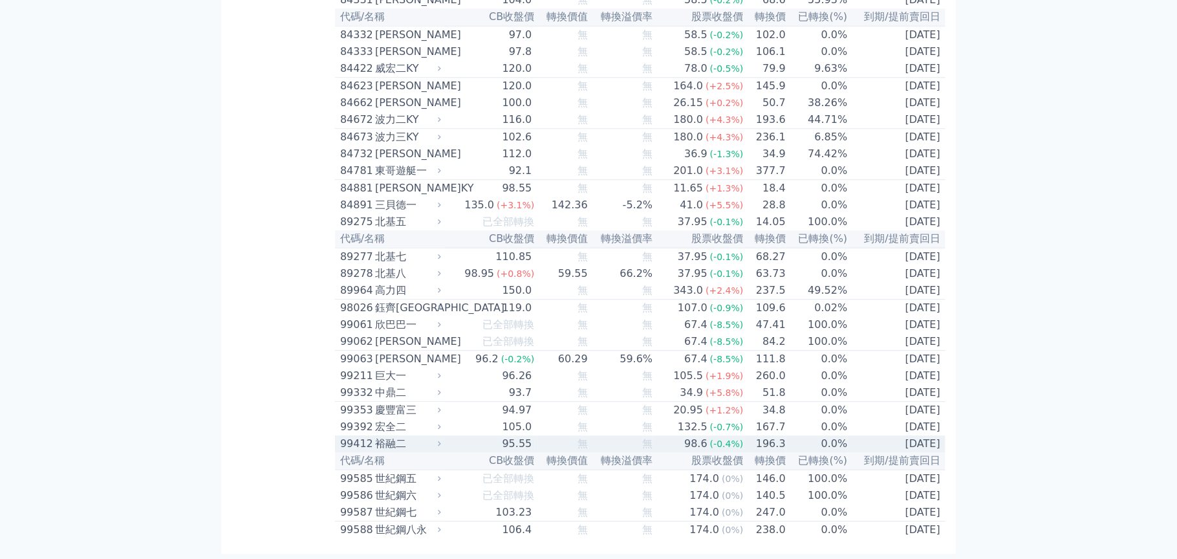
click at [535, 435] on td "無" at bounding box center [561, 443] width 53 height 17
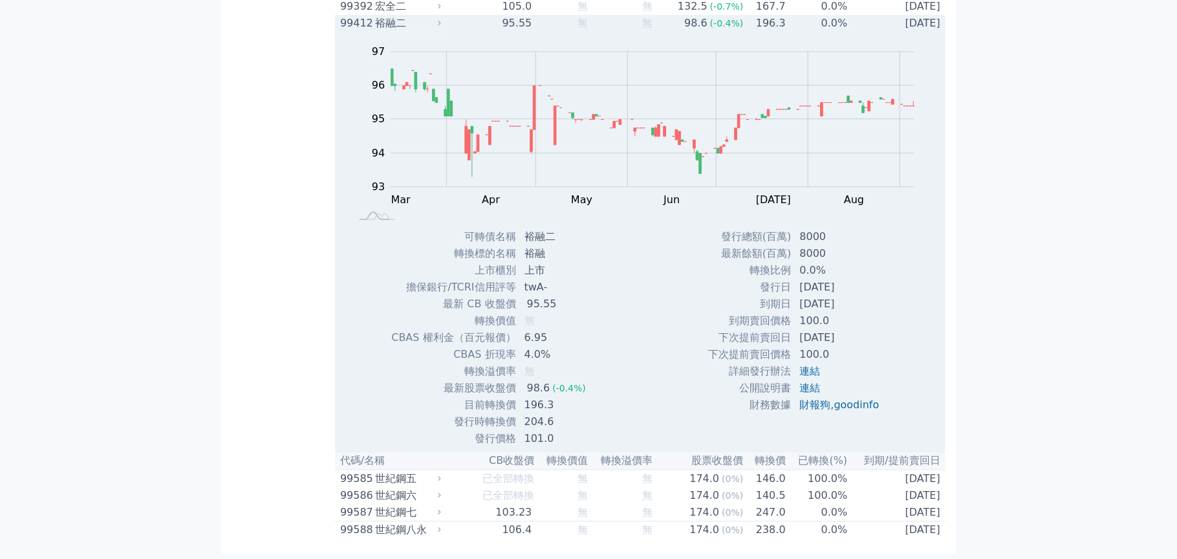
click at [381, 31] on div "裕融二" at bounding box center [406, 24] width 63 height 16
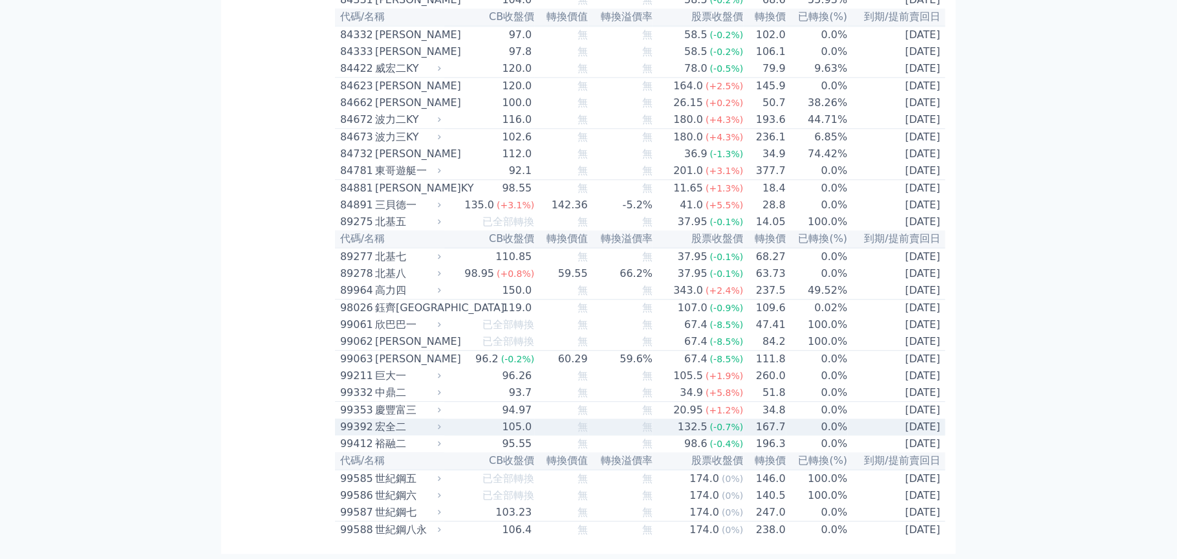
click at [414, 419] on div "宏全二" at bounding box center [406, 427] width 63 height 16
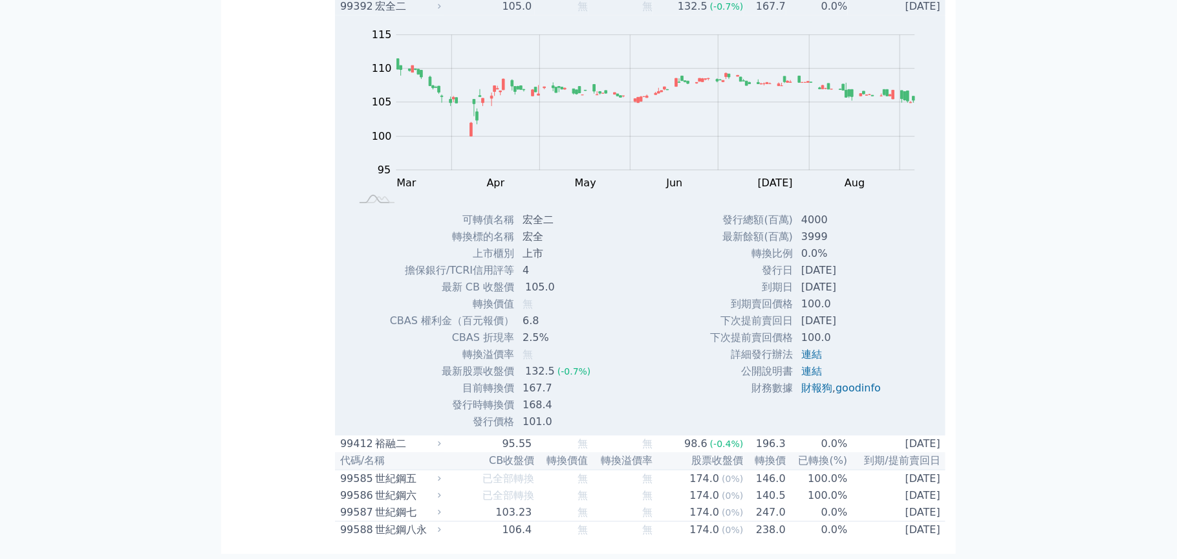
click at [385, 14] on div "宏全二" at bounding box center [406, 7] width 63 height 16
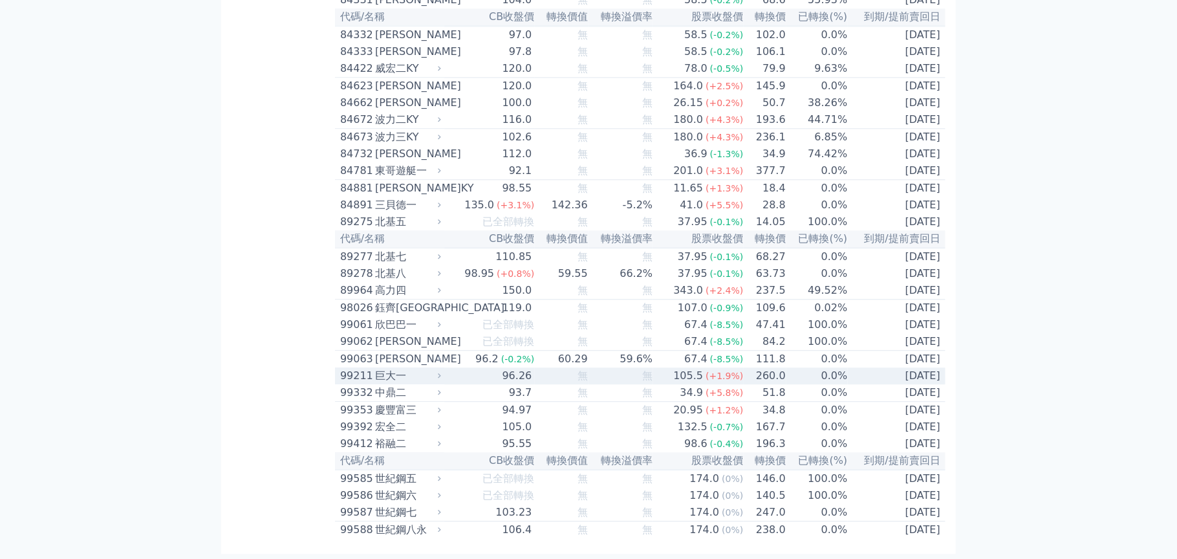
click at [408, 368] on div "巨大一" at bounding box center [406, 376] width 63 height 16
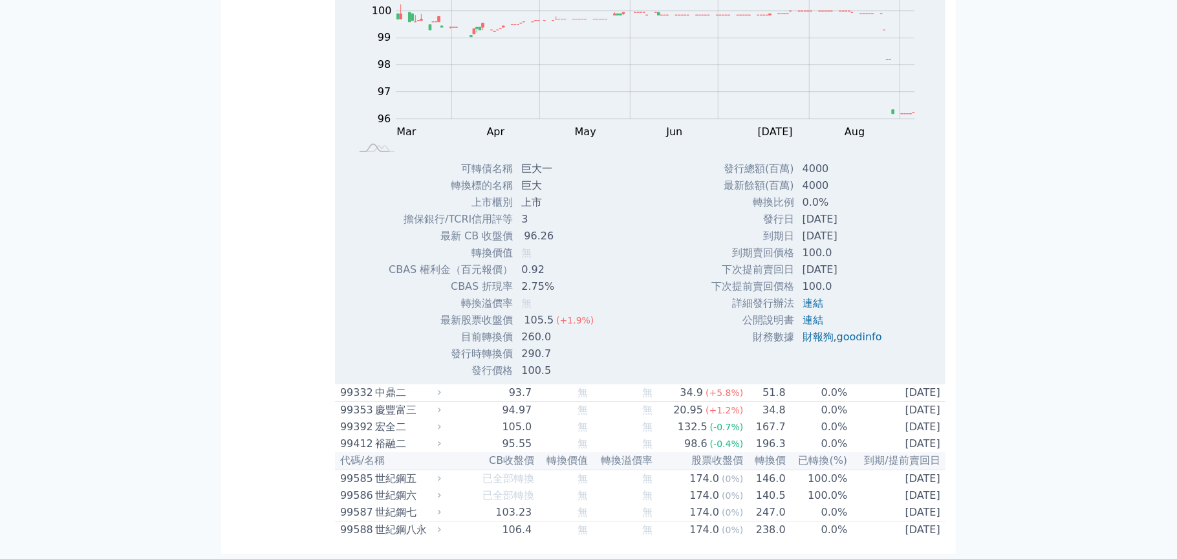
scroll to position [8244, 0]
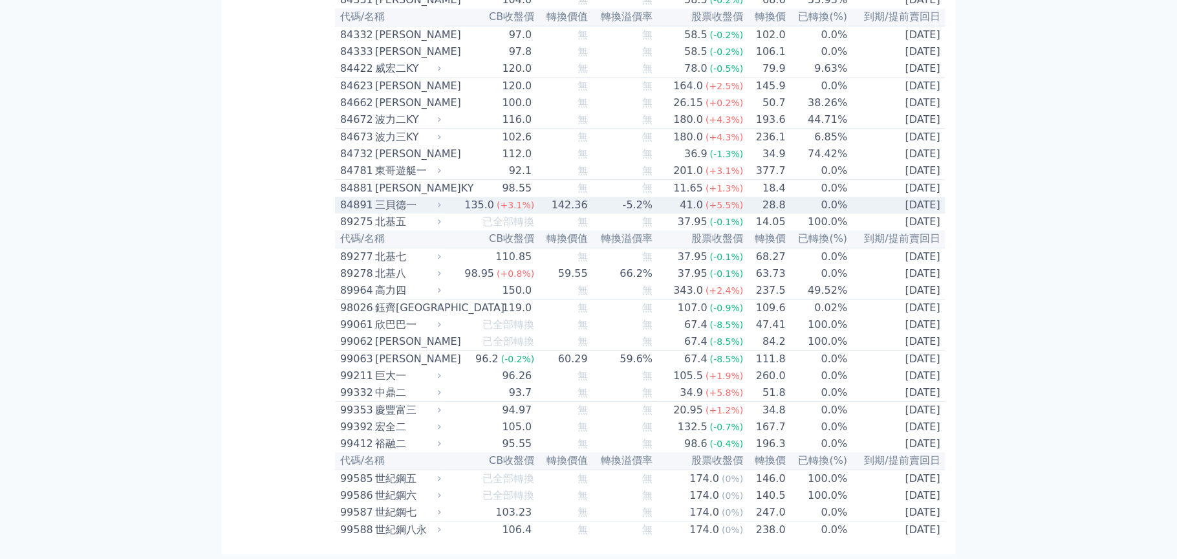
click at [413, 197] on div "三貝德一" at bounding box center [406, 205] width 63 height 16
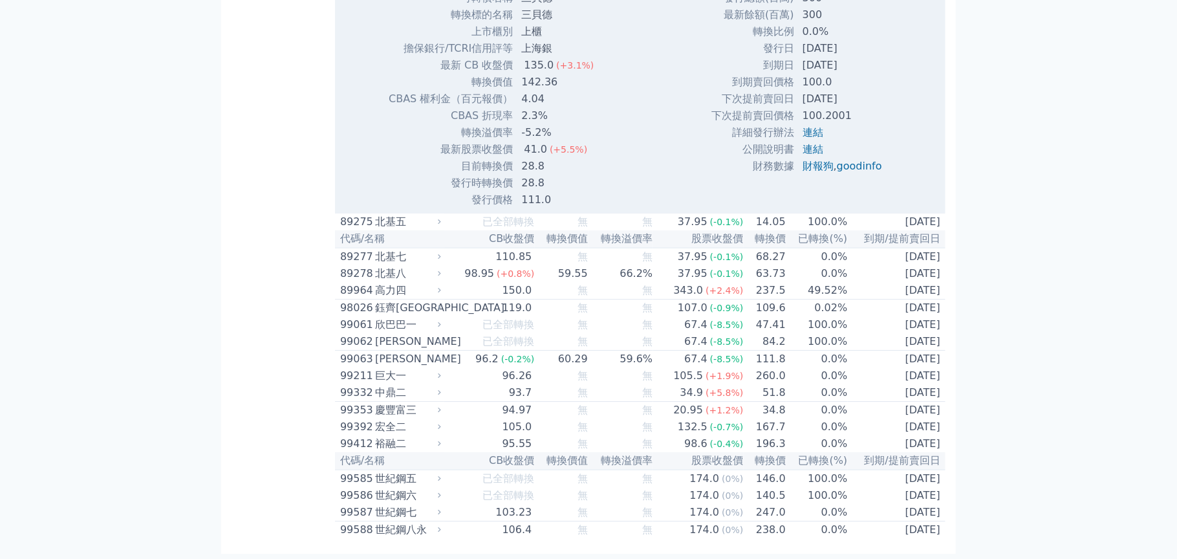
scroll to position [8050, 0]
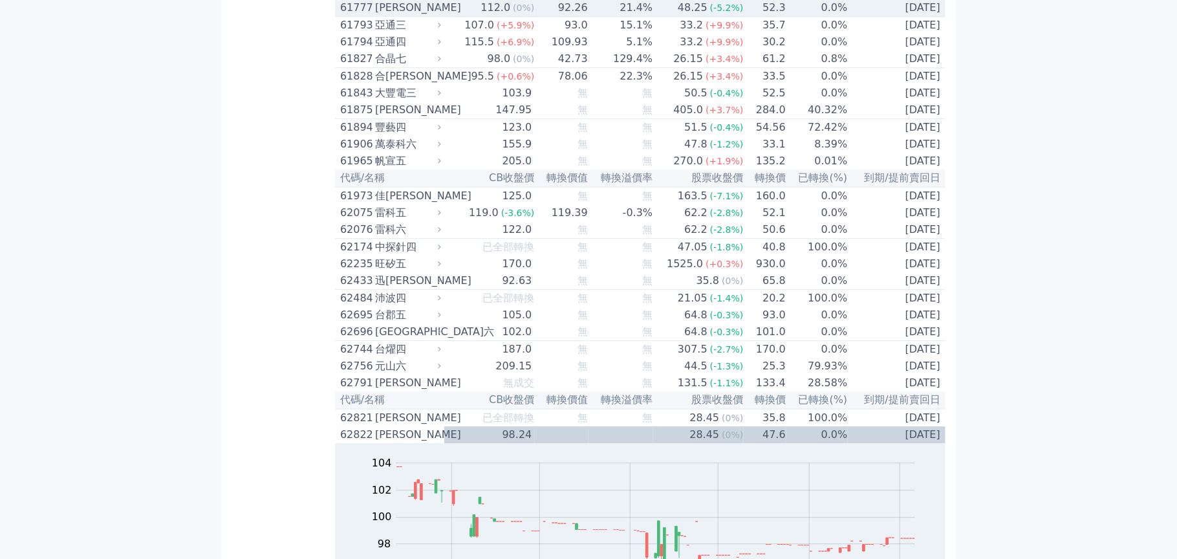
scroll to position [4817, 0]
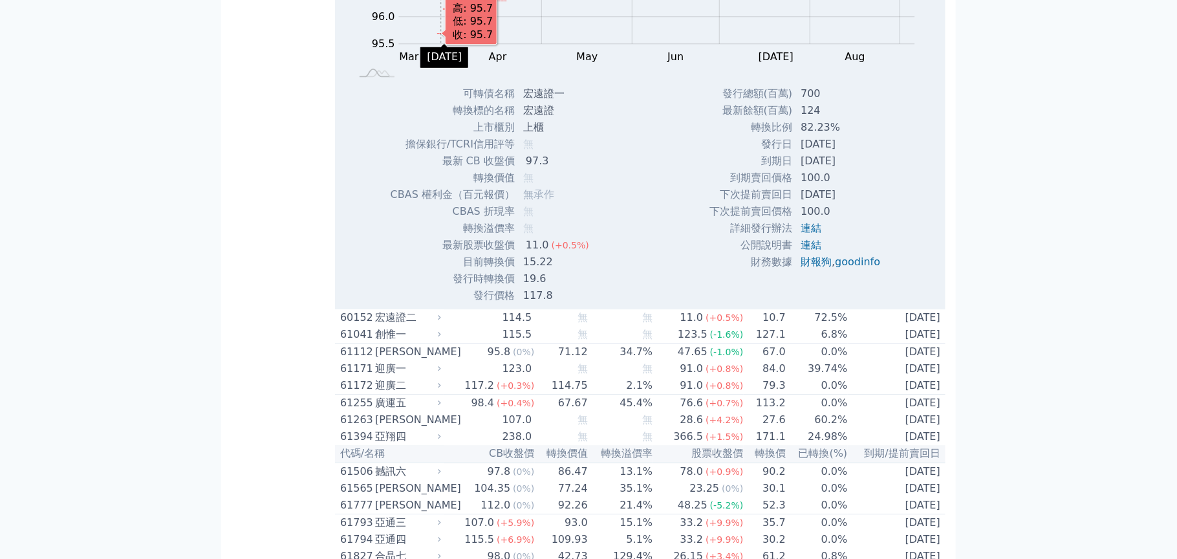
scroll to position [4688, 0]
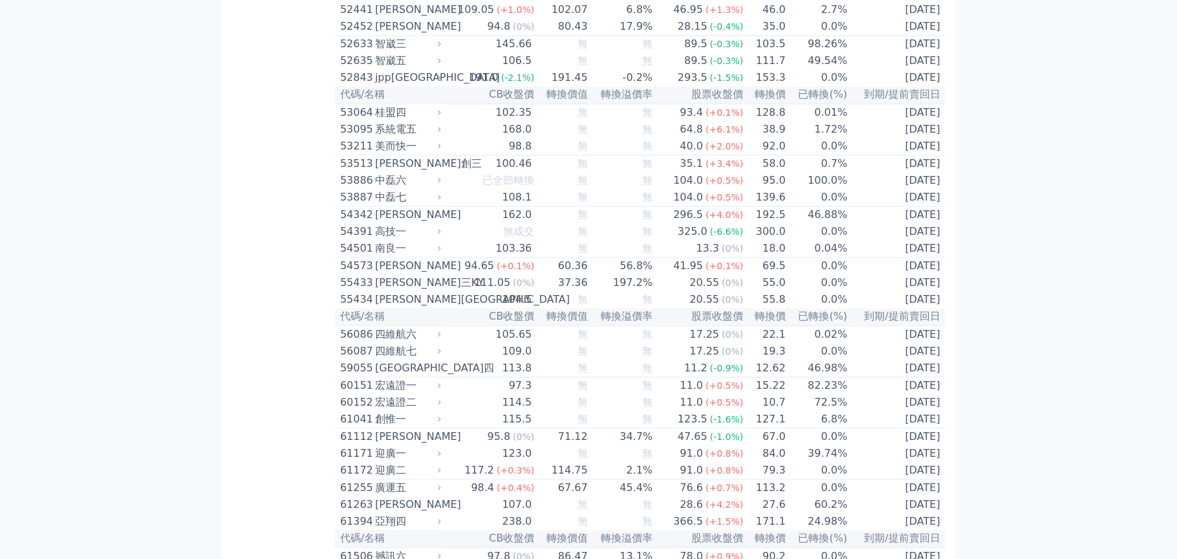
scroll to position [4235, 0]
click at [390, 86] on div "jpp[GEOGRAPHIC_DATA]" at bounding box center [406, 78] width 63 height 16
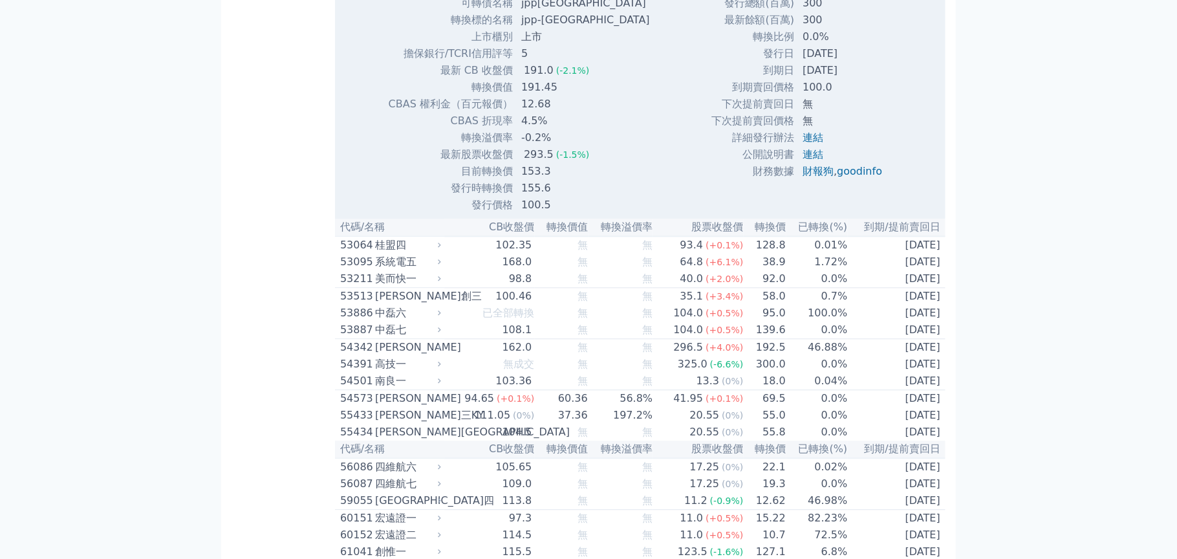
scroll to position [4429, 0]
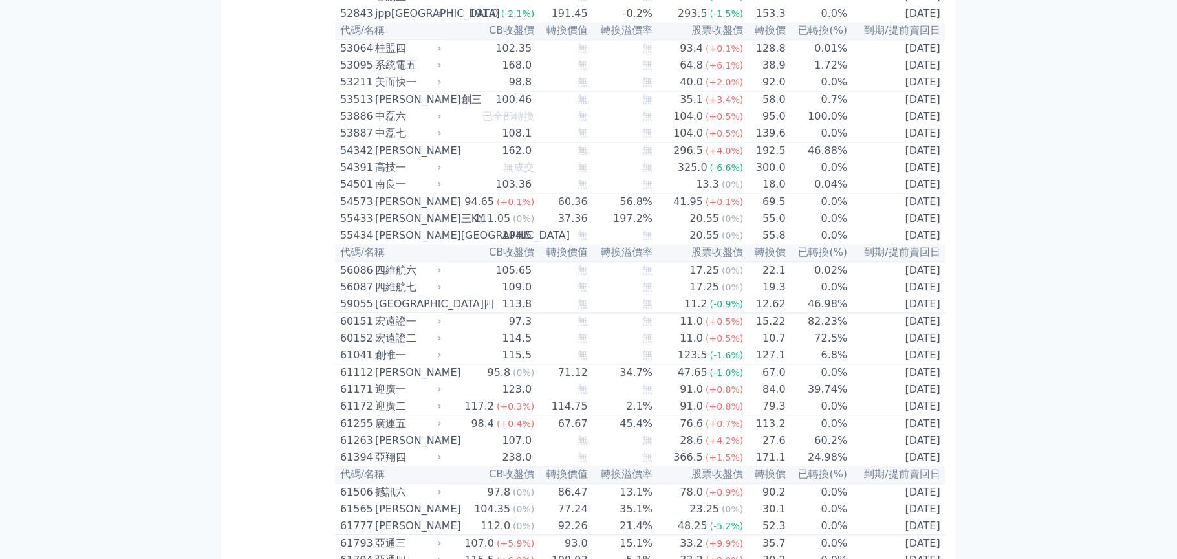
scroll to position [4235, 0]
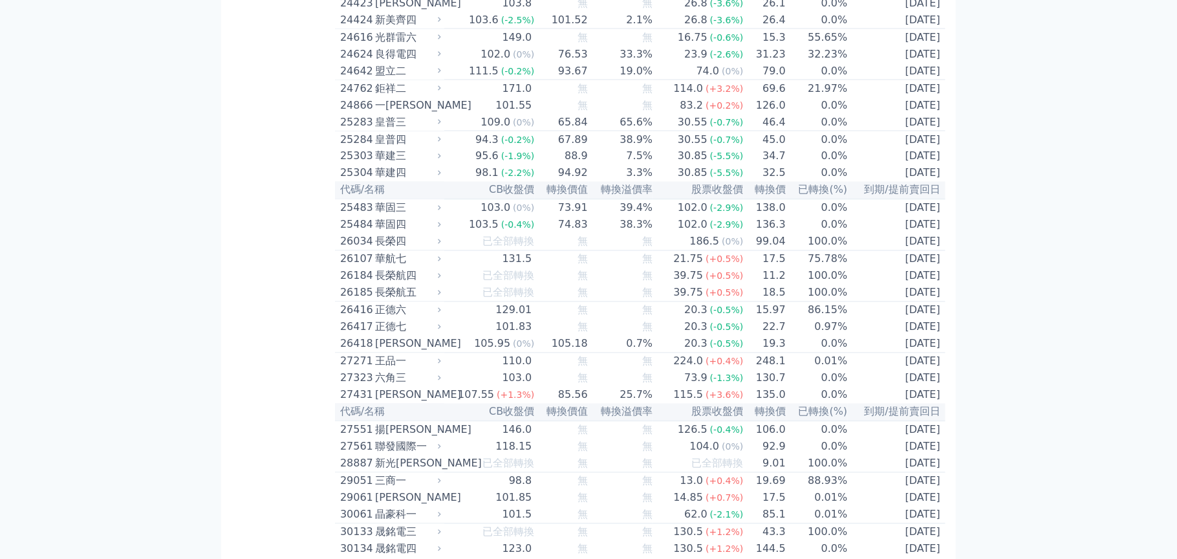
scroll to position [1132, 0]
